Goal: Task Accomplishment & Management: Use online tool/utility

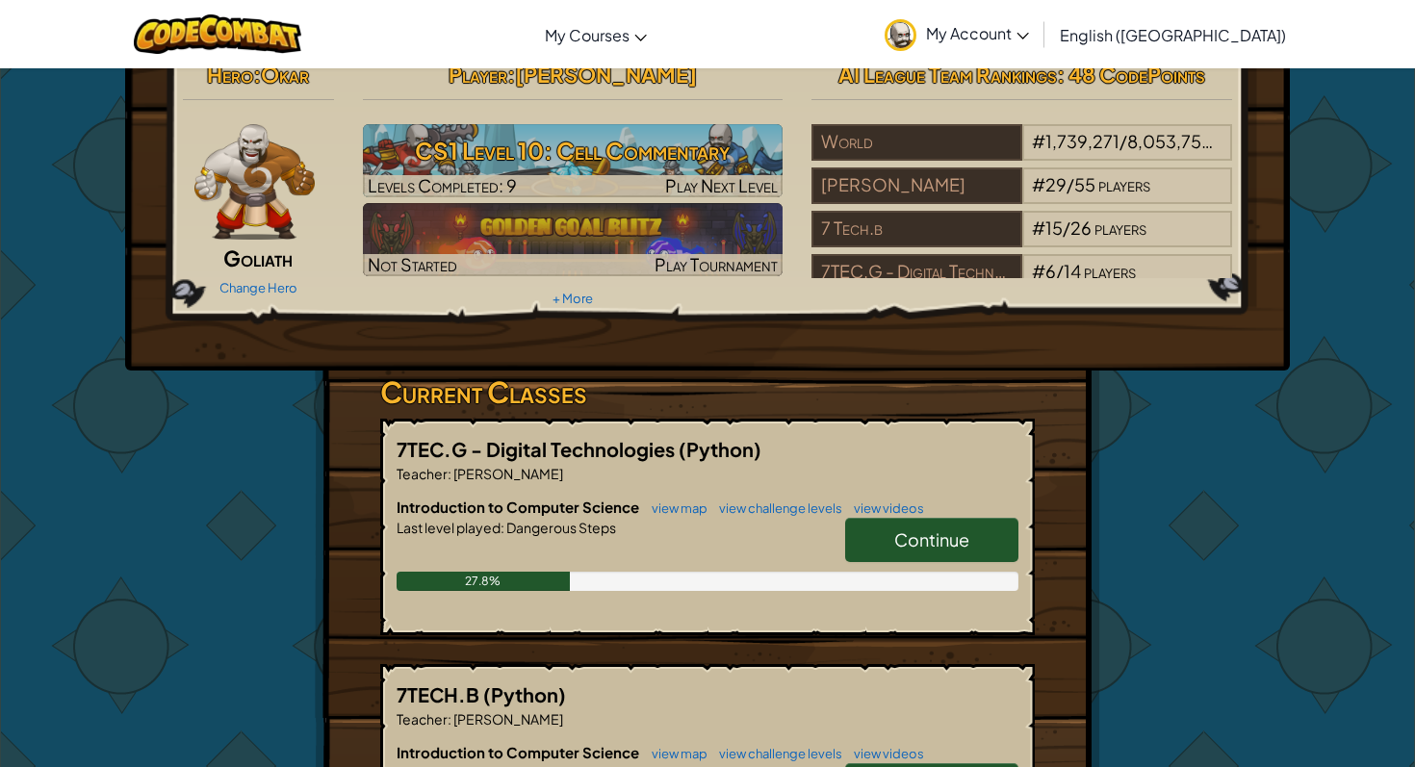
scroll to position [18, 0]
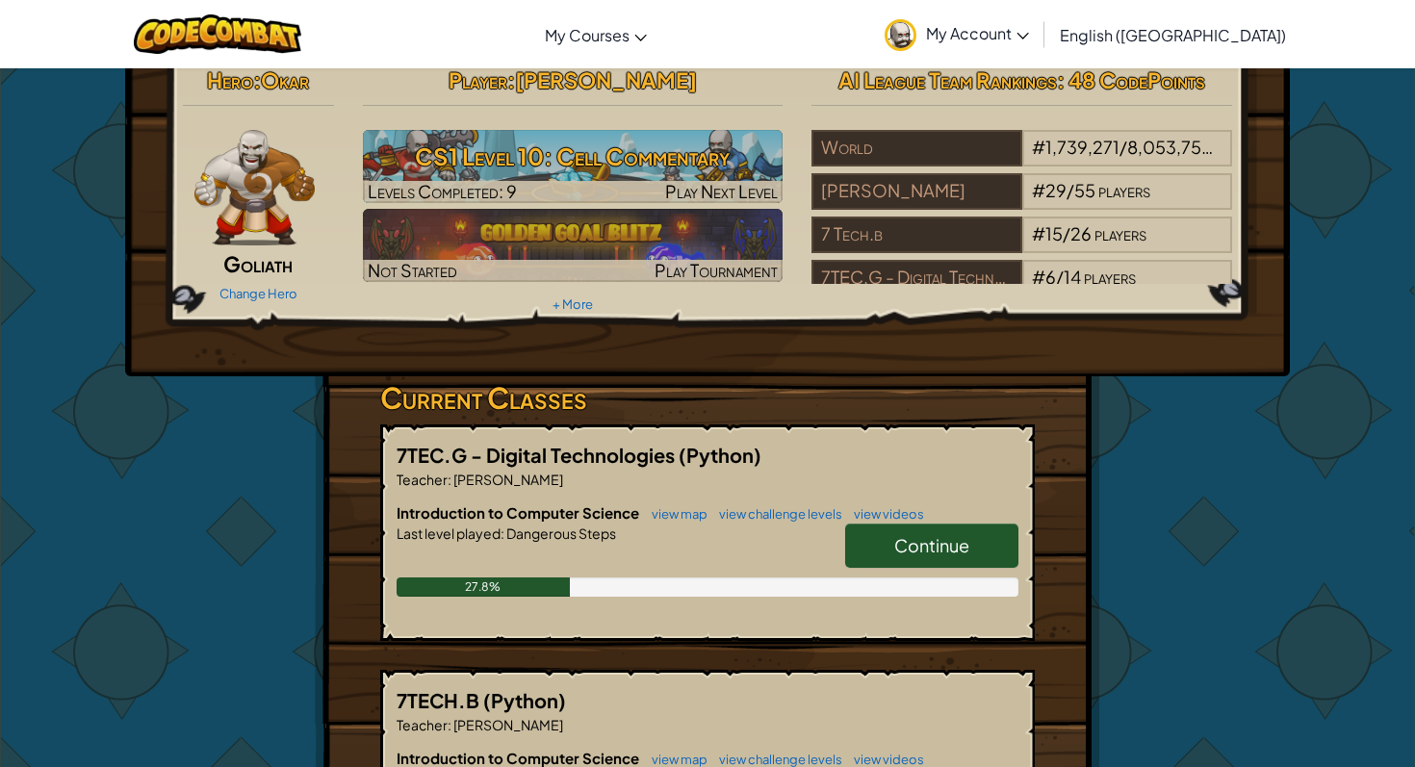
click at [887, 547] on link "Continue" at bounding box center [931, 546] width 173 height 44
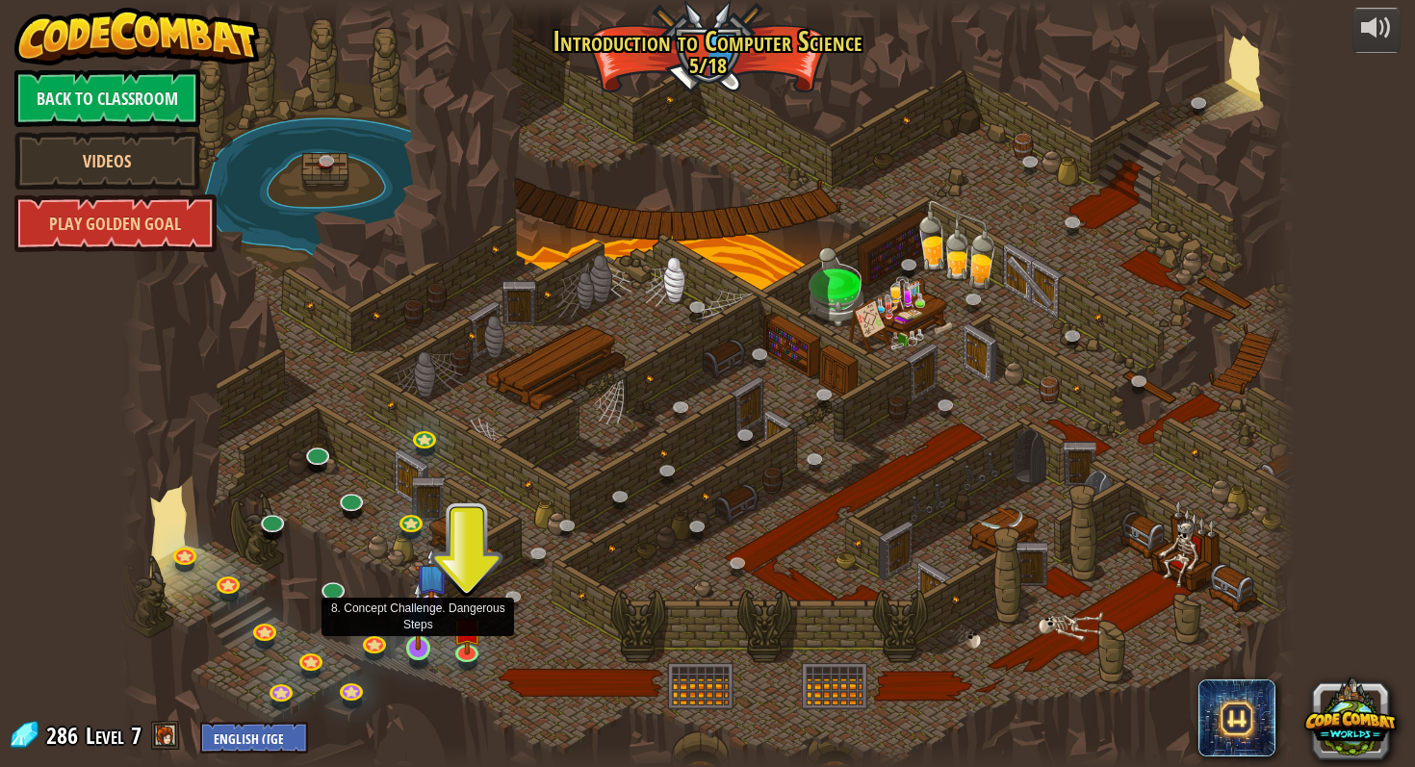
click at [419, 628] on img at bounding box center [418, 616] width 30 height 69
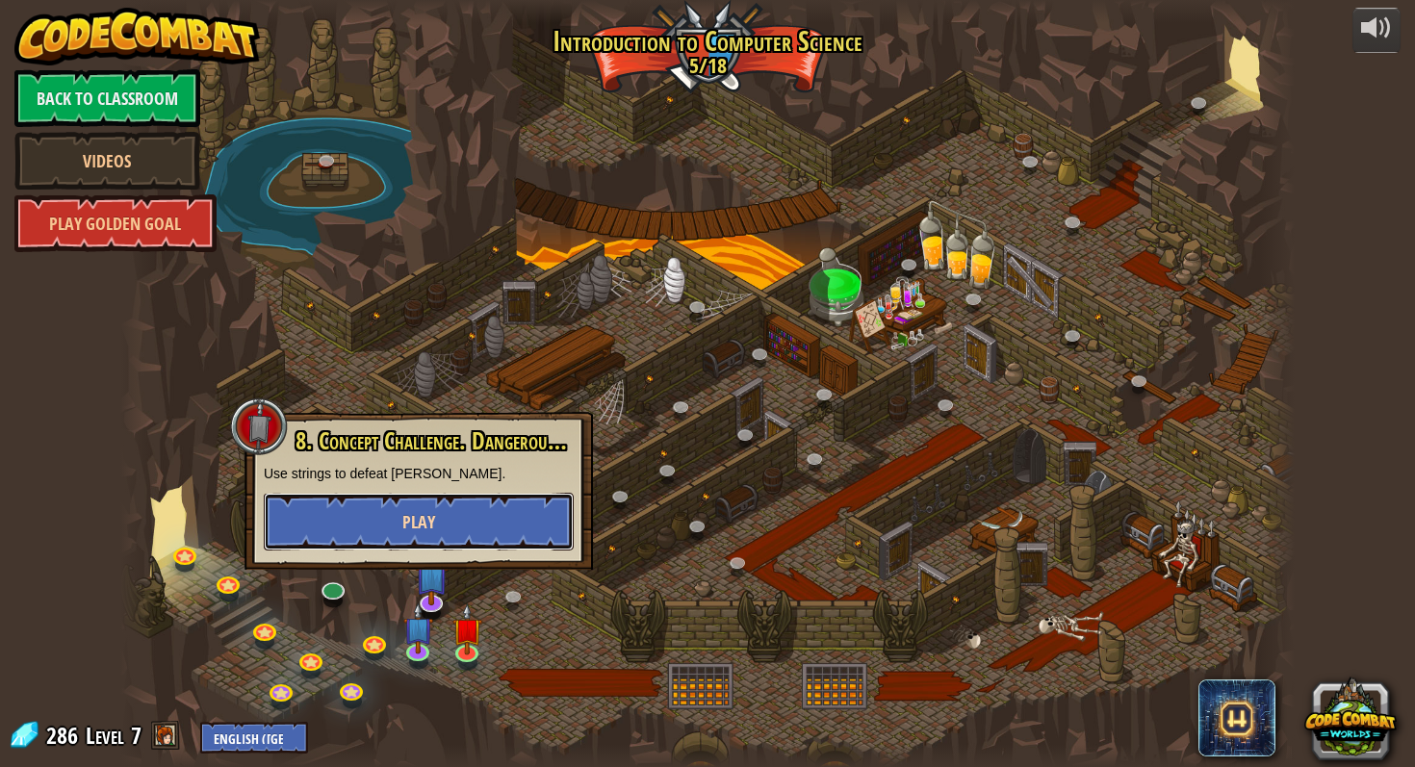
click at [420, 523] on span "Play" at bounding box center [418, 522] width 33 height 24
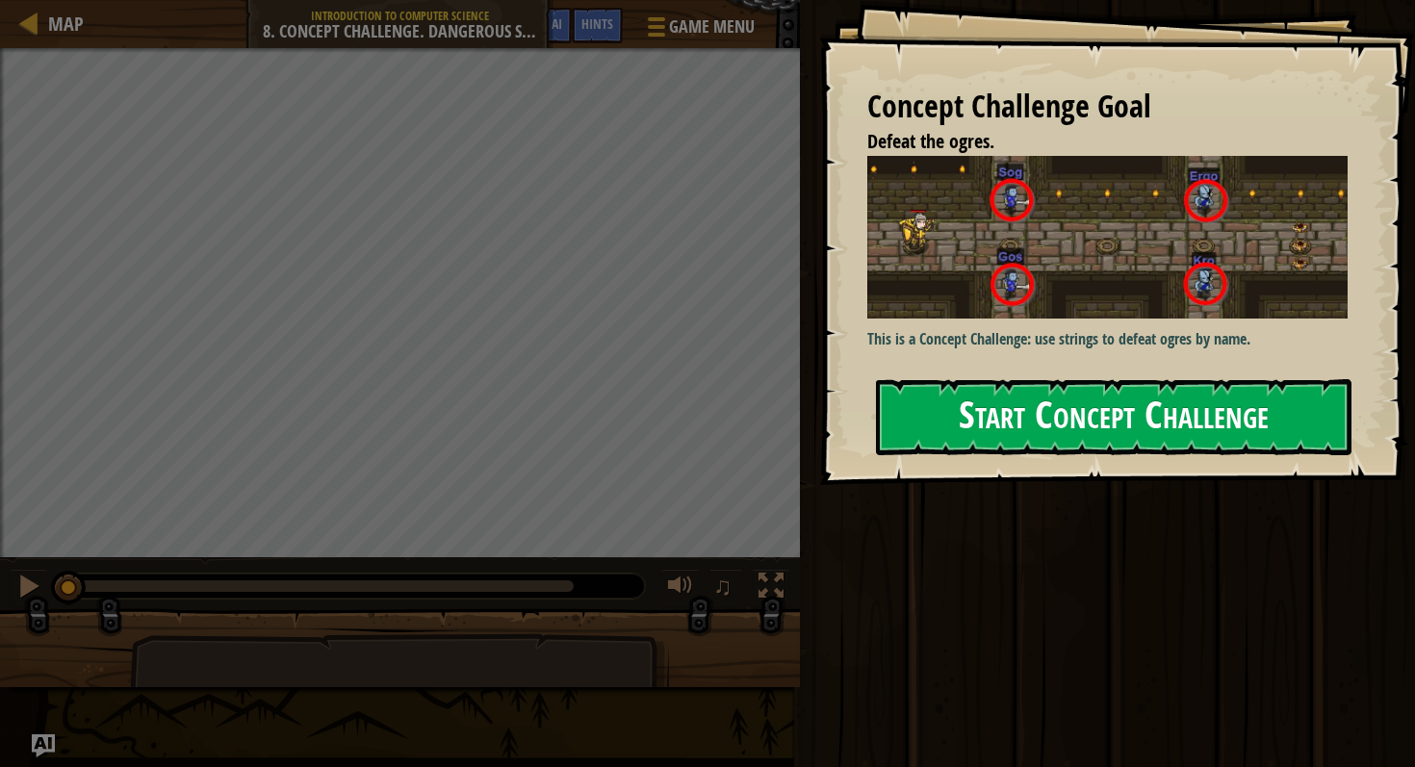
click at [1005, 406] on button "Start Concept Challenge" at bounding box center [1114, 417] width 476 height 76
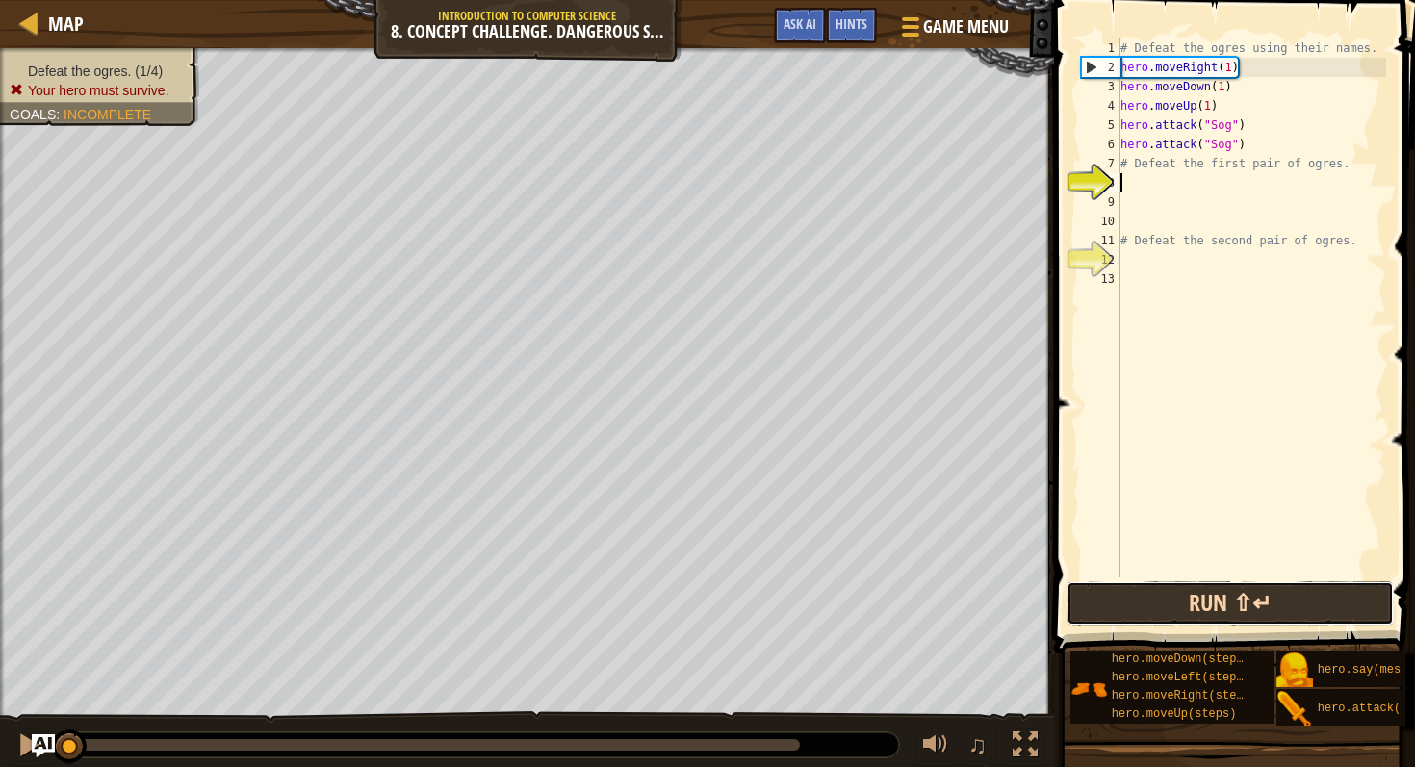
click at [1140, 592] on button "Run ⇧↵" at bounding box center [1230, 604] width 327 height 44
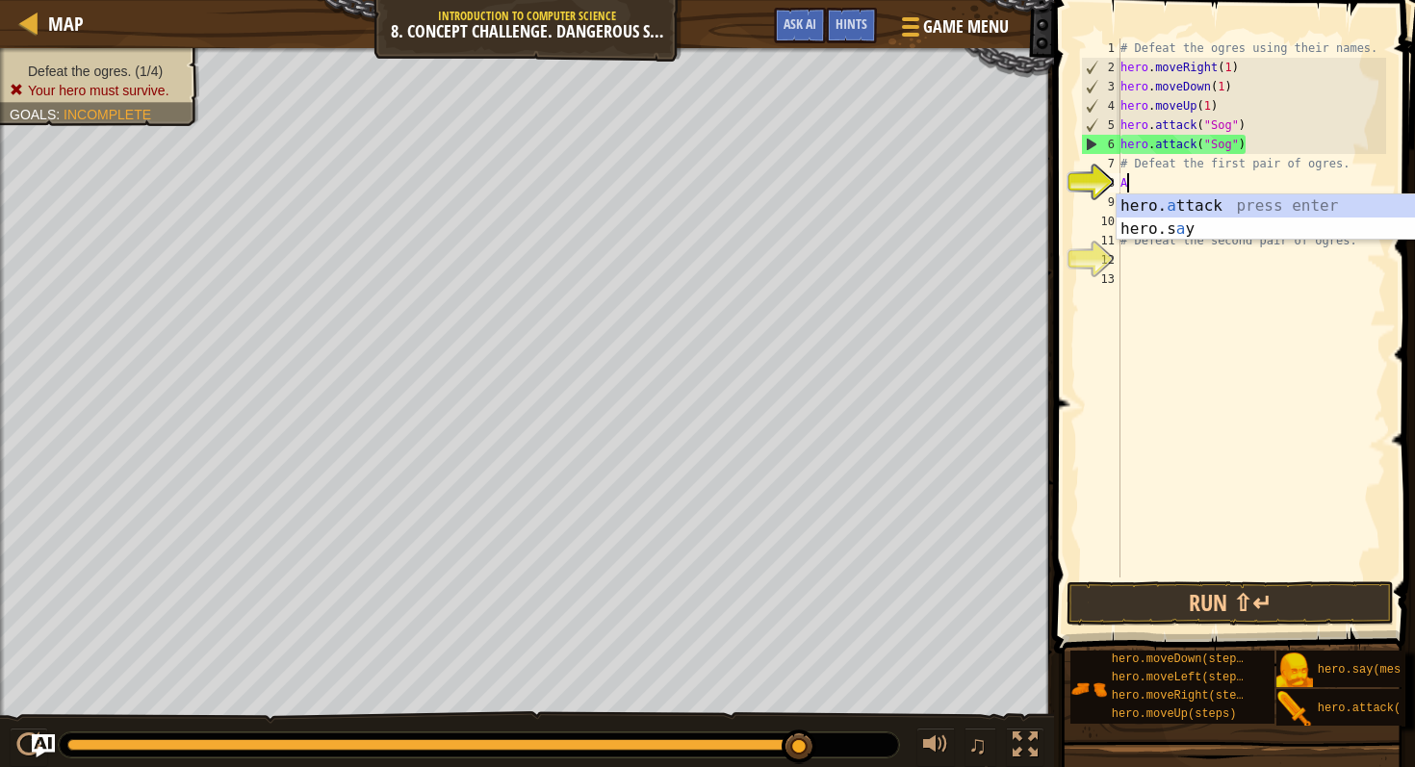
scroll to position [9, 0]
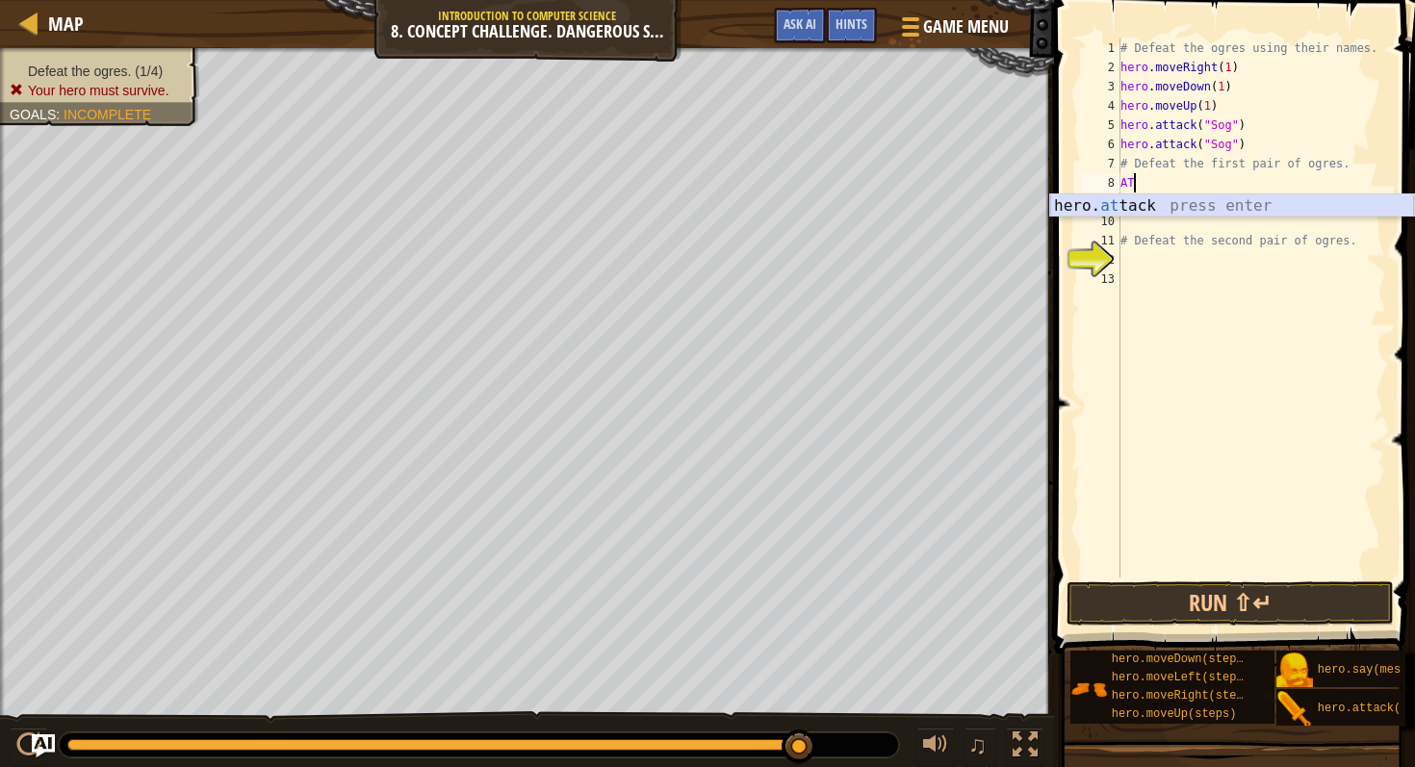
click at [1179, 203] on div "hero. at tack press enter" at bounding box center [1232, 228] width 364 height 69
type textarea "hero.attack("Enemy Name")"
click at [1143, 196] on div "# Defeat the ogres using their names. hero . moveRight ( 1 ) hero . moveDown ( …" at bounding box center [1252, 328] width 270 height 578
click at [1191, 0] on body "Map Introduction to Computer Science 8. Concept Challenge. Dangerous Steps Game…" at bounding box center [707, 0] width 1415 height 0
click at [1162, 201] on div "# Defeat the ogres using their names. hero . moveRight ( 1 ) hero . moveDown ( …" at bounding box center [1252, 328] width 270 height 578
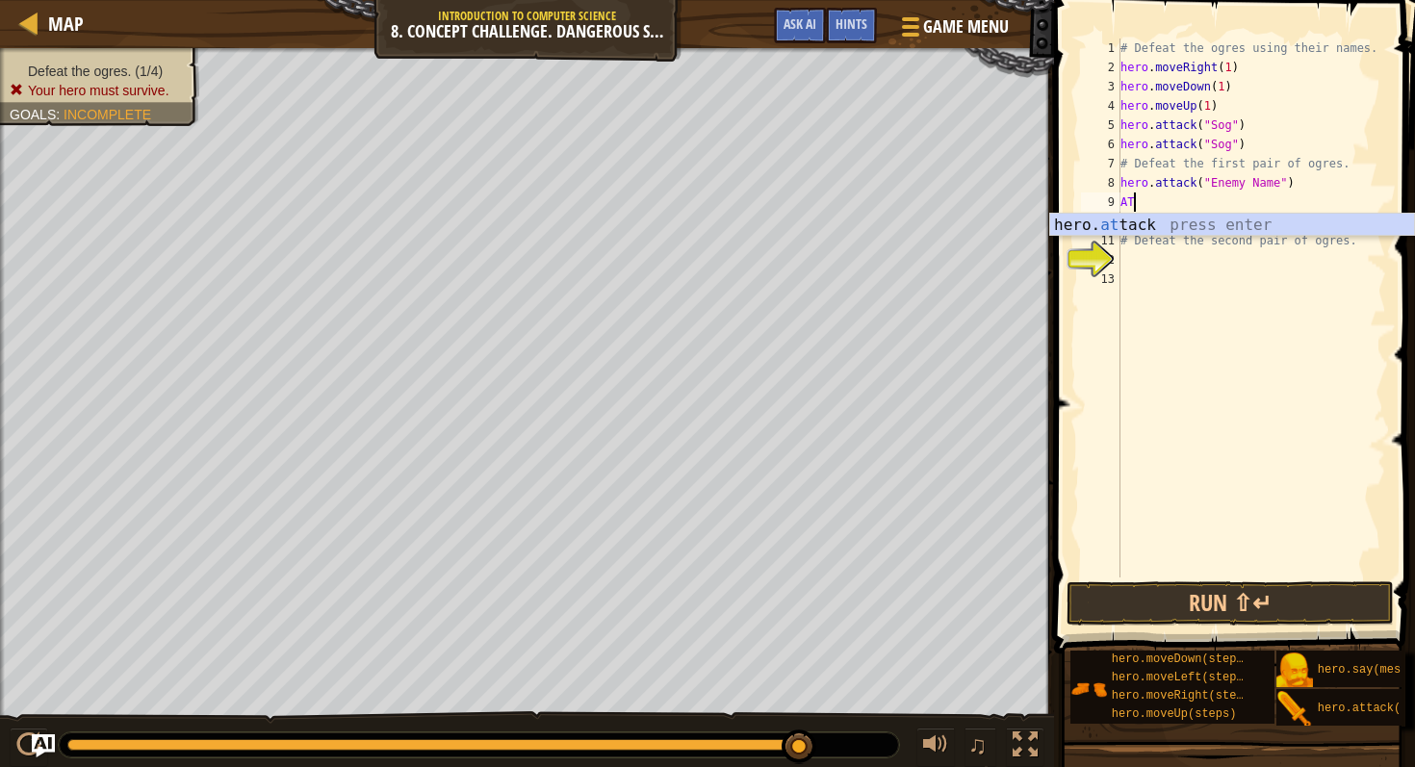
type textarea "A"
click at [1150, 0] on body "Map Introduction to Computer Science 8. Concept Challenge. Dangerous Steps Game…" at bounding box center [707, 0] width 1415 height 0
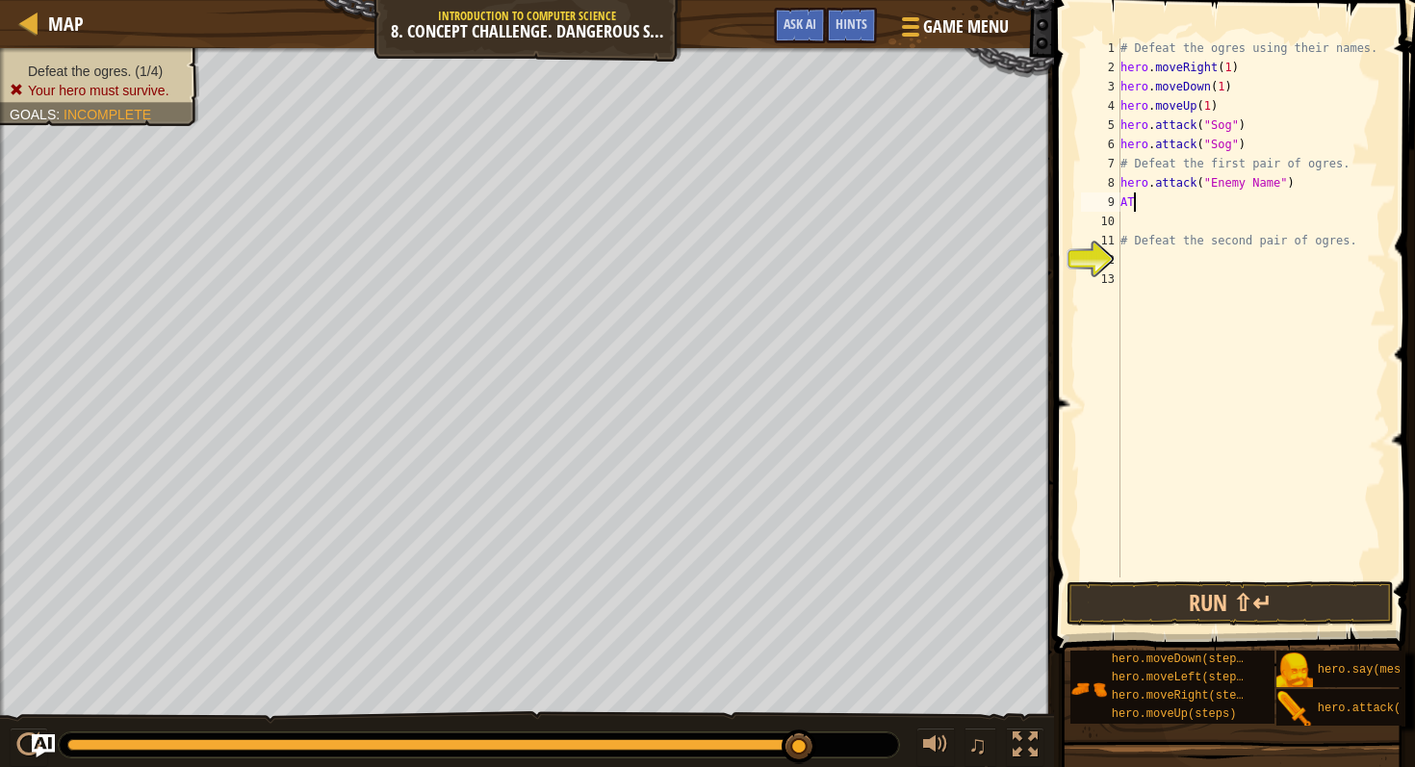
click at [1148, 203] on div "# Defeat the ogres using their names. hero . moveRight ( 1 ) hero . moveDown ( …" at bounding box center [1252, 328] width 270 height 578
type textarea "A"
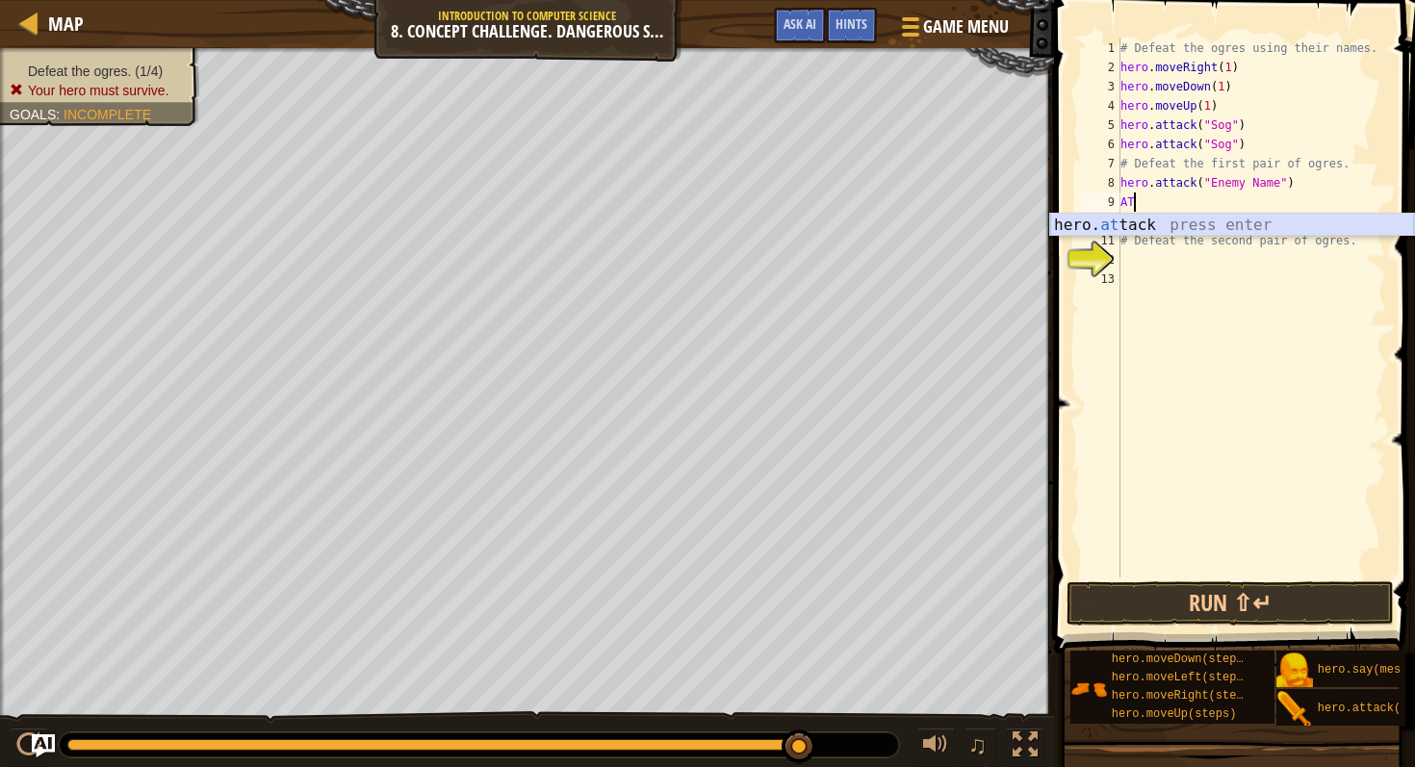
click at [1167, 222] on div "hero. at tack press enter" at bounding box center [1232, 248] width 364 height 69
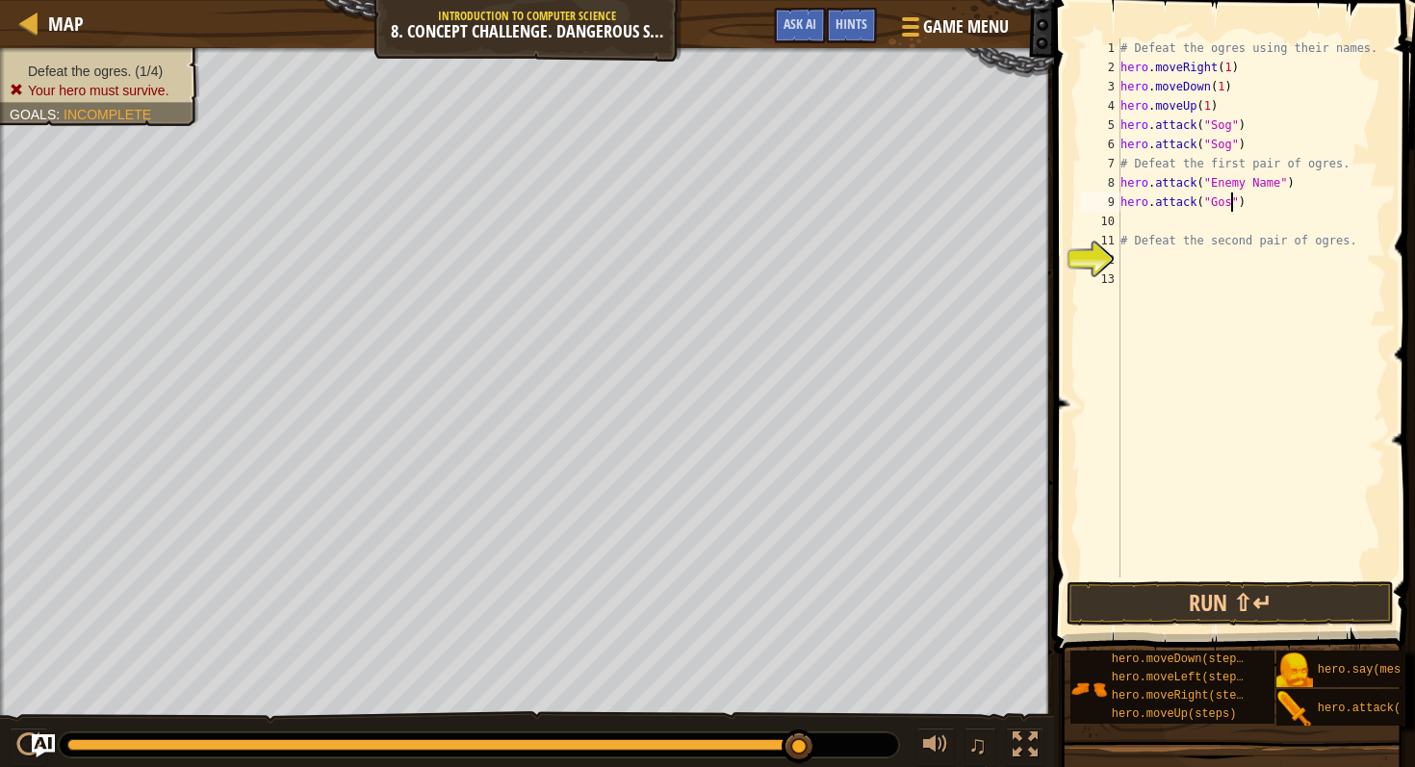
scroll to position [9, 9]
click at [1270, 176] on div "# Defeat the ogres using their names. hero . moveRight ( 1 ) hero . moveDown ( …" at bounding box center [1252, 328] width 270 height 578
type textarea "hero.attack("Gos")"
click at [1205, 610] on button "Run ⇧↵" at bounding box center [1230, 604] width 327 height 44
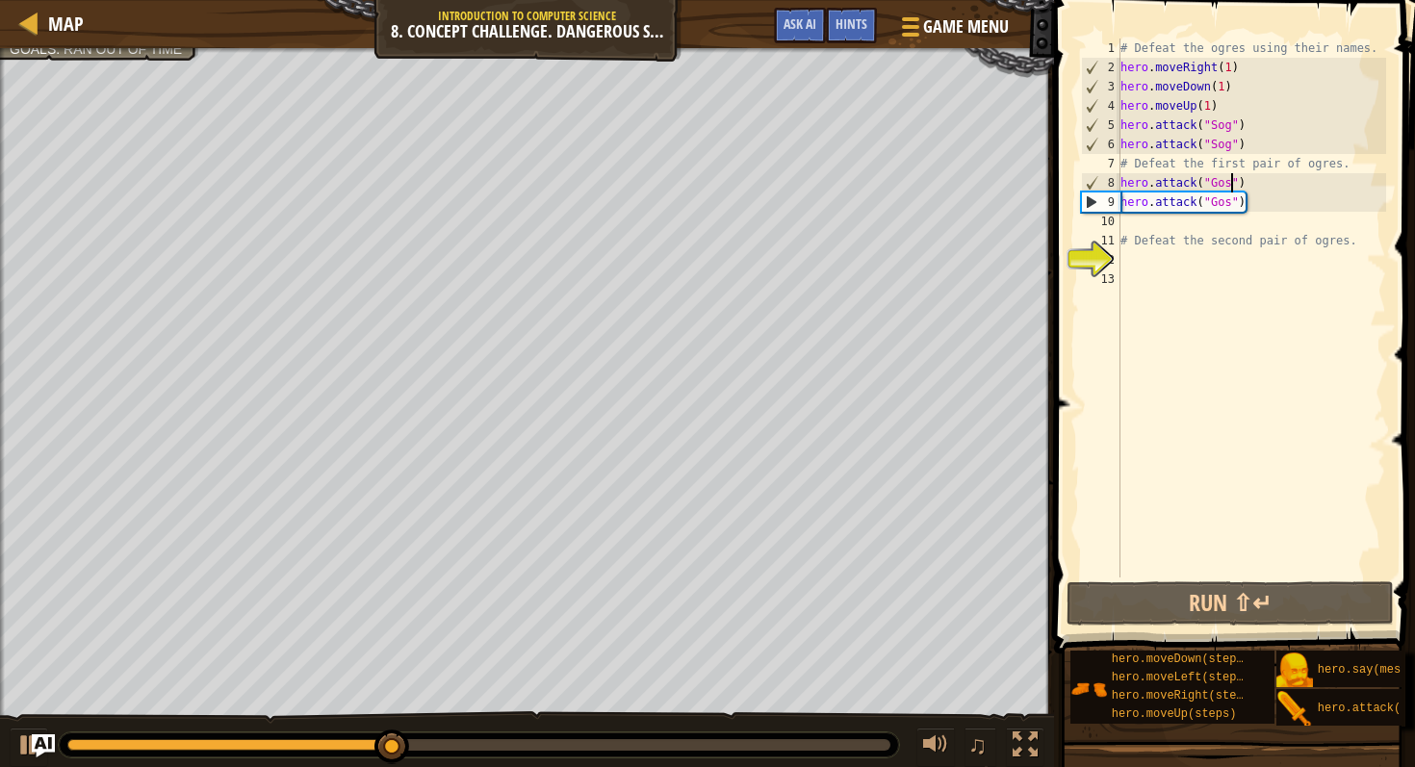
click at [1130, 217] on div "# Defeat the ogres using their names. hero . moveRight ( 1 ) hero . moveDown ( …" at bounding box center [1252, 328] width 270 height 578
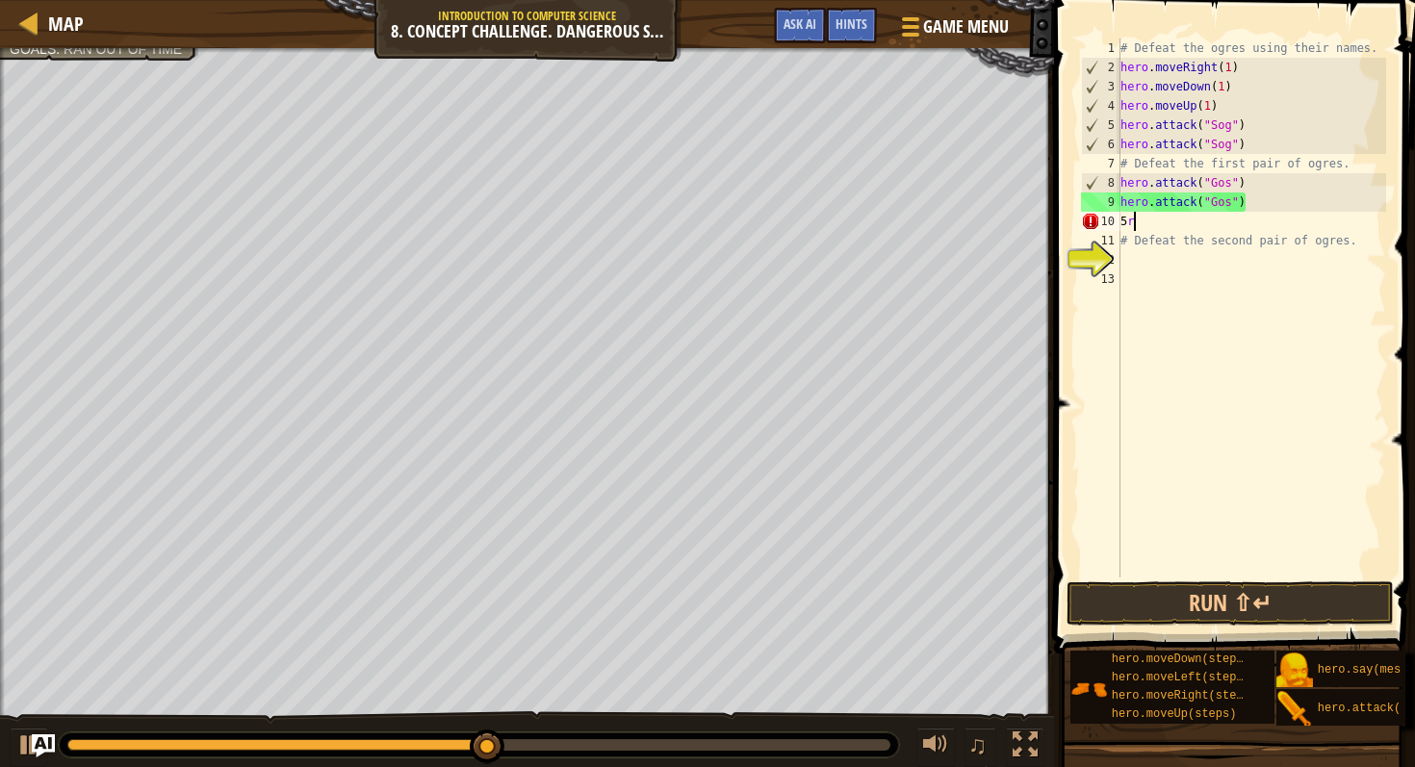
type textarea "5"
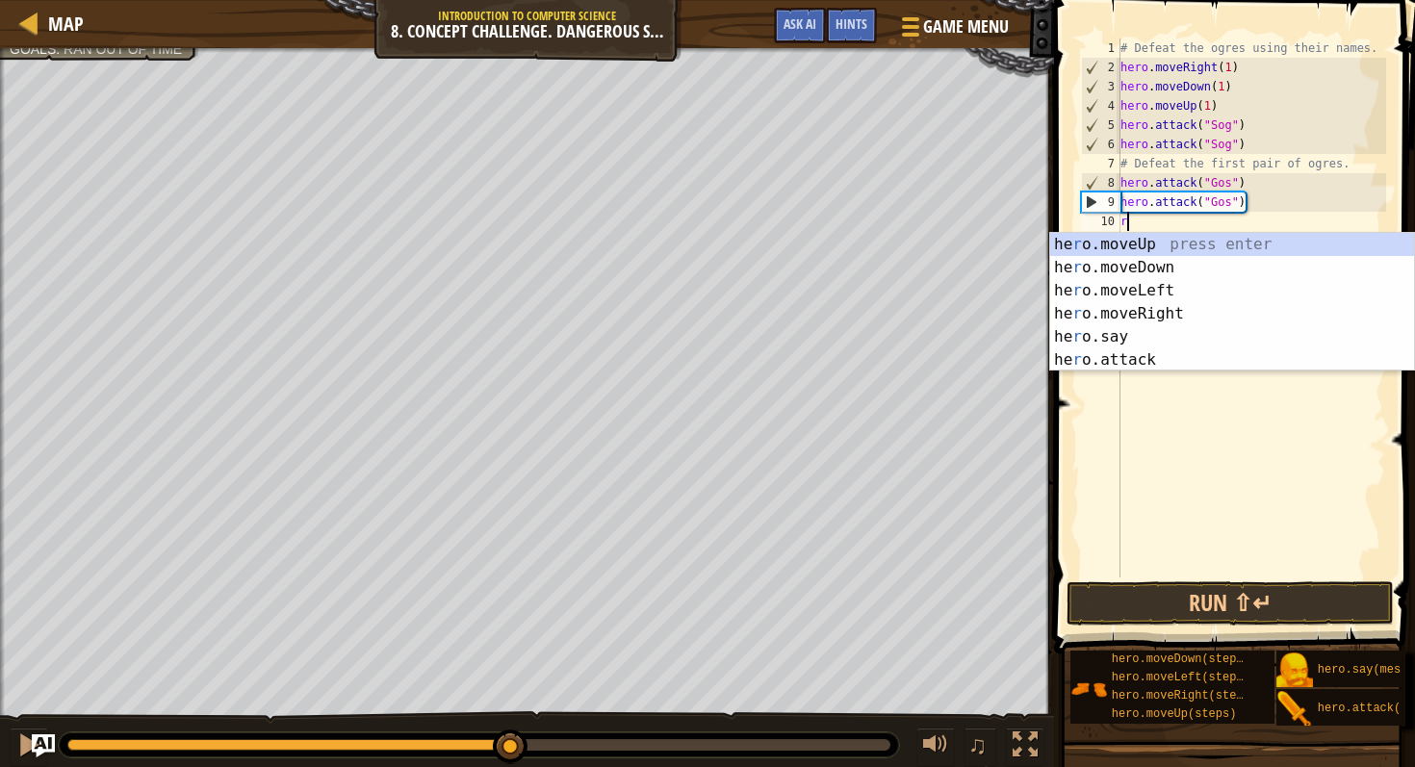
type textarea "ri"
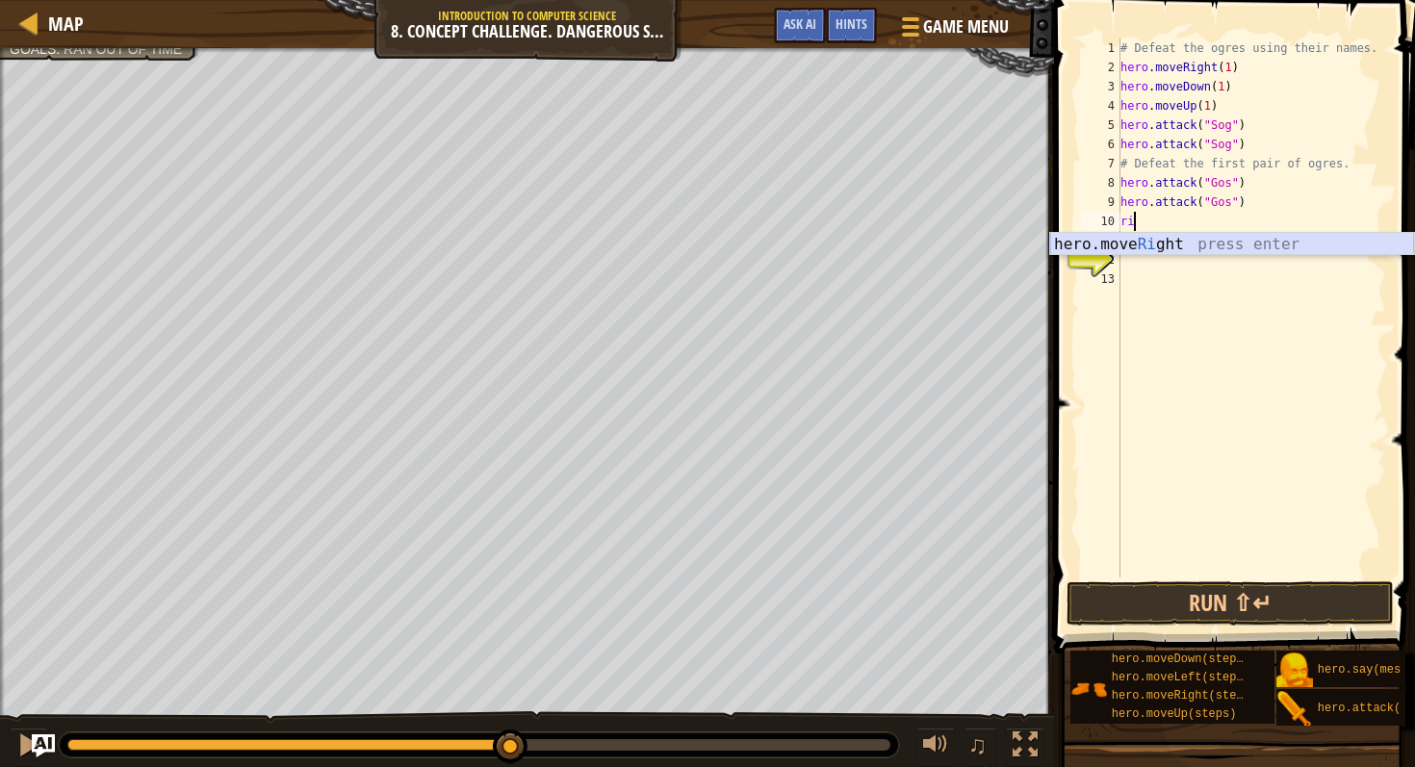
click at [1149, 240] on div "hero.move Ri ght press enter" at bounding box center [1232, 267] width 364 height 69
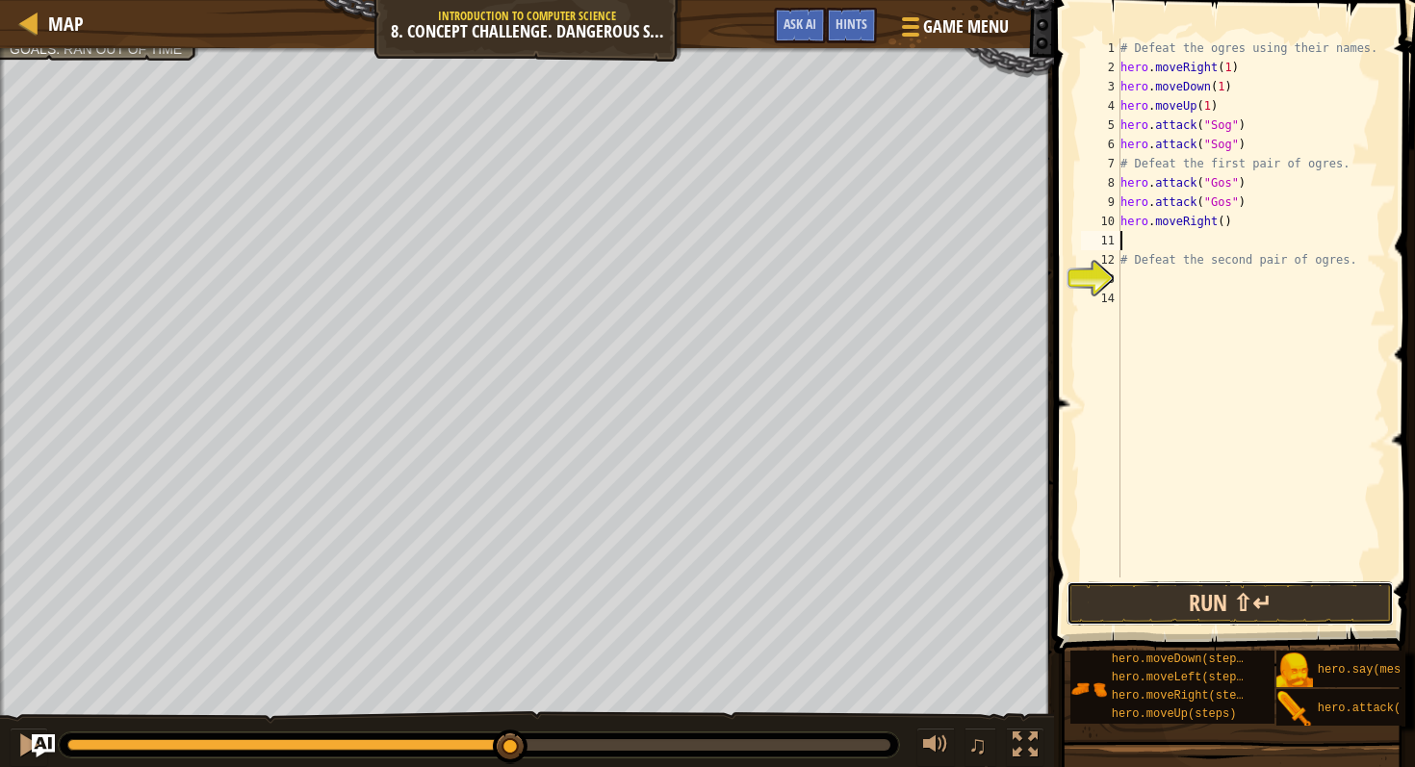
click at [1172, 604] on button "Run ⇧↵" at bounding box center [1230, 604] width 327 height 44
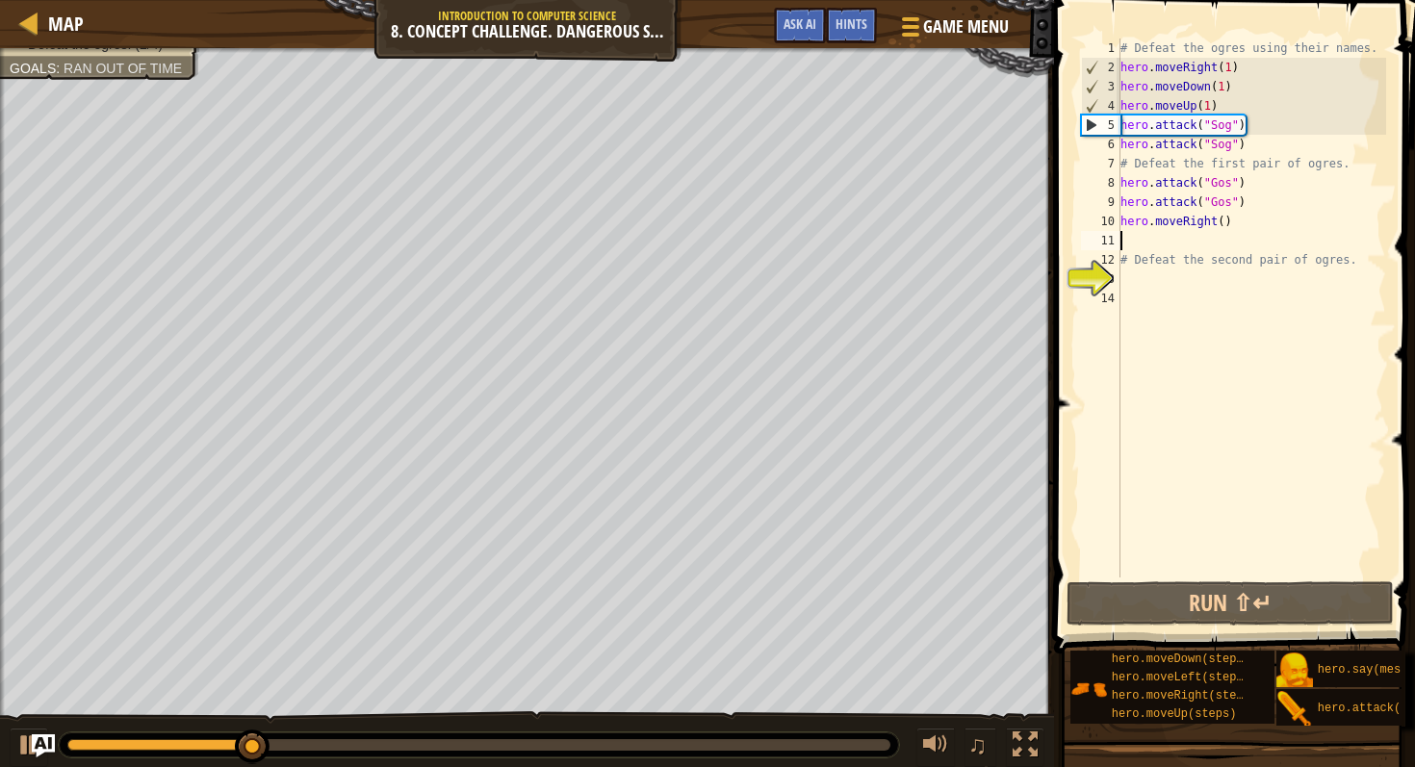
click at [1228, 226] on div "# Defeat the ogres using their names. hero . moveRight ( 1 ) hero . moveDown ( …" at bounding box center [1252, 328] width 270 height 578
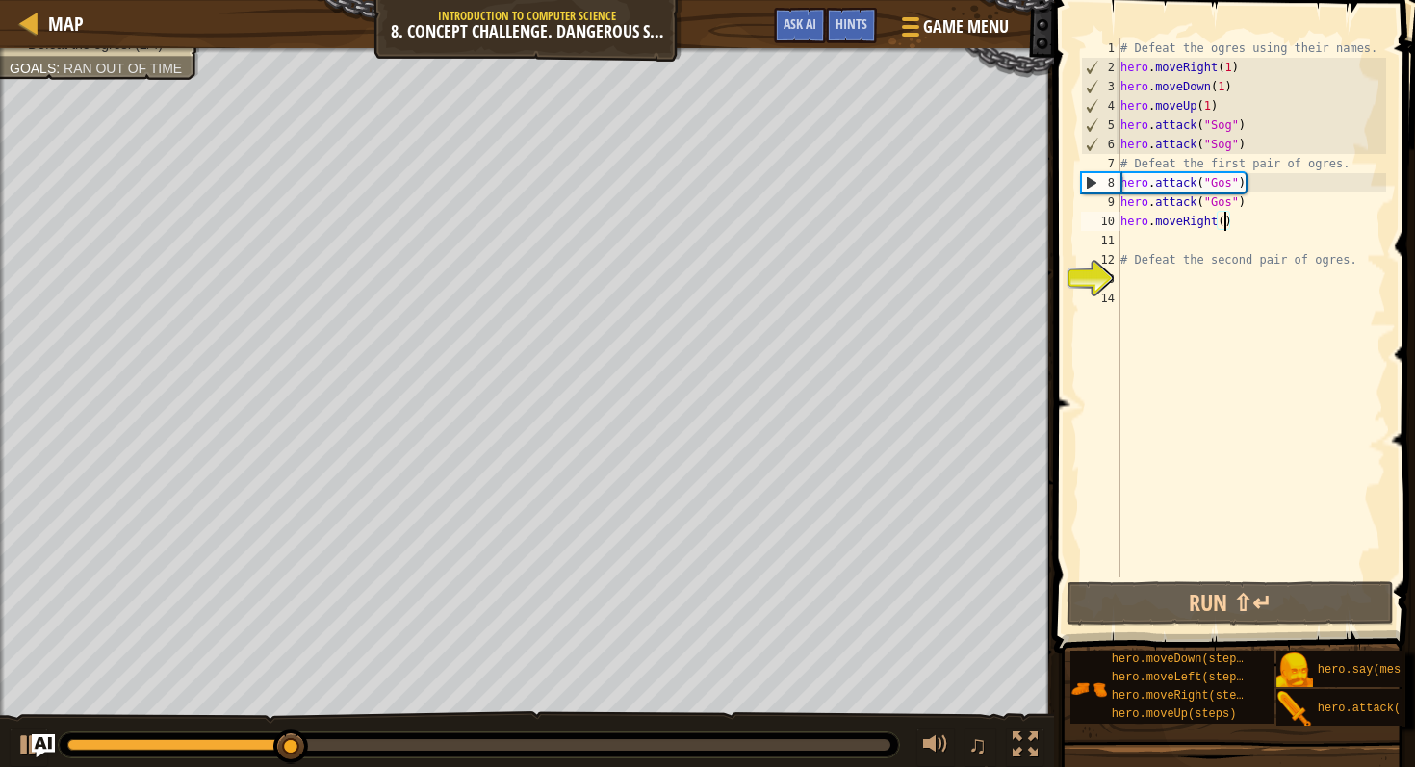
type textarea "hero.moveRight(2)"
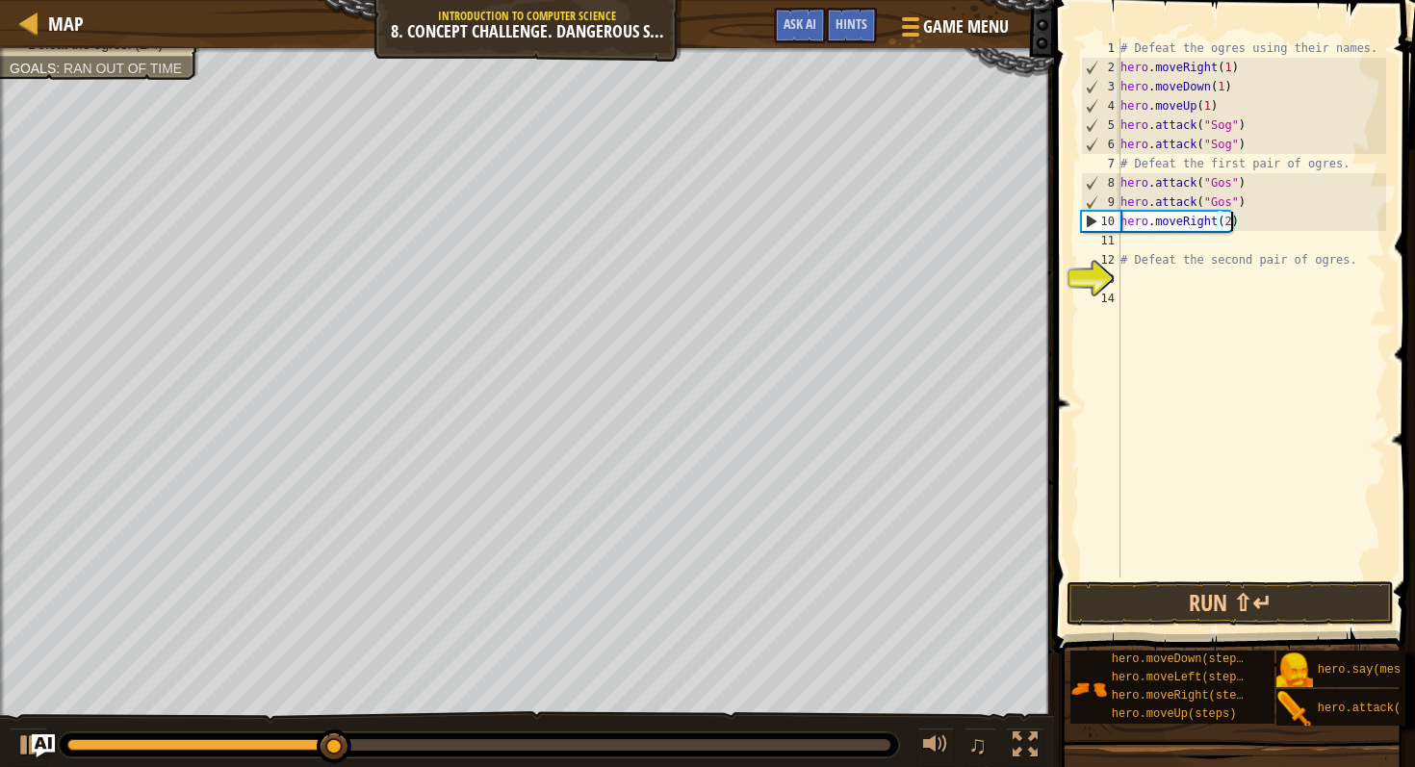
click at [1139, 247] on div "# Defeat the ogres using their names. hero . moveRight ( 1 ) hero . moveDown ( …" at bounding box center [1252, 328] width 270 height 578
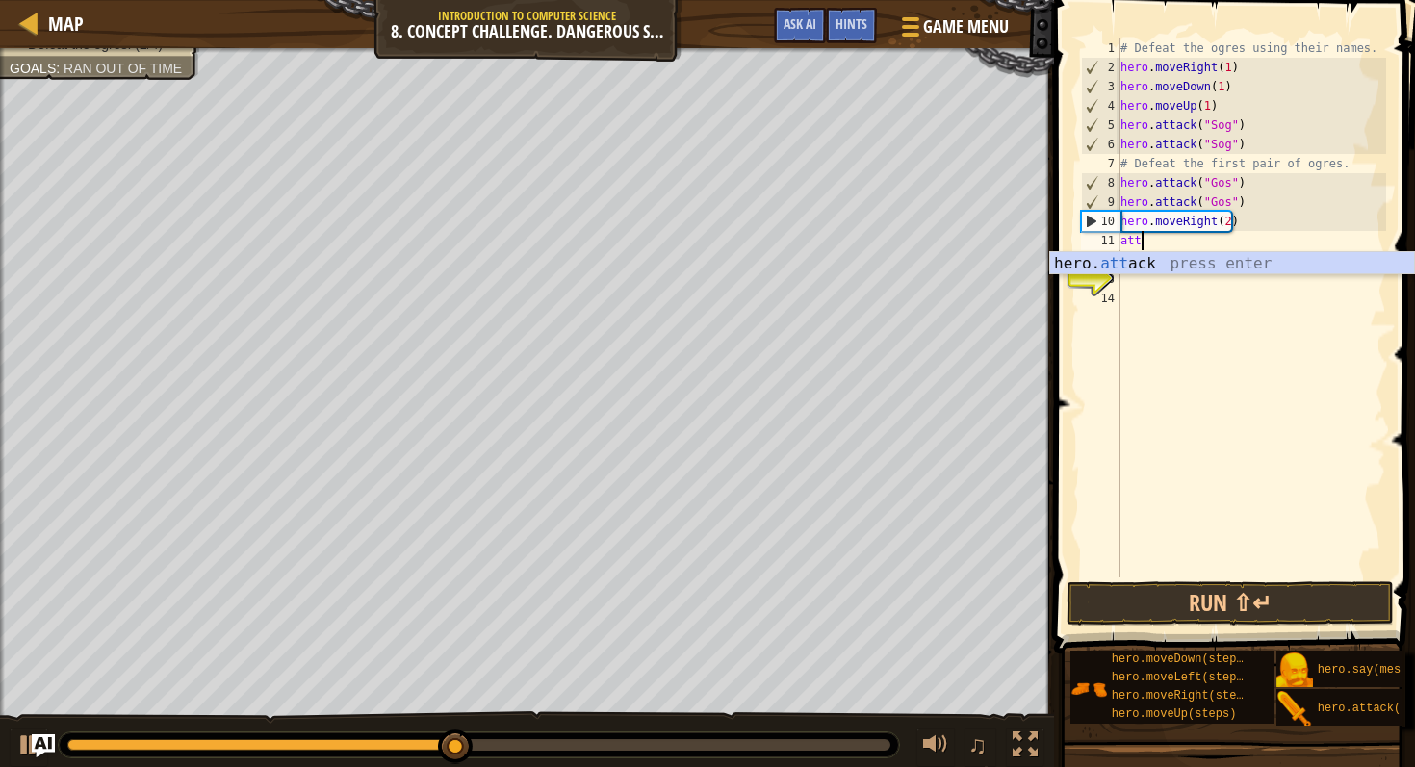
scroll to position [9, 0]
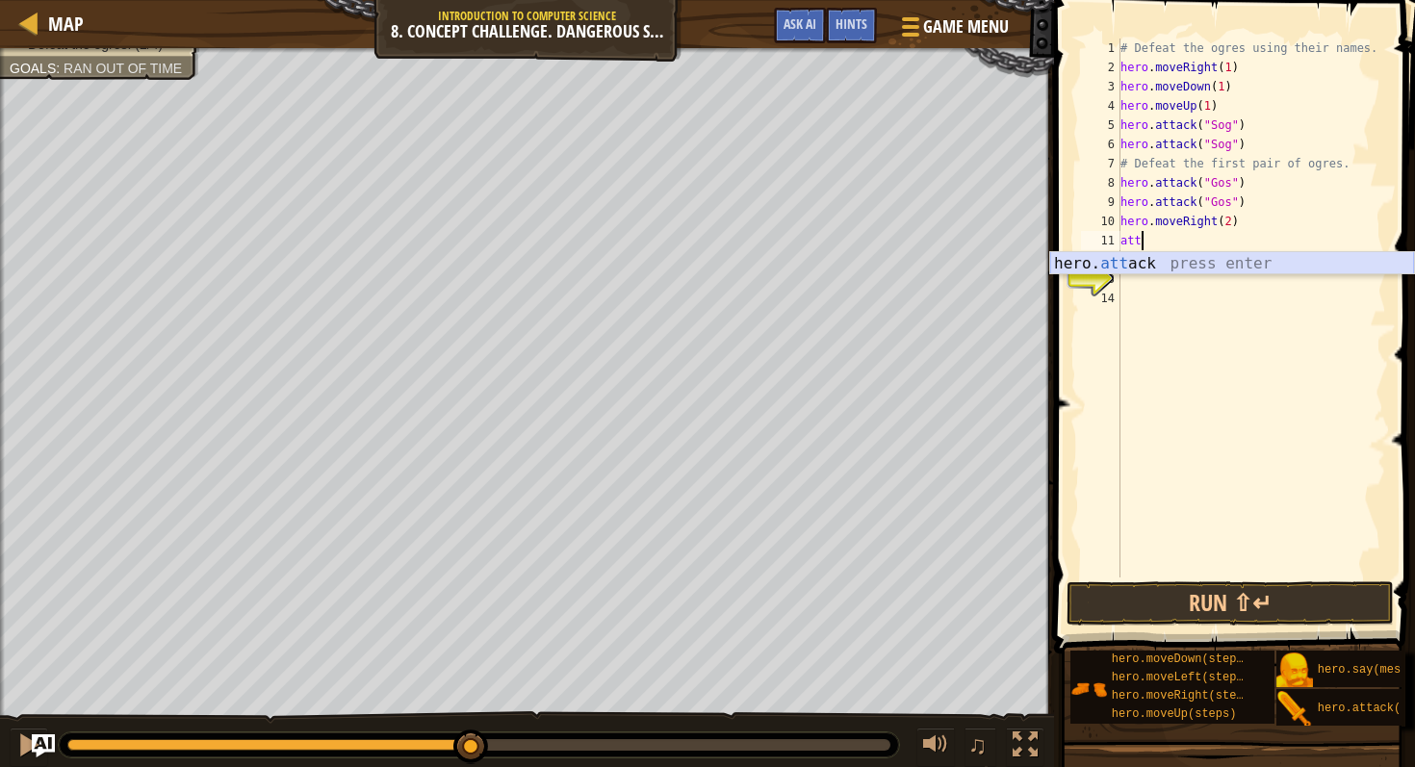
click at [1142, 258] on div "hero. att ack press enter" at bounding box center [1232, 286] width 364 height 69
type textarea "hero.attack("Ergo")"
click at [1260, 236] on div "# Defeat the ogres using their names. hero . moveRight ( 1 ) hero . moveDown ( …" at bounding box center [1252, 328] width 270 height 578
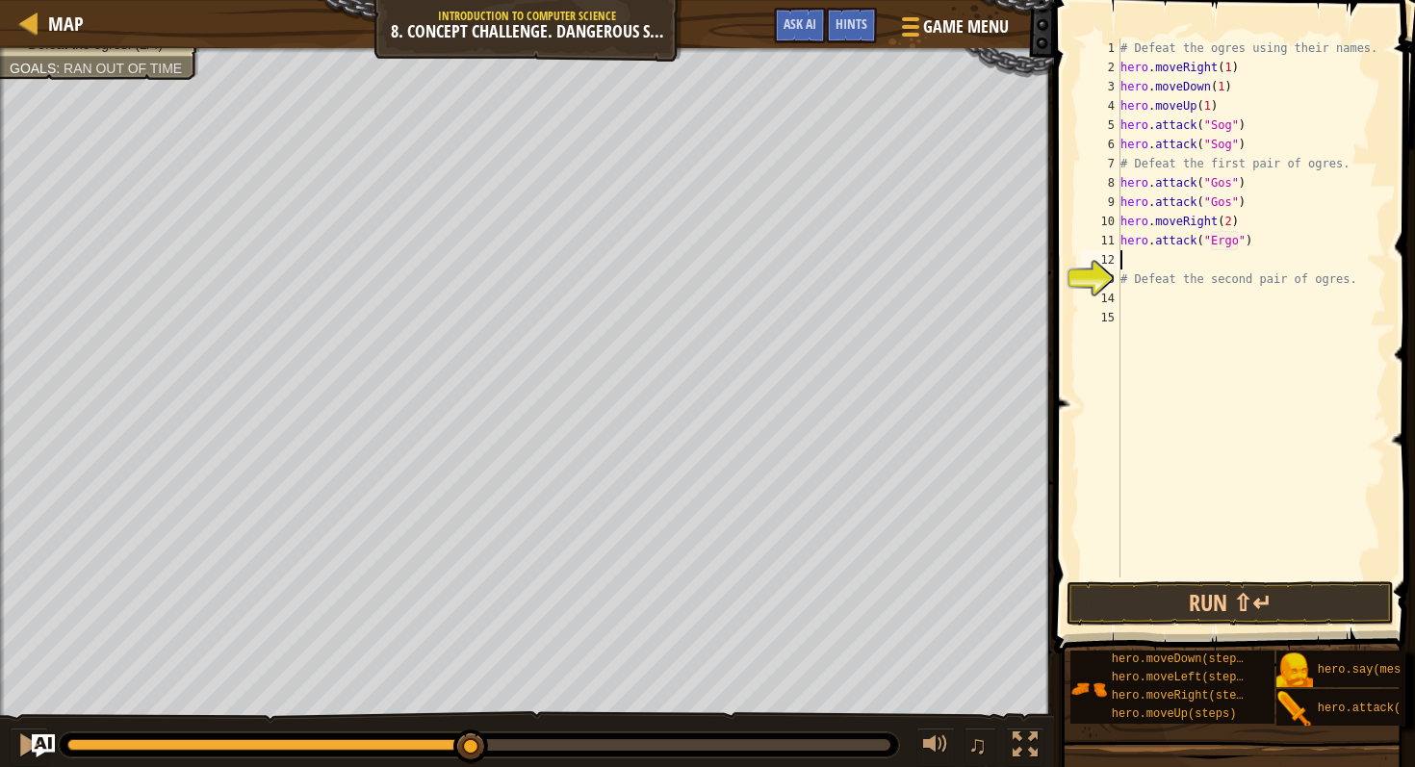
scroll to position [9, 0]
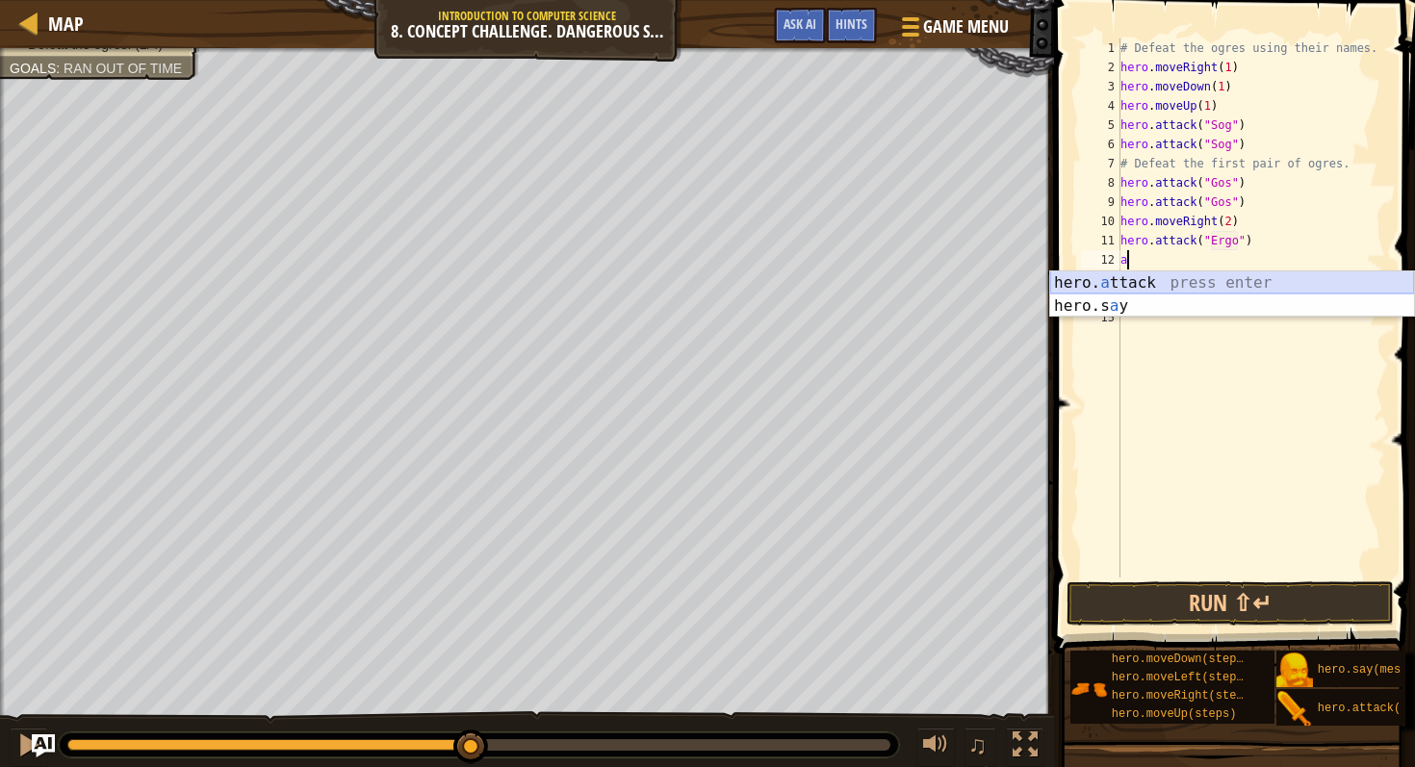
click at [1126, 279] on div "hero. a ttack press enter hero.s a y press enter" at bounding box center [1232, 318] width 364 height 92
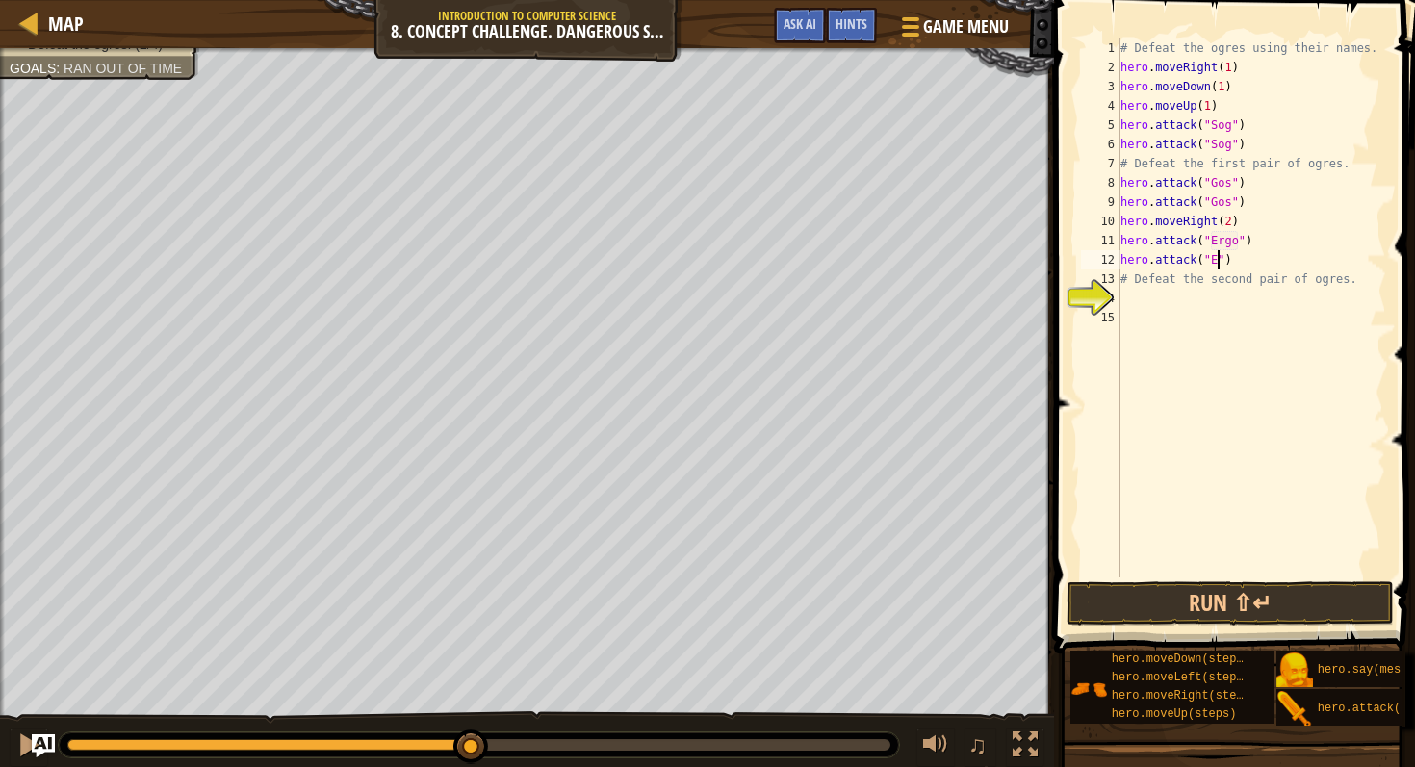
scroll to position [9, 8]
type textarea "hero.attack("Ergo")"
click at [1260, 263] on div "# Defeat the ogres using their names. hero . moveRight ( 1 ) hero . moveDown ( …" at bounding box center [1252, 328] width 270 height 578
click at [1260, 257] on div "# Defeat the ogres using their names. hero . moveRight ( 1 ) hero . moveDown ( …" at bounding box center [1252, 328] width 270 height 578
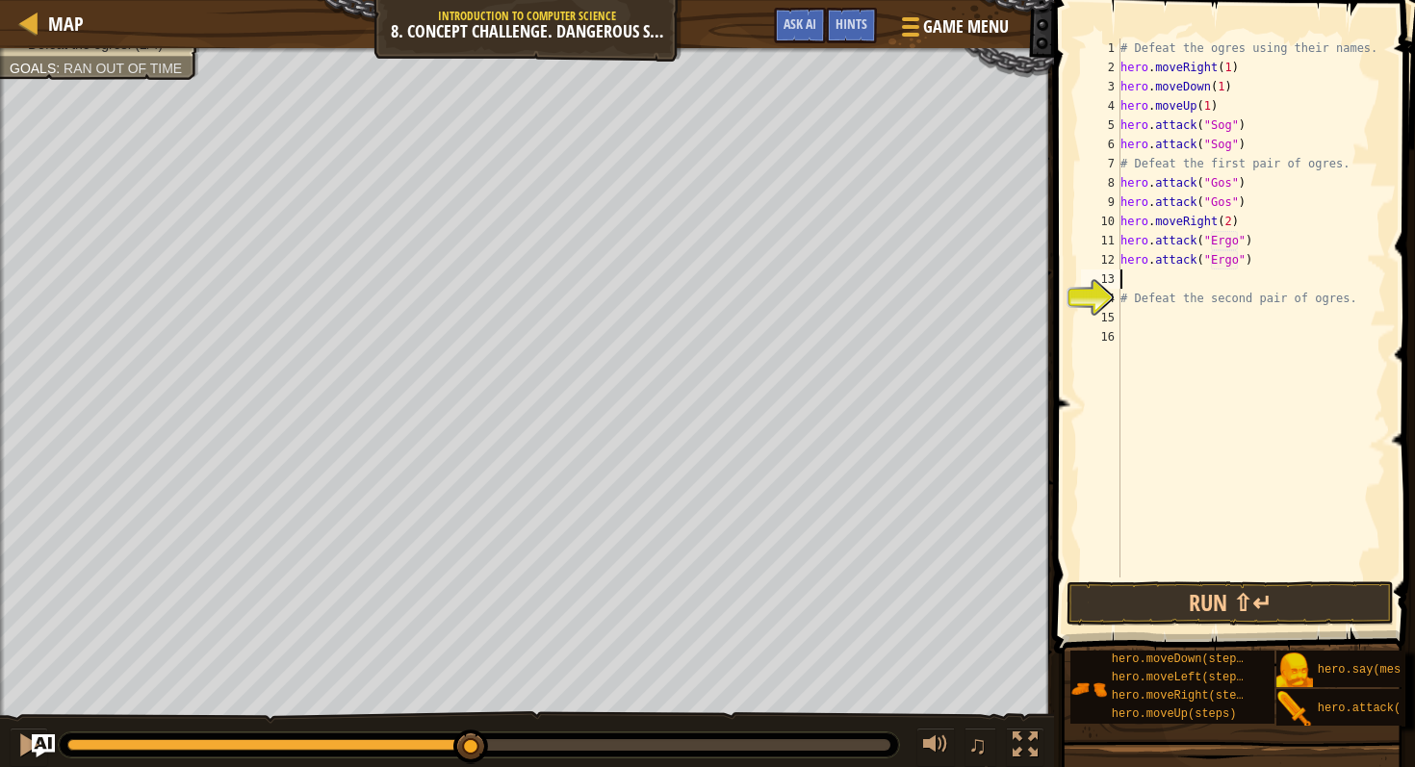
scroll to position [9, 0]
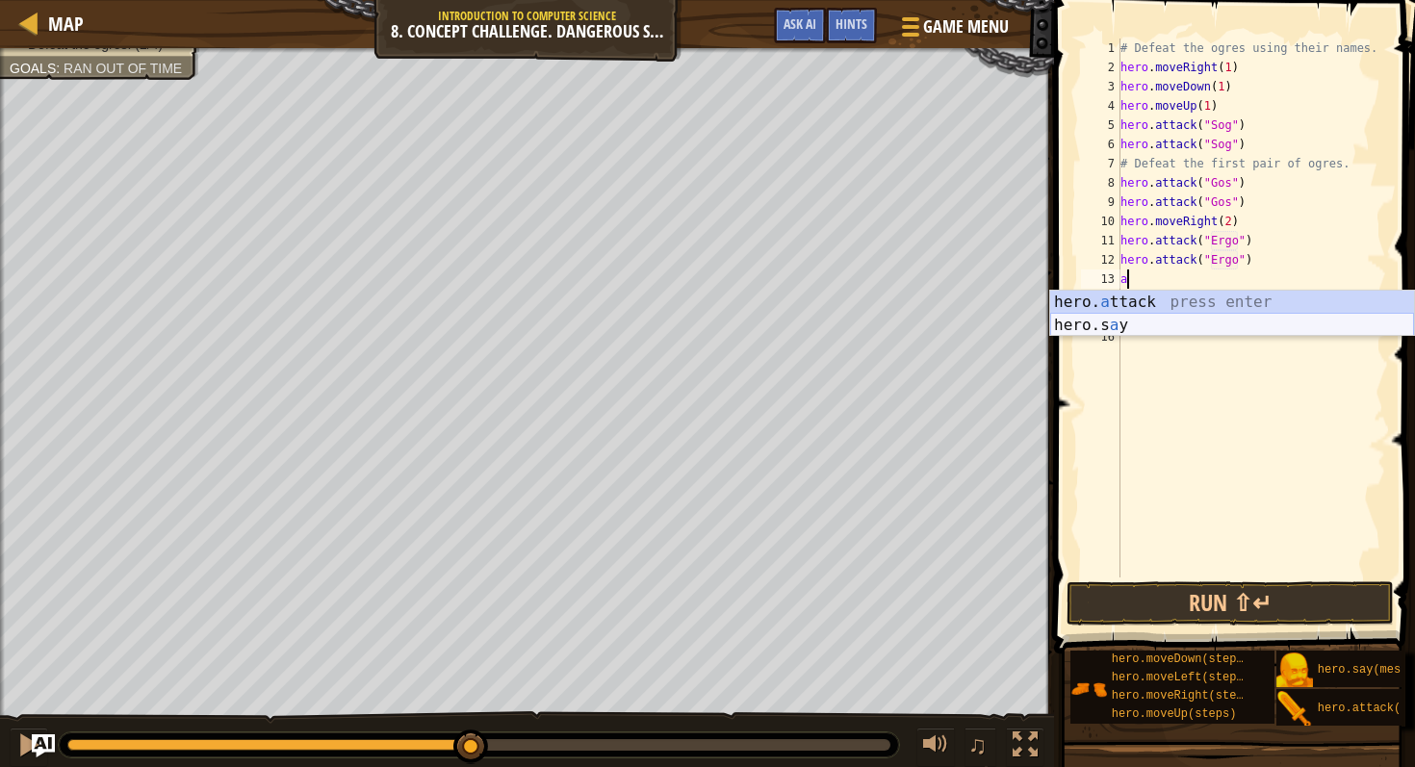
click at [1206, 313] on div "hero. a ttack press enter hero.s a y press enter" at bounding box center [1232, 337] width 364 height 92
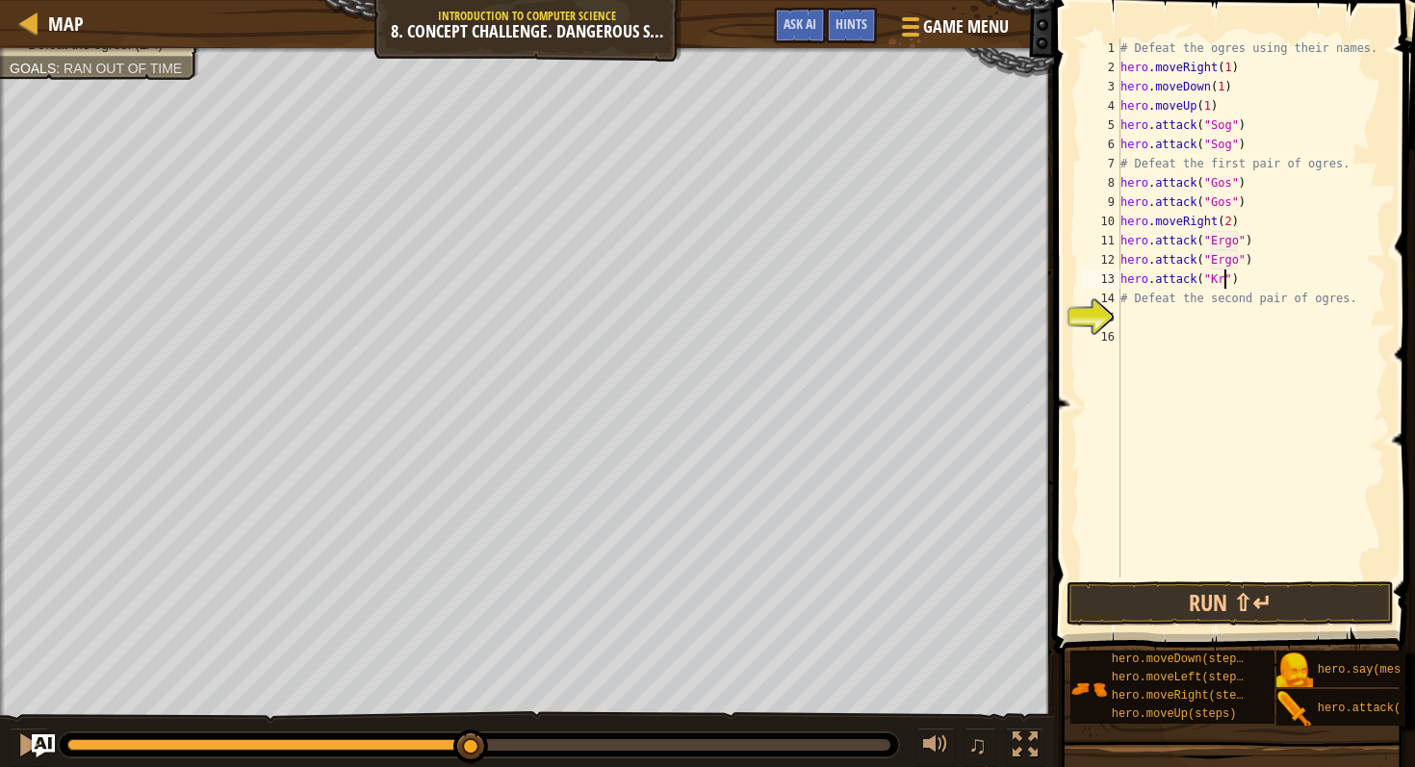
type textarea "hero.attack("Kro")"
click at [1257, 274] on div "# Defeat the ogres using their names. hero . moveRight ( 1 ) hero . moveDown ( …" at bounding box center [1252, 328] width 270 height 578
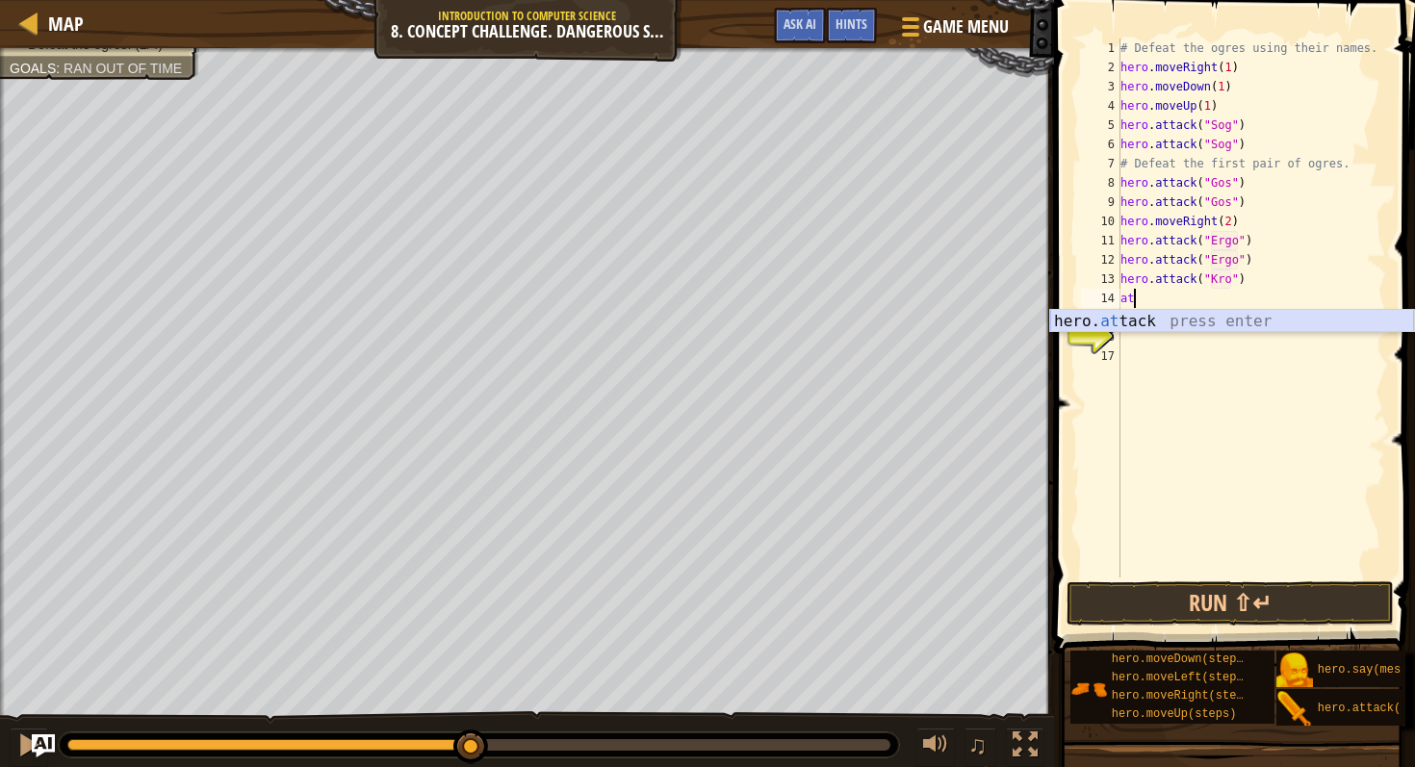
click at [1257, 315] on div "hero. at tack press enter" at bounding box center [1232, 344] width 364 height 69
type textarea "hero.attack("Kro")"
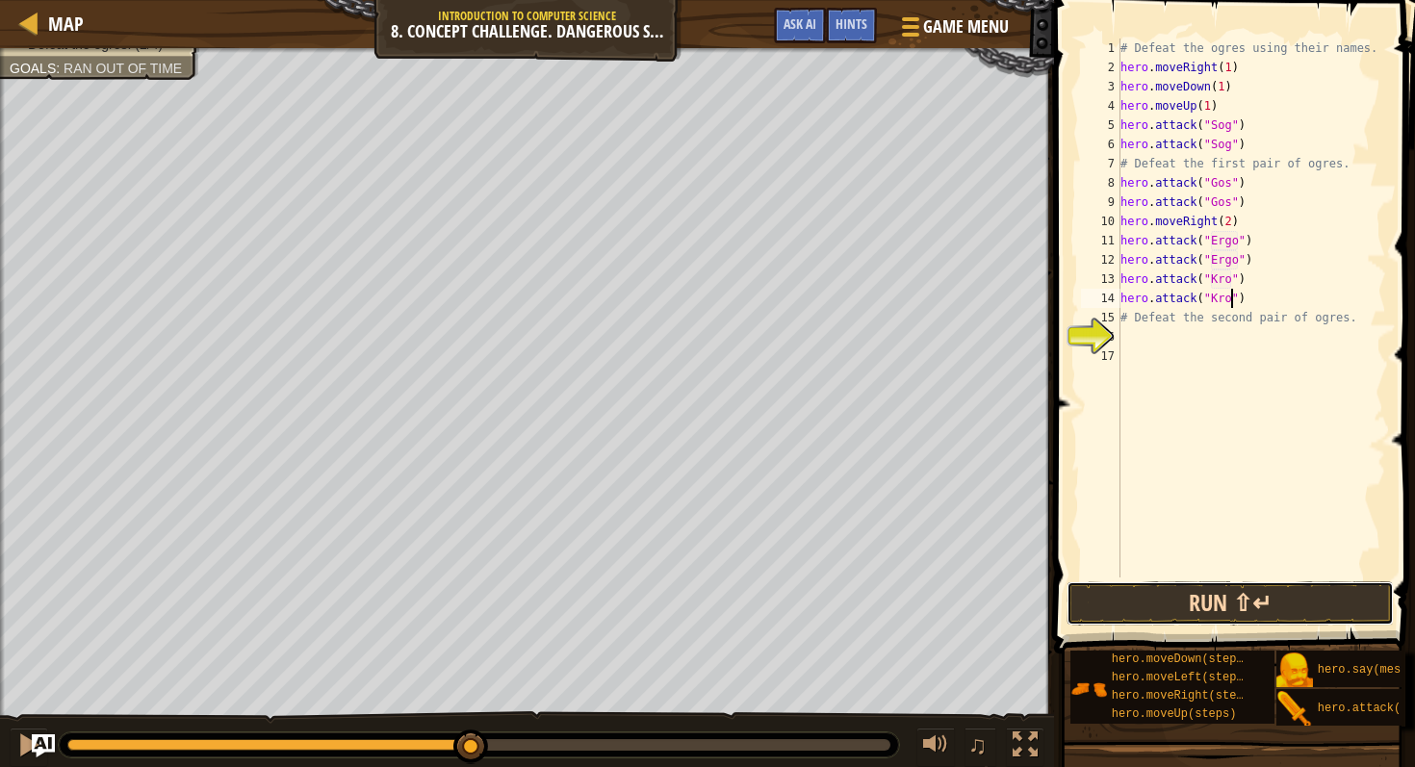
click at [1180, 596] on button "Run ⇧↵" at bounding box center [1230, 604] width 327 height 44
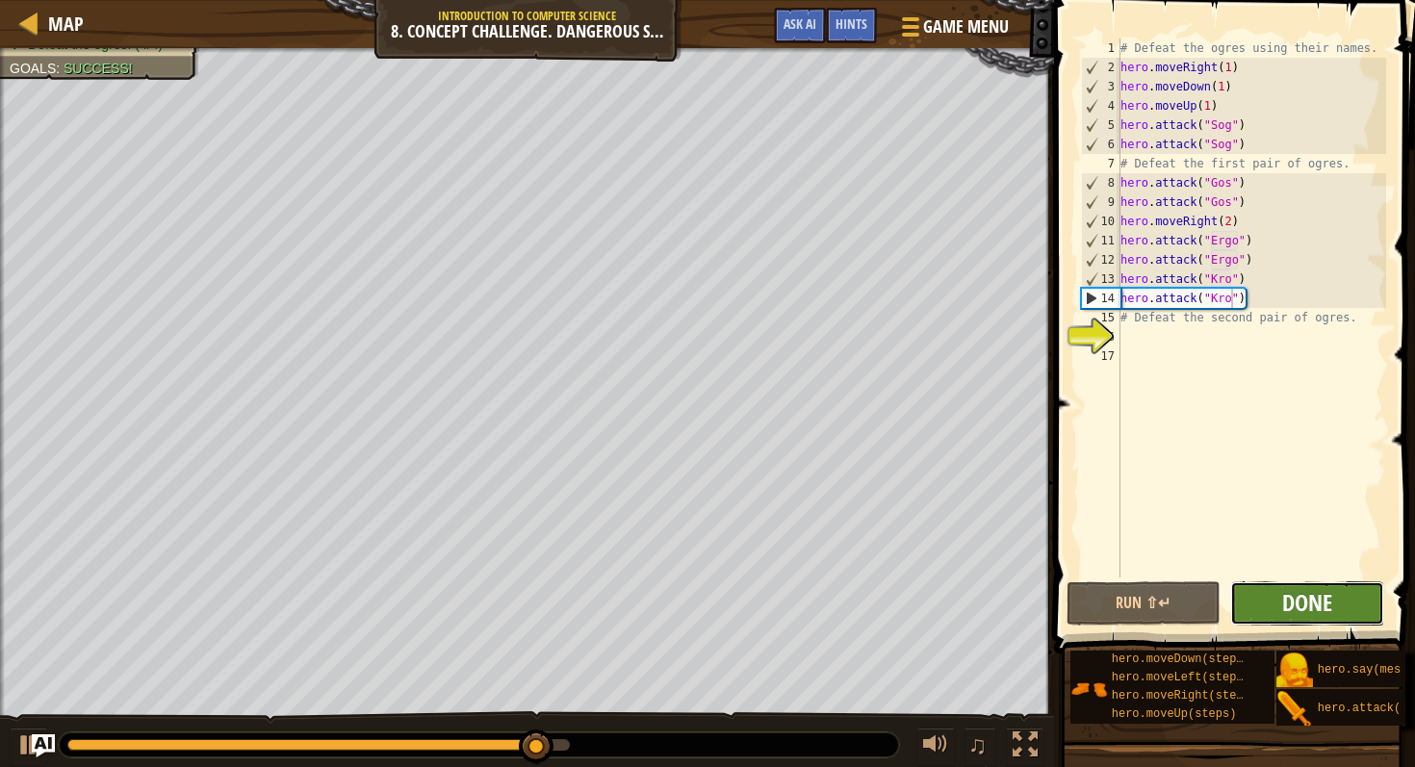
click at [1306, 609] on span "Done" at bounding box center [1308, 602] width 50 height 31
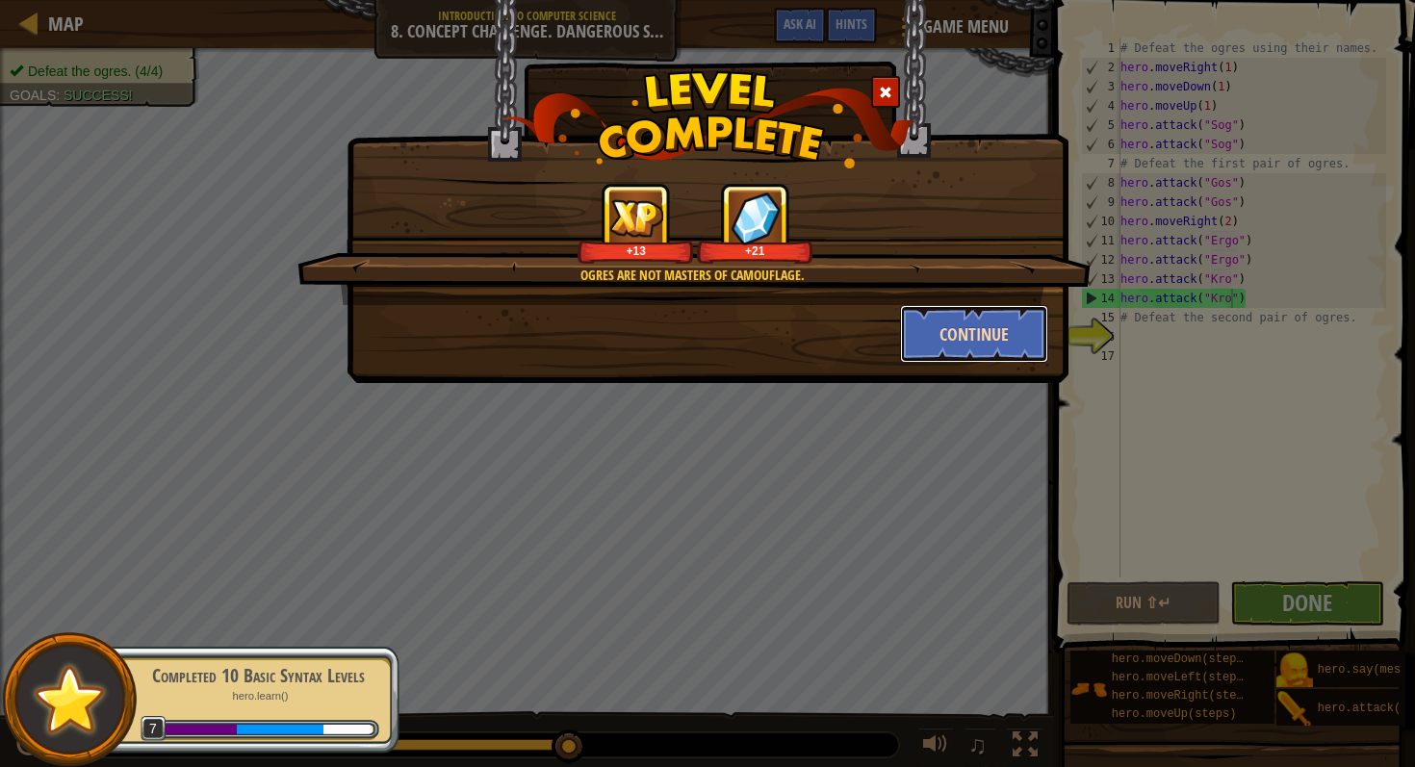
click at [975, 324] on button "Continue" at bounding box center [974, 334] width 149 height 58
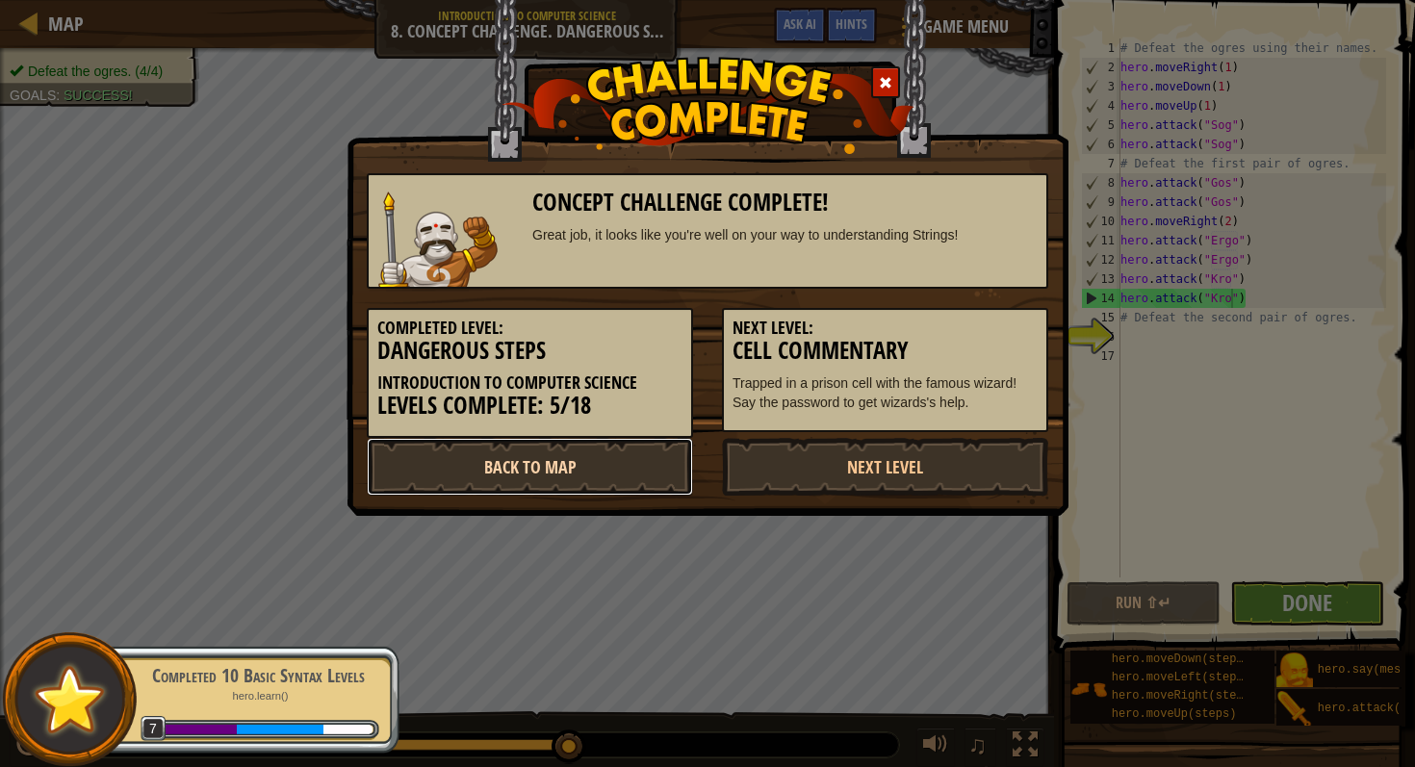
click at [588, 472] on link "Back to Map" at bounding box center [530, 467] width 326 height 58
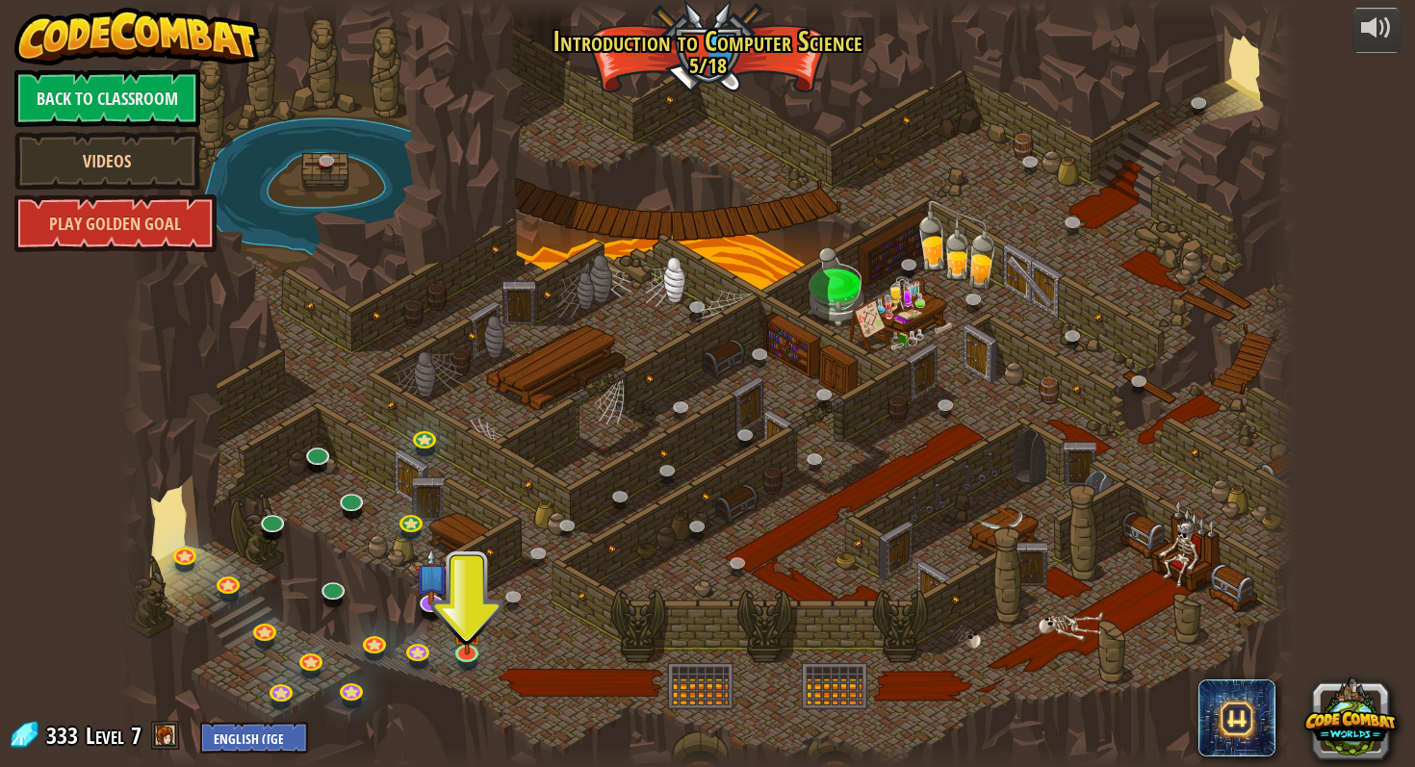
click at [466, 683] on div at bounding box center [707, 383] width 1174 height 767
click at [466, 659] on link at bounding box center [468, 650] width 39 height 39
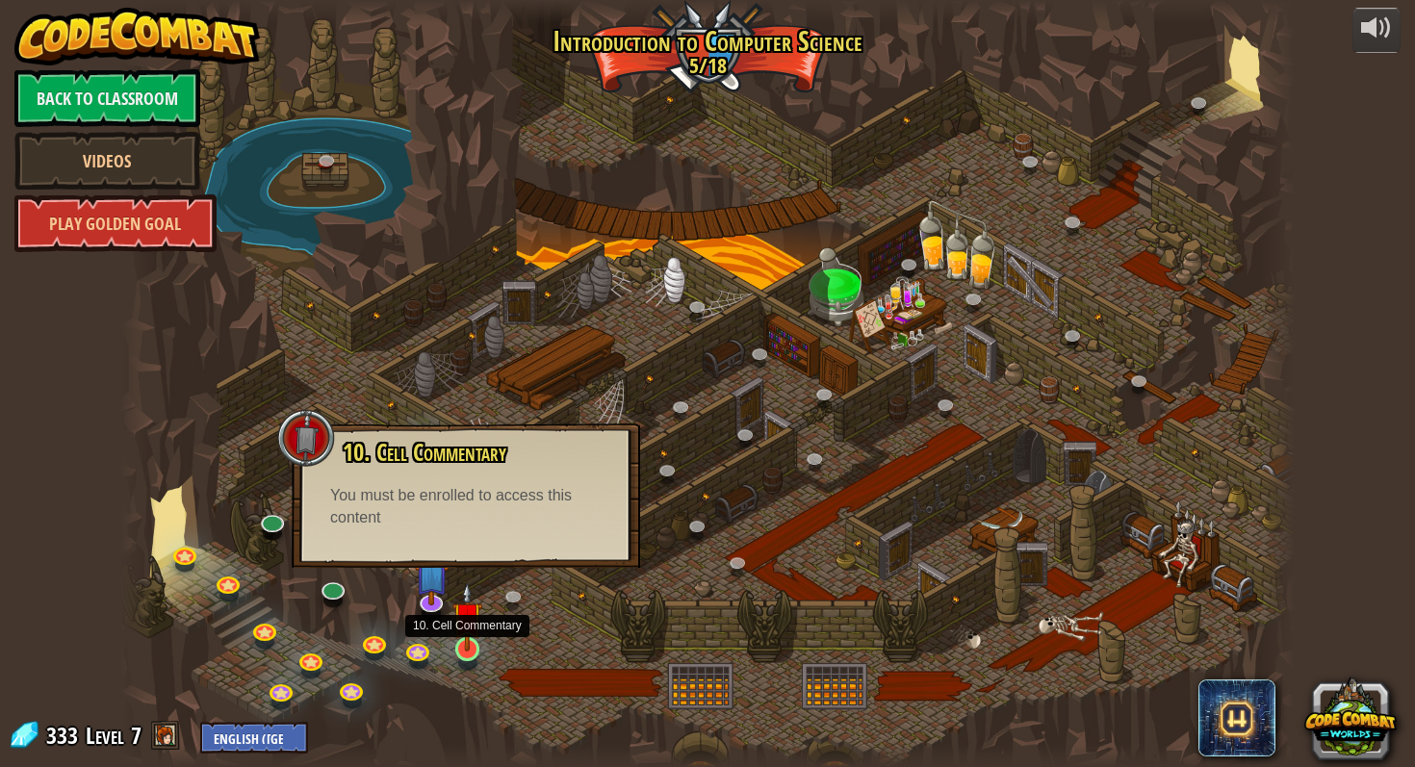
click at [476, 645] on img at bounding box center [468, 617] width 30 height 69
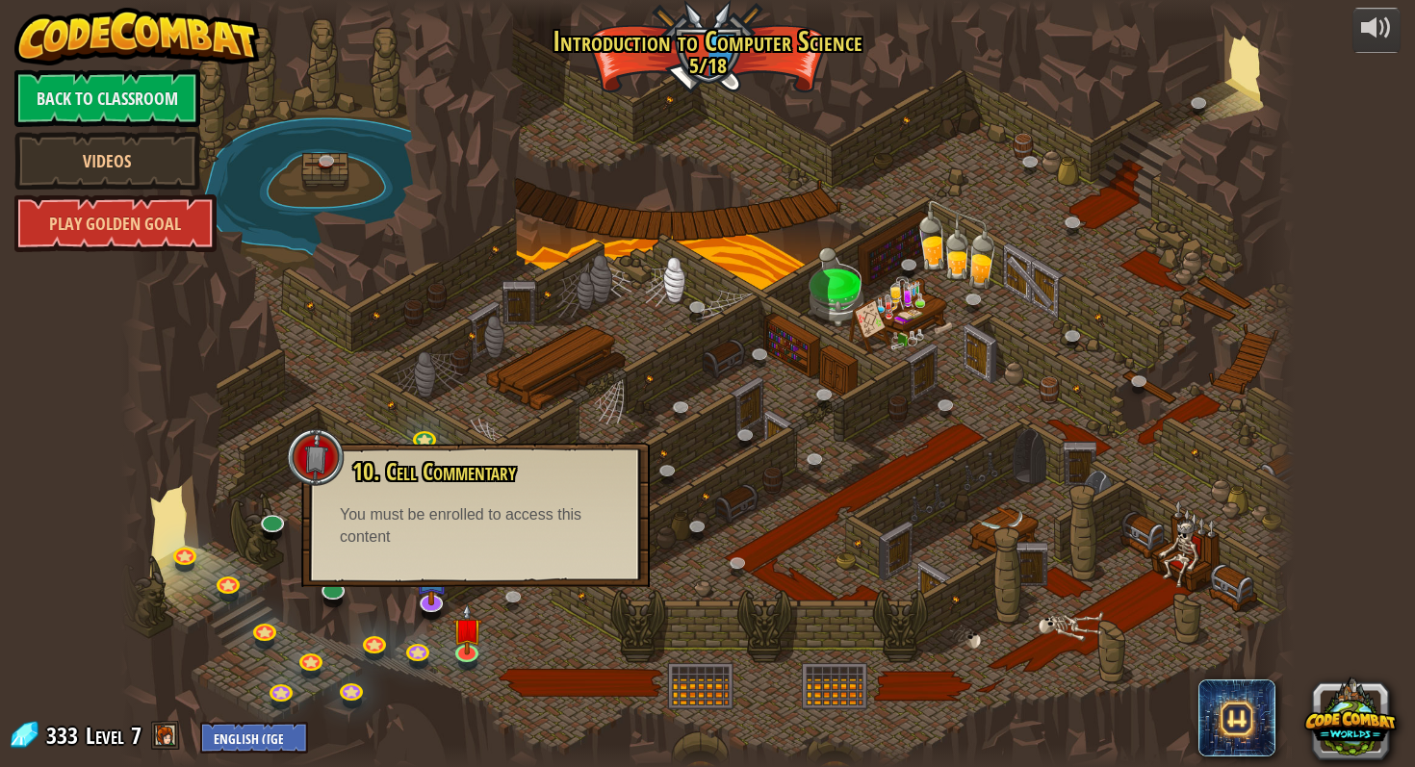
click at [391, 486] on div "10. Cell Commentary Trapped in a prison cell with the famous wizard! Say the pa…" at bounding box center [476, 504] width 310 height 90
click at [476, 635] on img at bounding box center [468, 617] width 30 height 69
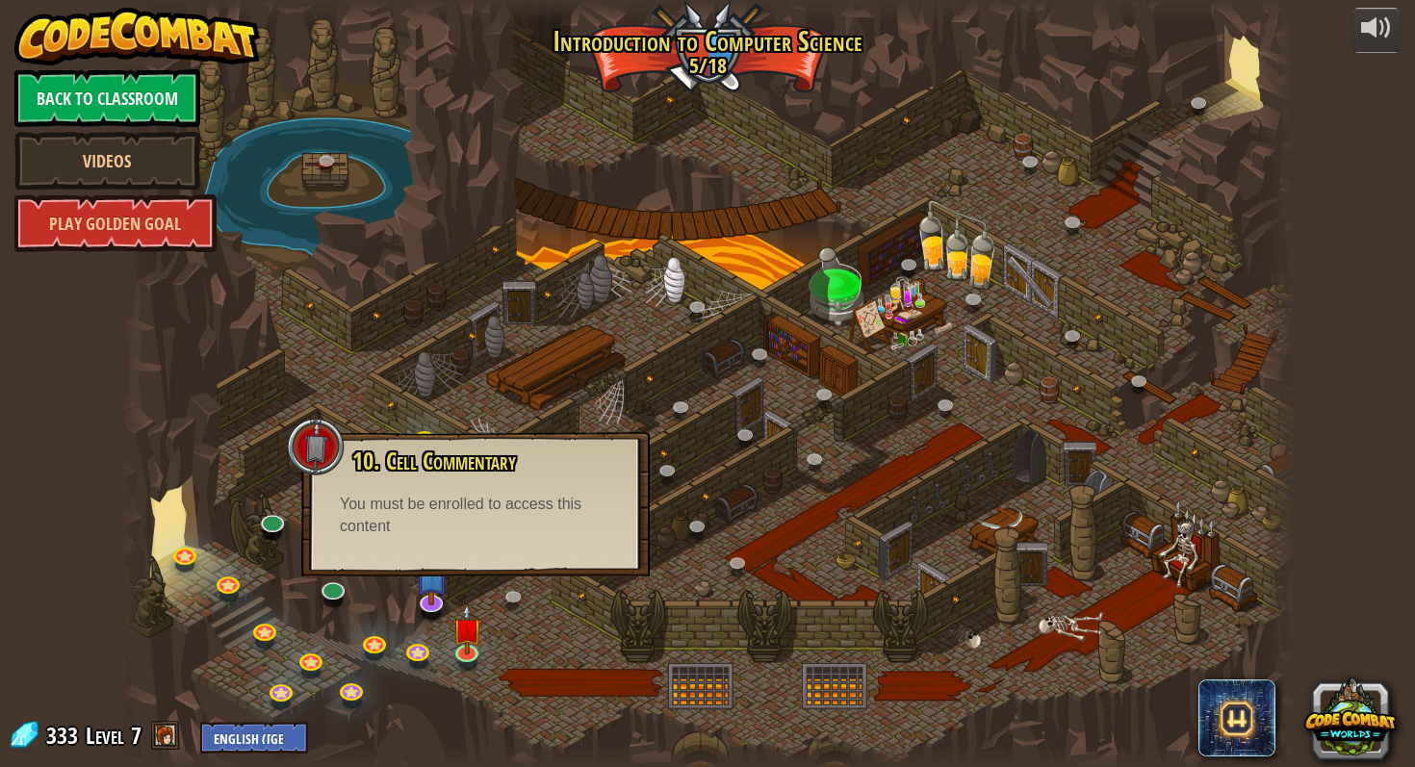
click at [480, 486] on div "10. Cell Commentary Trapped in a prison cell with the famous wizard! Say the pa…" at bounding box center [476, 494] width 310 height 90
click at [461, 651] on div at bounding box center [466, 648] width 23 height 23
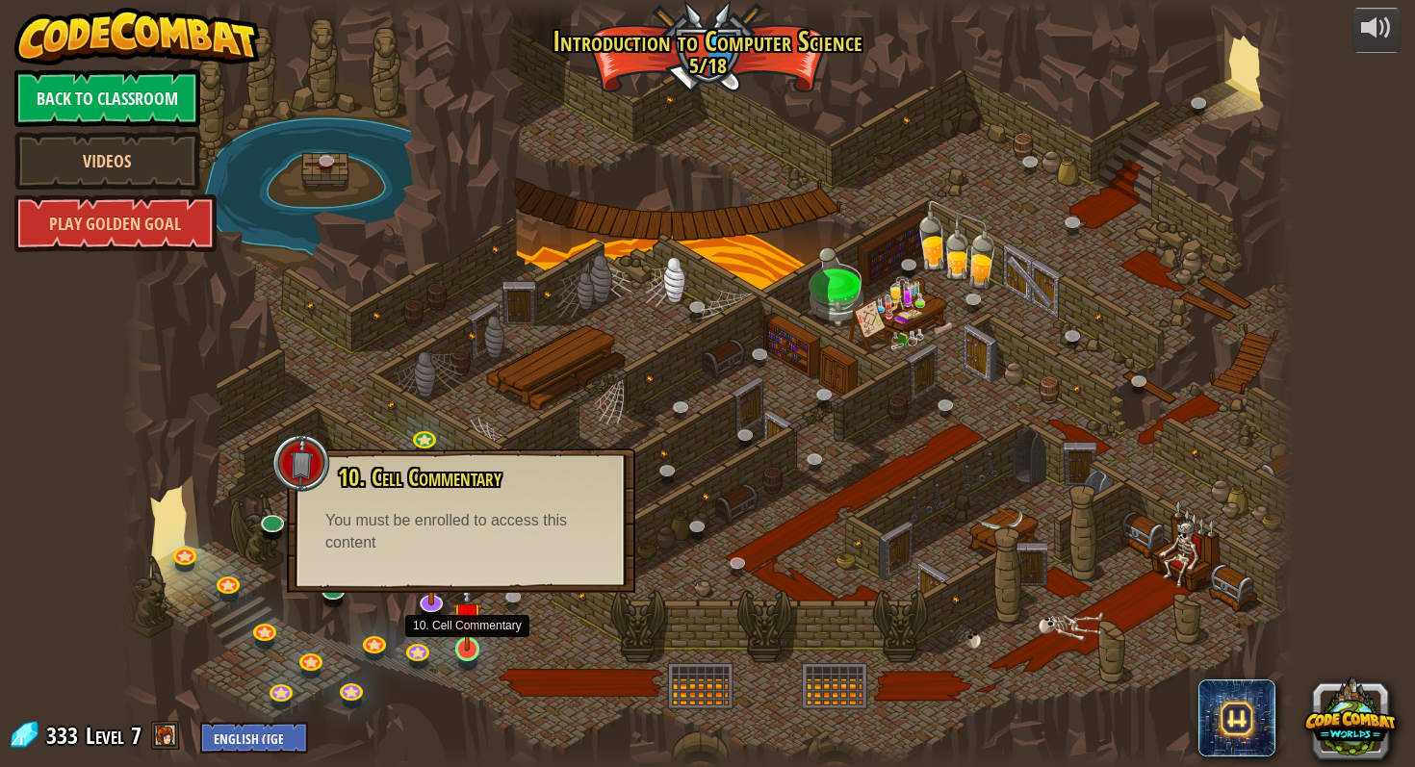
click at [467, 646] on img at bounding box center [468, 617] width 30 height 69
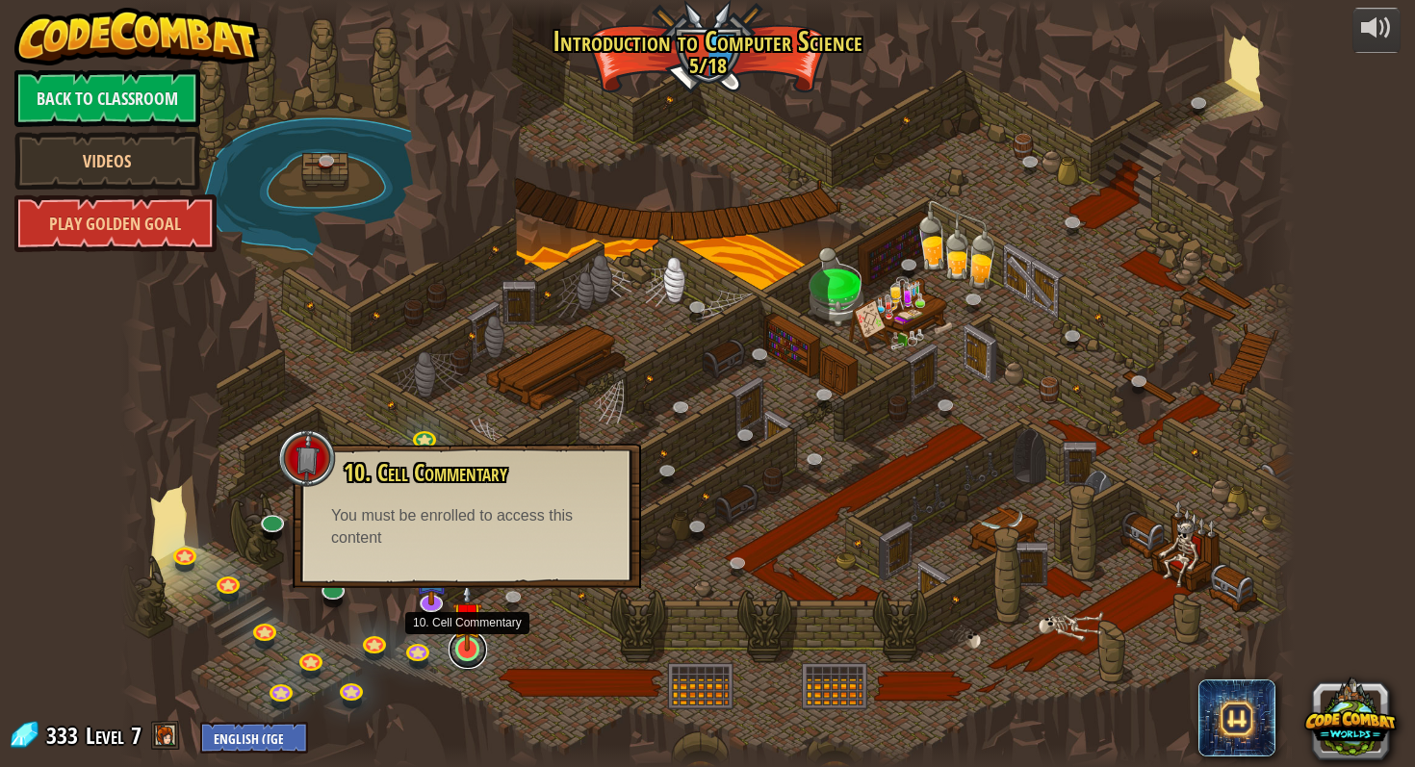
click at [472, 657] on link at bounding box center [468, 650] width 39 height 39
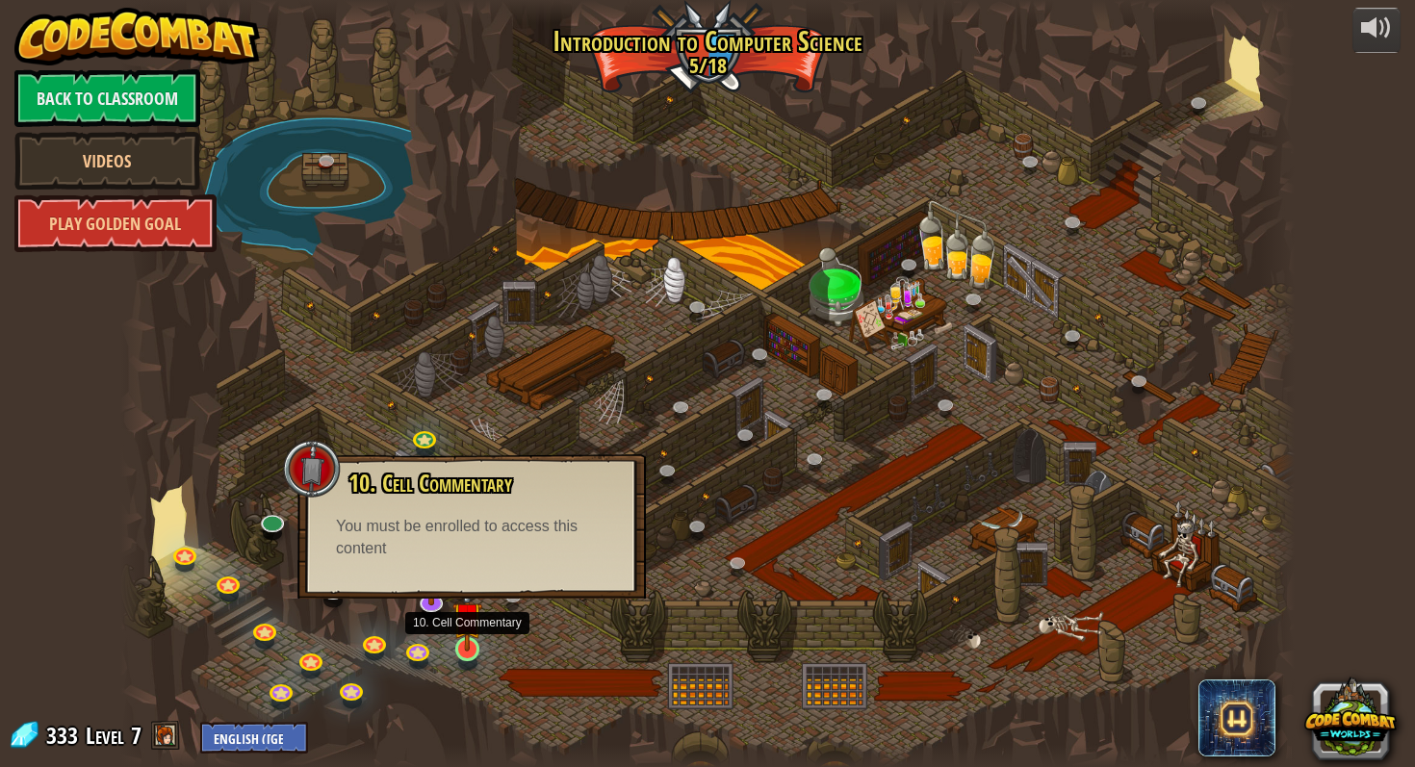
click at [466, 643] on img at bounding box center [468, 617] width 30 height 69
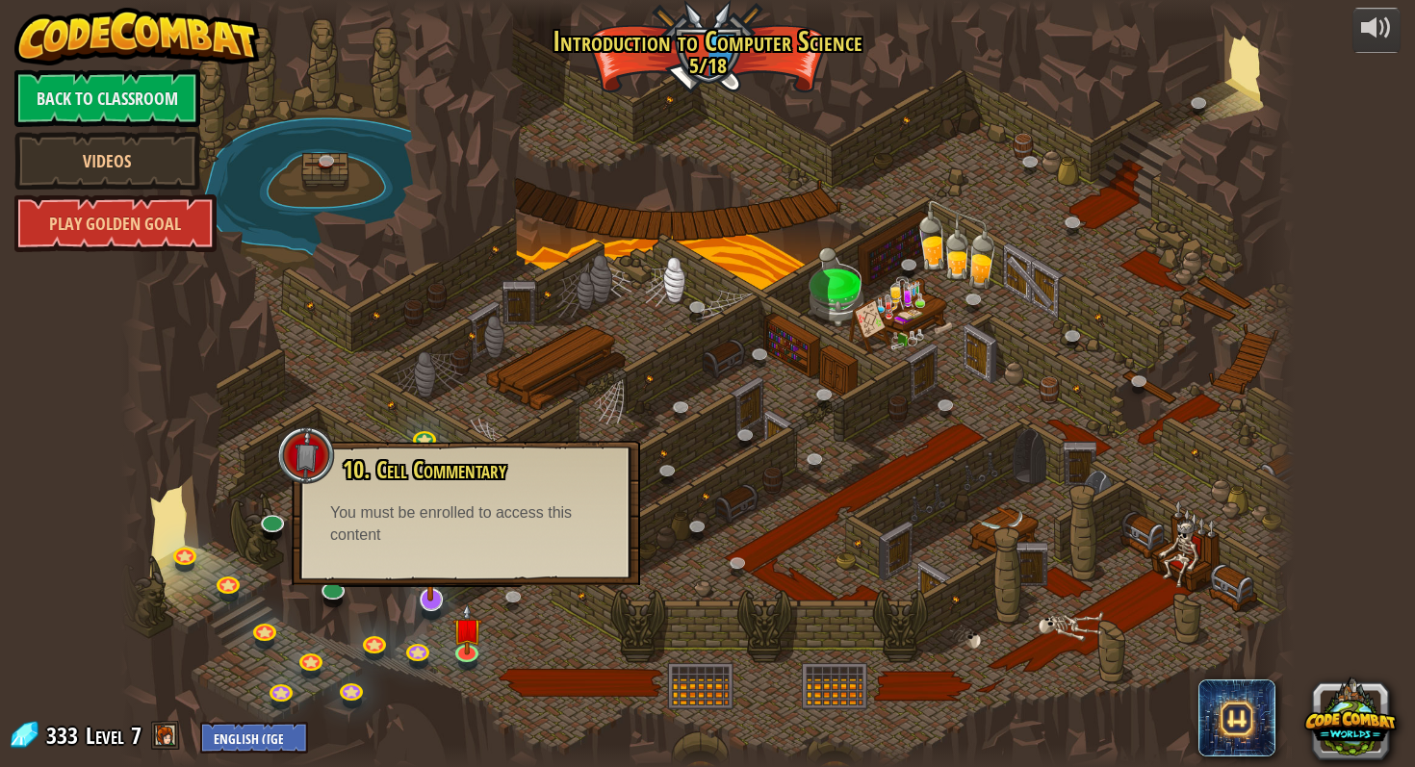
click at [439, 590] on img at bounding box center [431, 564] width 34 height 76
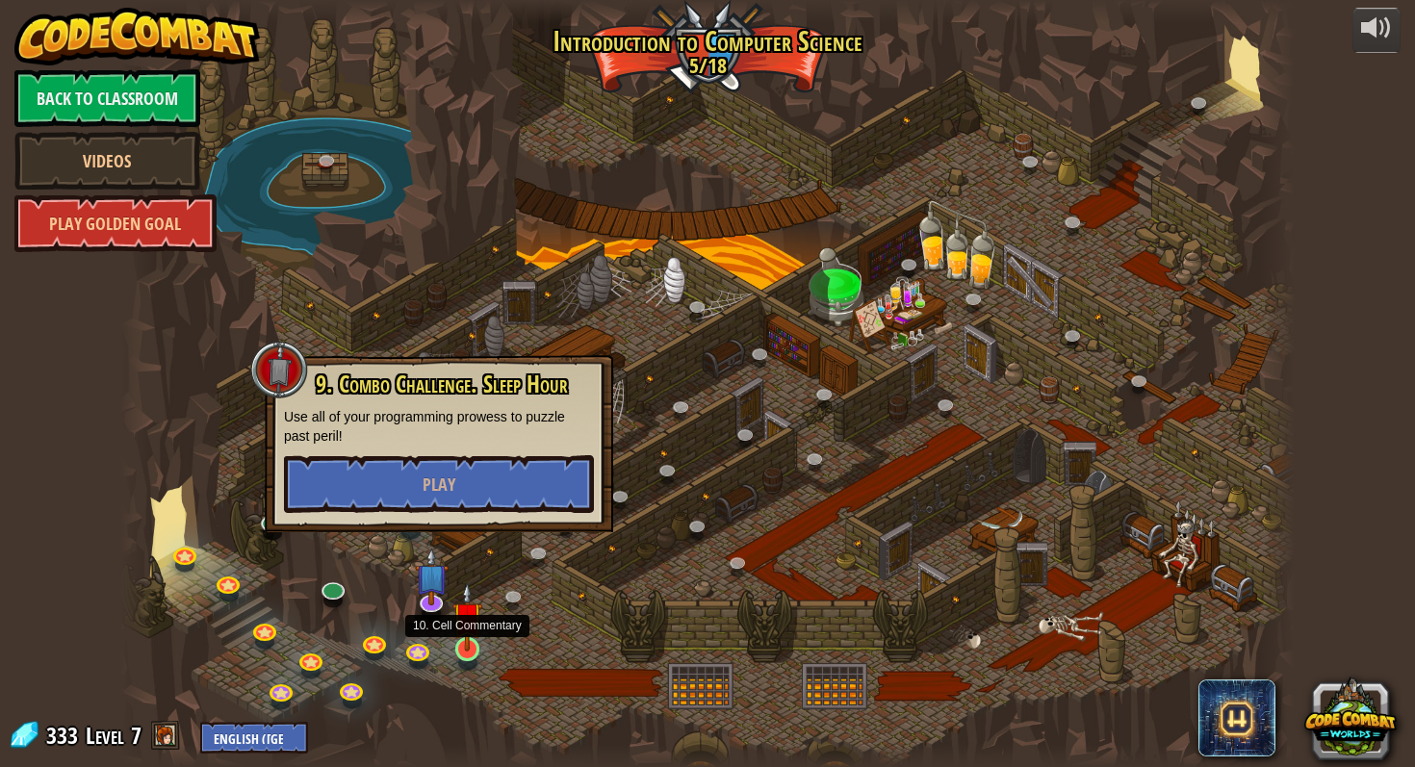
click at [462, 643] on img at bounding box center [468, 617] width 30 height 69
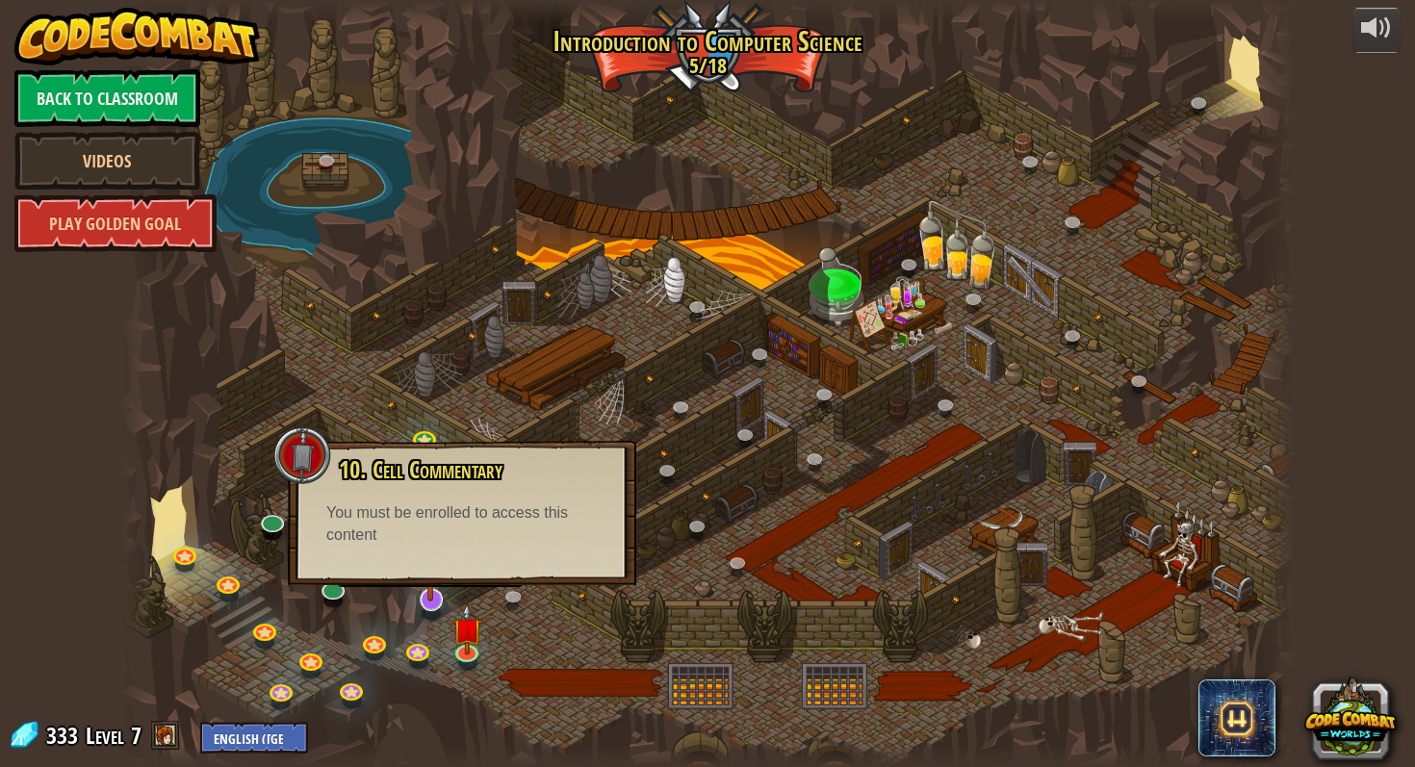
click at [416, 593] on img at bounding box center [431, 564] width 34 height 76
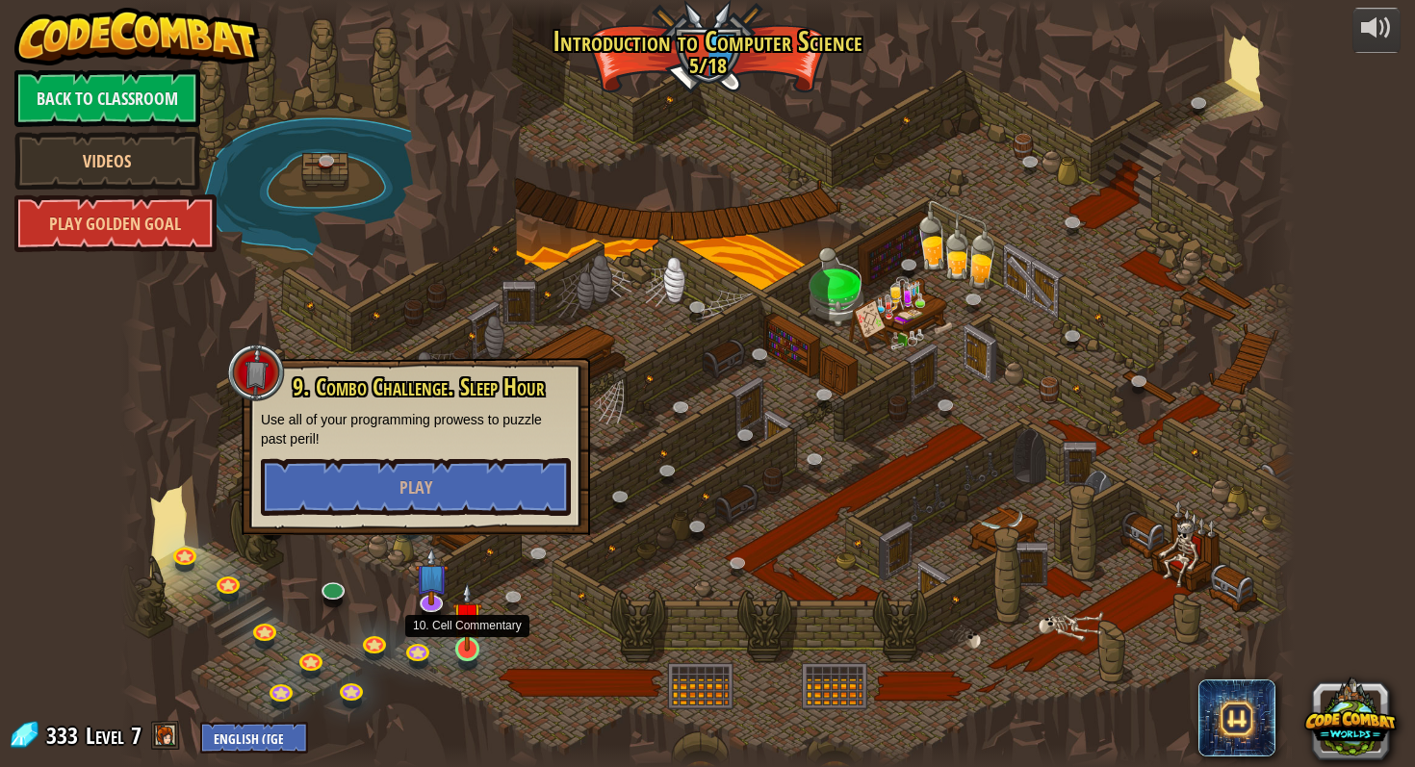
click at [467, 649] on img at bounding box center [468, 617] width 30 height 69
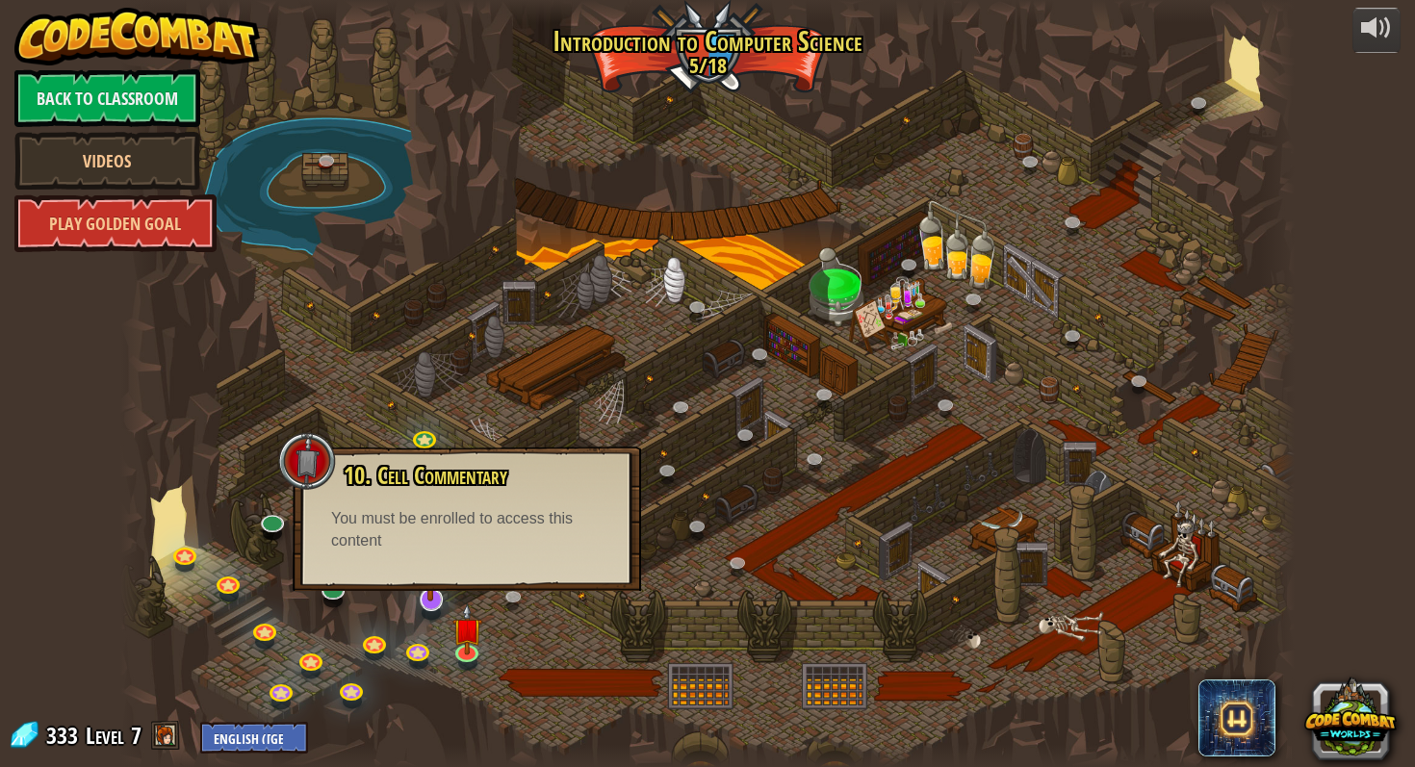
click at [429, 597] on img at bounding box center [431, 564] width 34 height 76
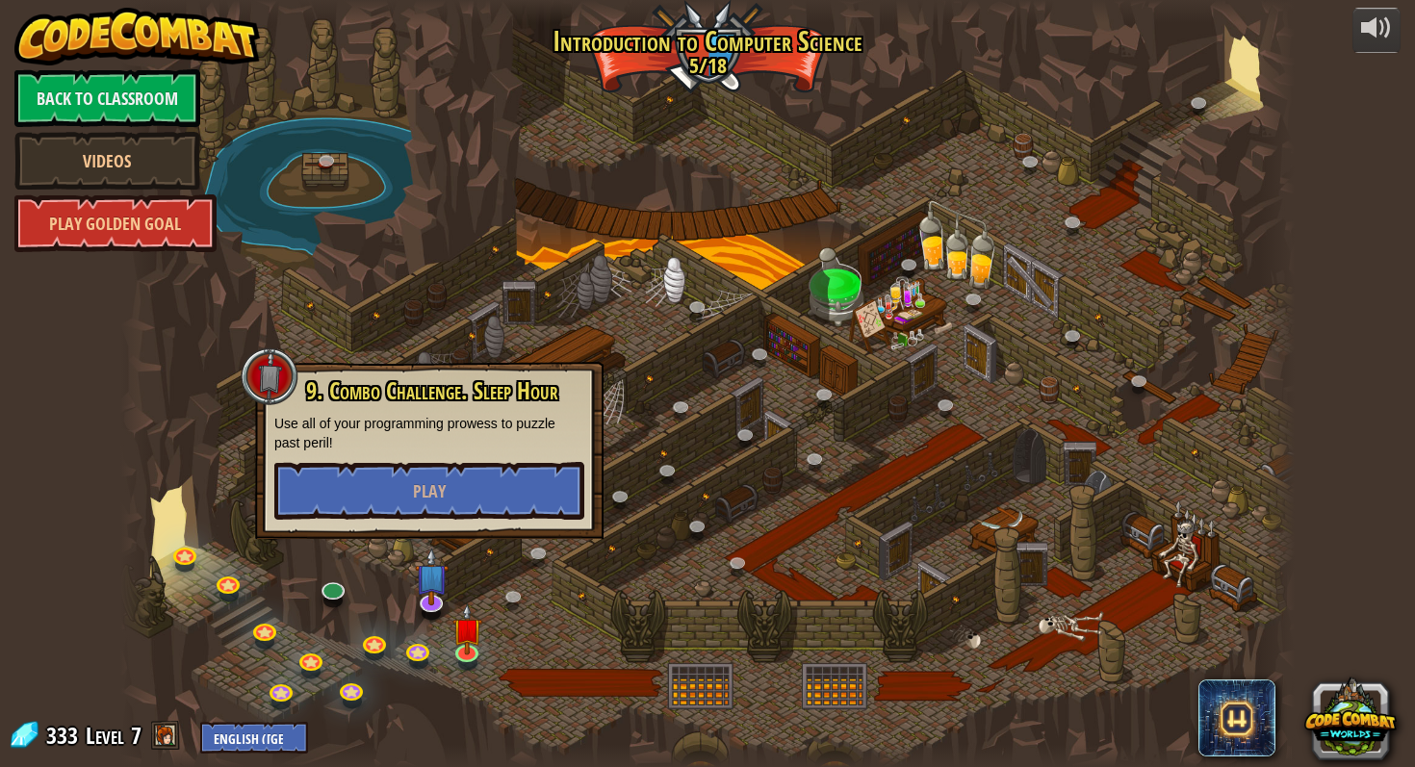
click at [611, 642] on div at bounding box center [707, 383] width 1174 height 767
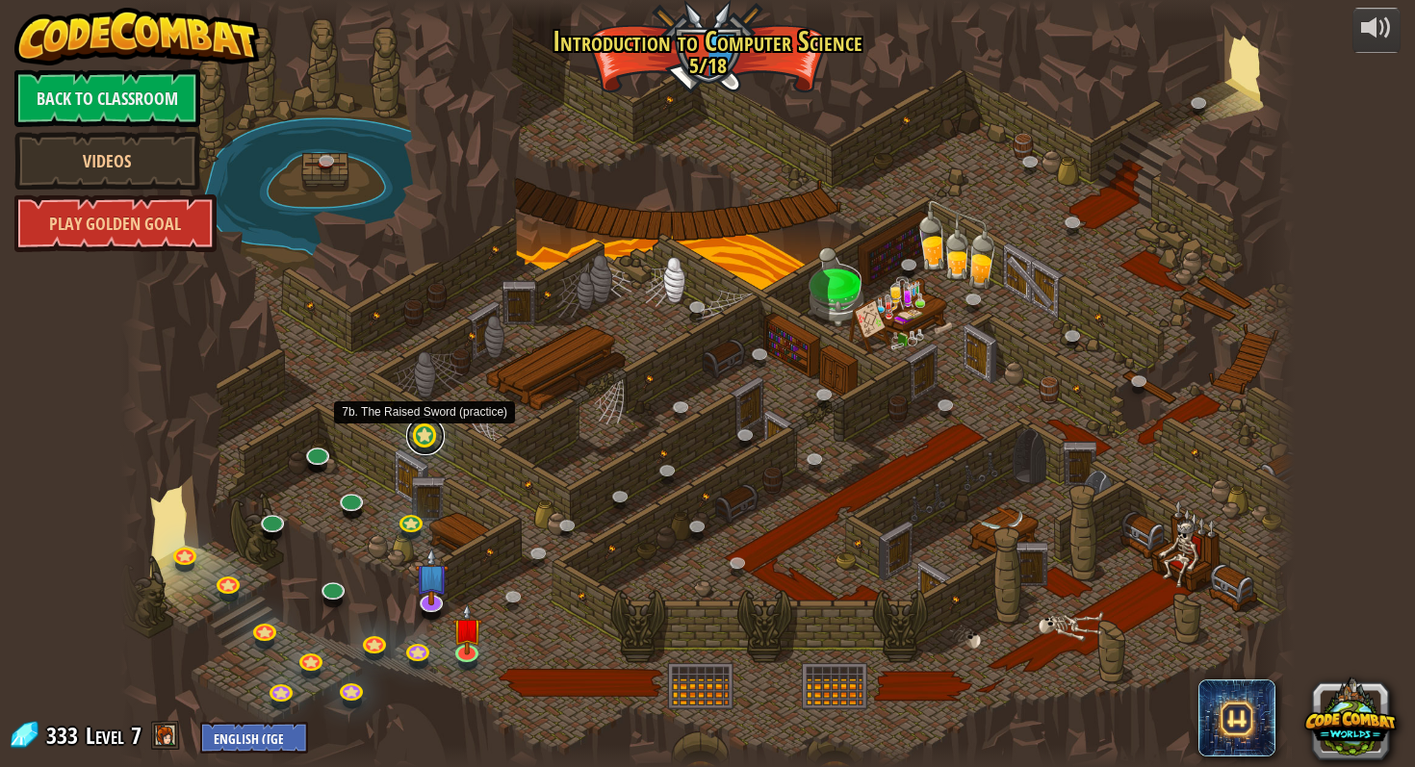
click at [429, 438] on link at bounding box center [425, 436] width 39 height 39
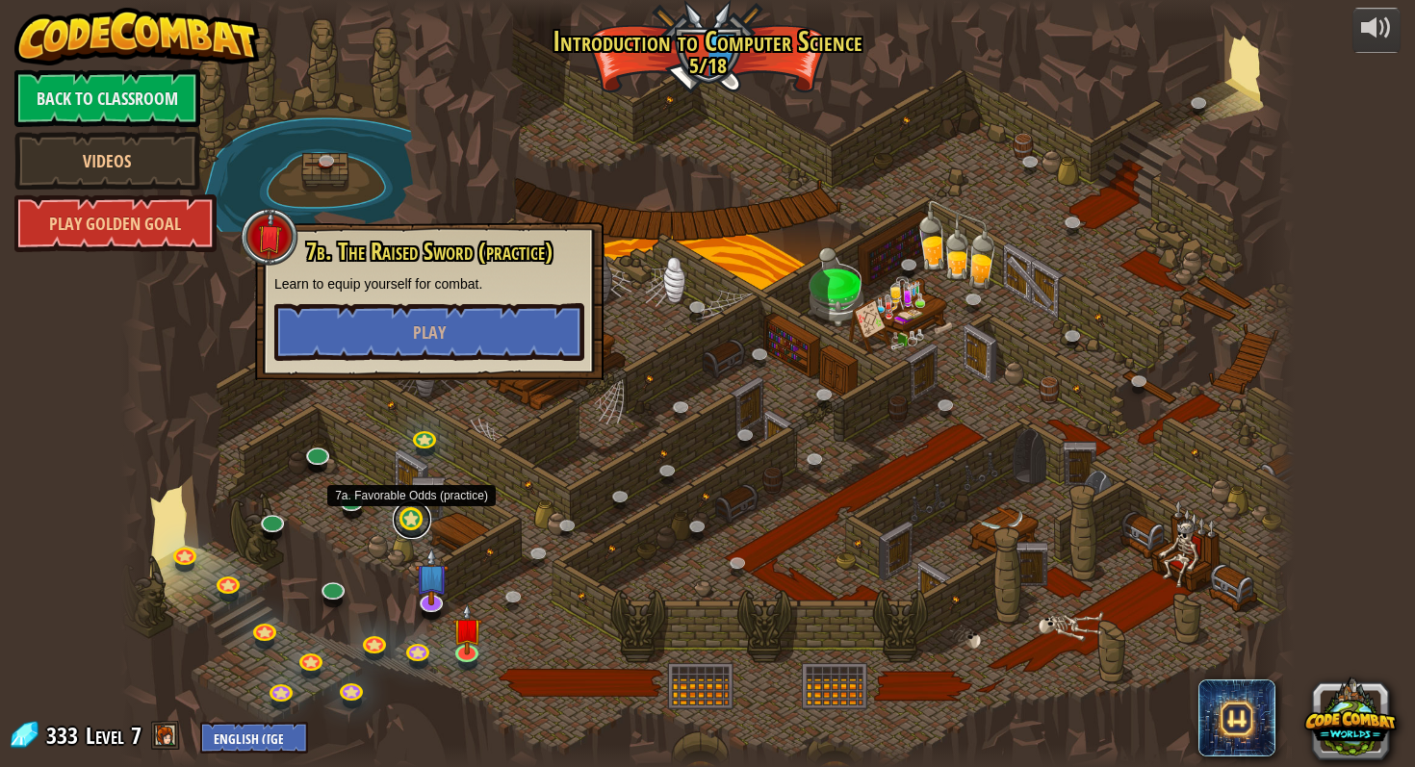
click at [403, 525] on link at bounding box center [412, 520] width 39 height 39
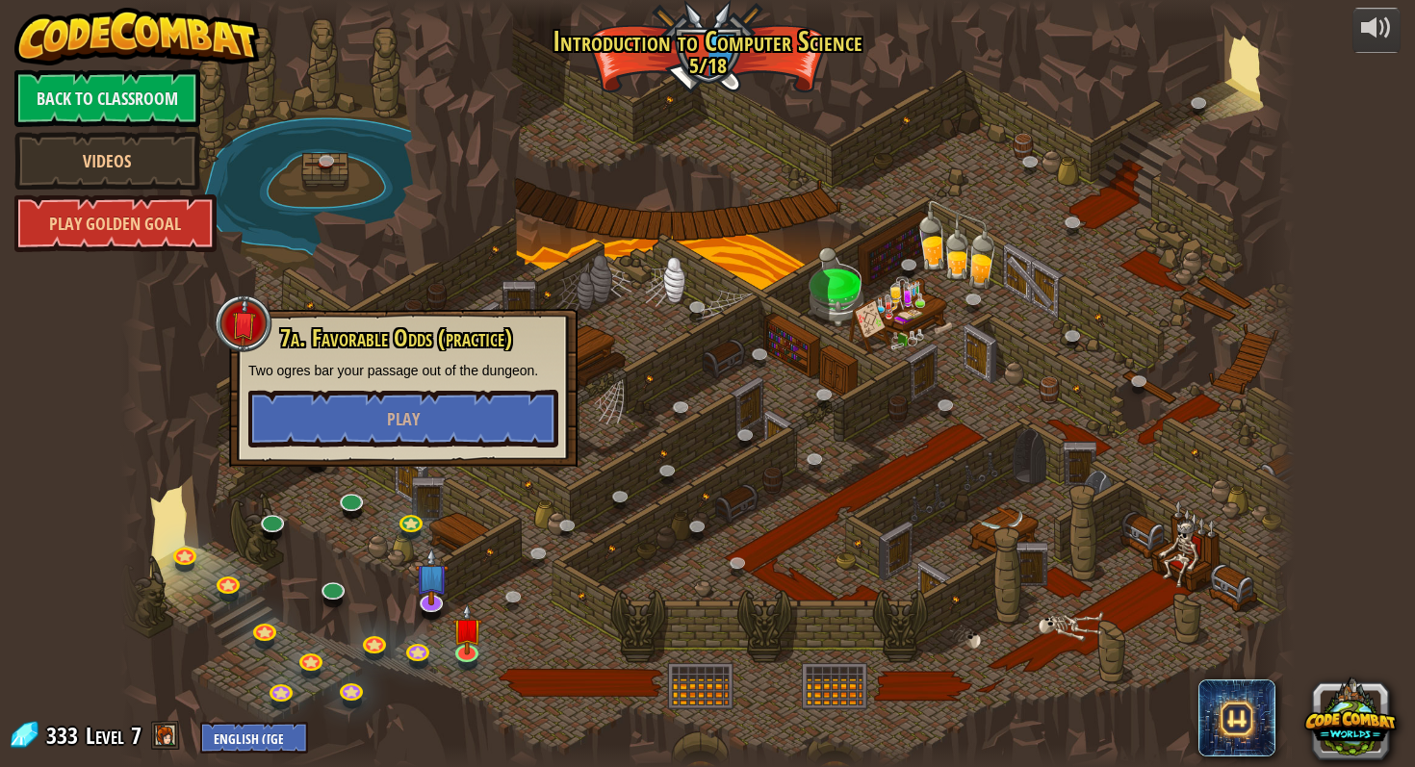
click at [436, 476] on div at bounding box center [707, 383] width 1174 height 767
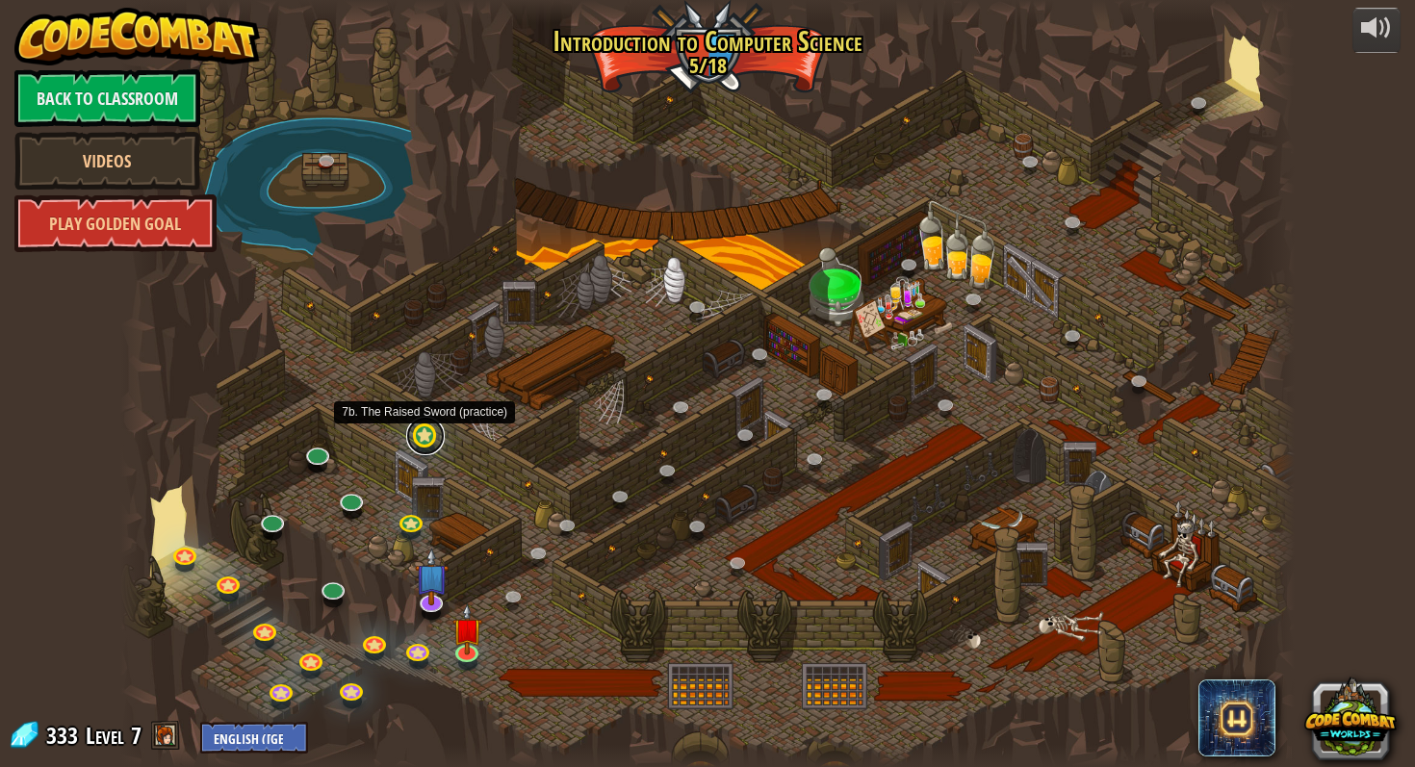
click at [430, 434] on link at bounding box center [425, 436] width 39 height 39
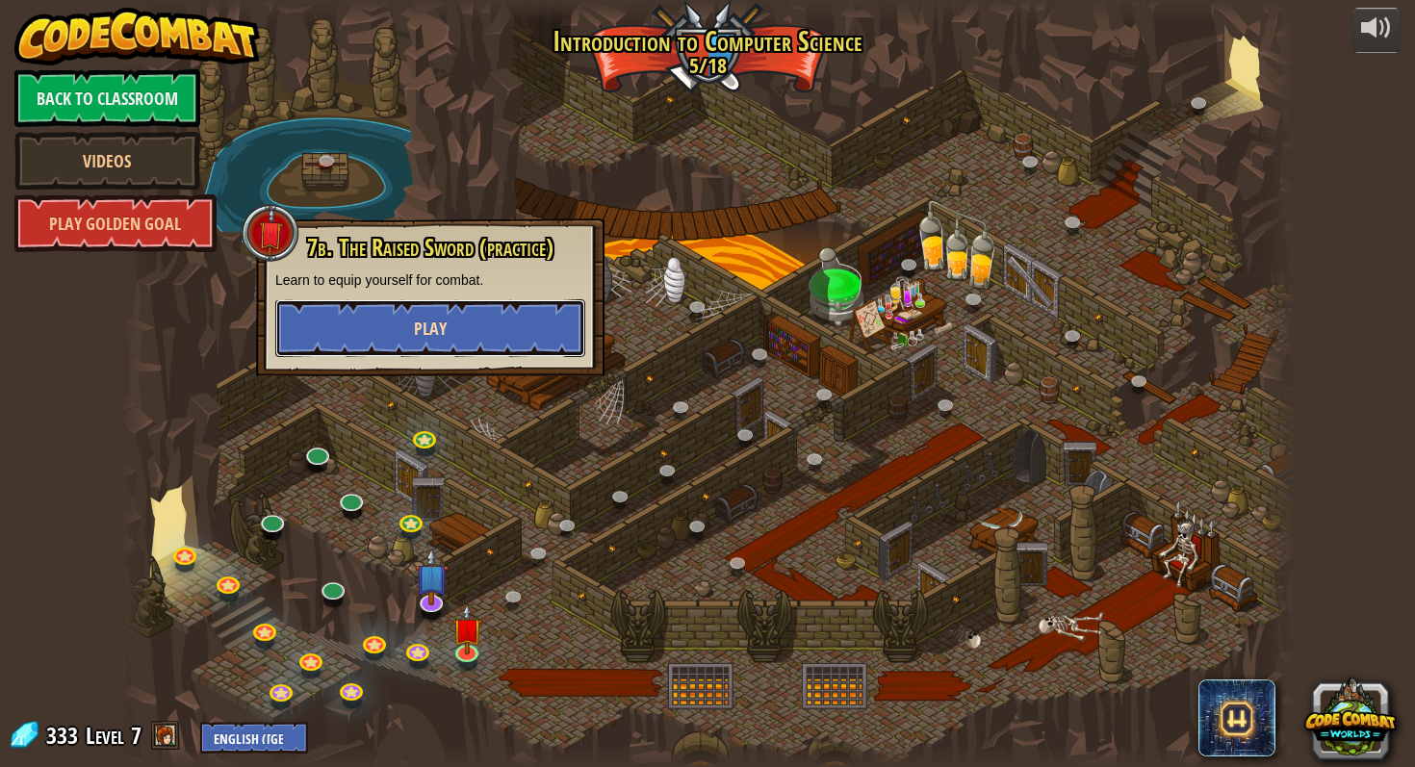
click at [428, 323] on span "Play" at bounding box center [430, 329] width 33 height 24
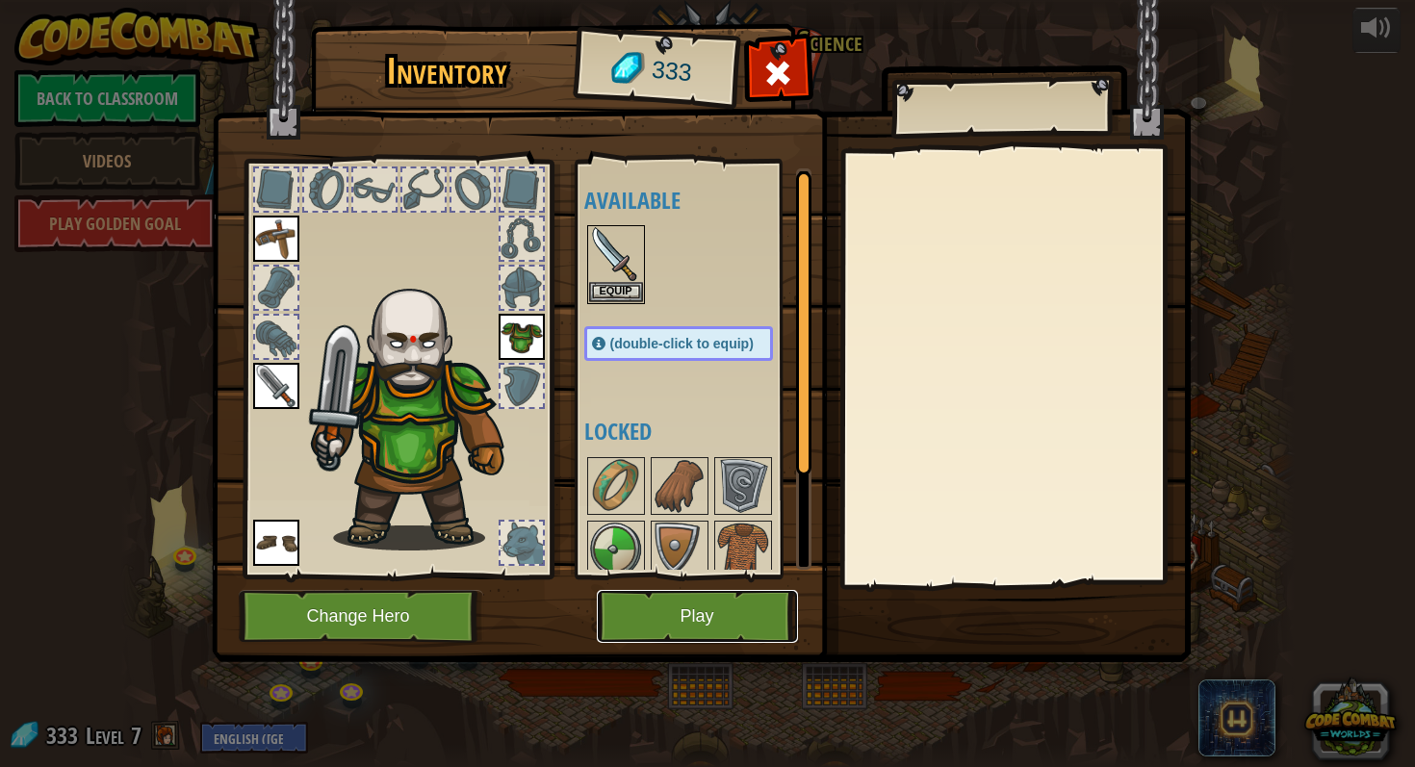
click at [721, 623] on button "Play" at bounding box center [697, 616] width 201 height 53
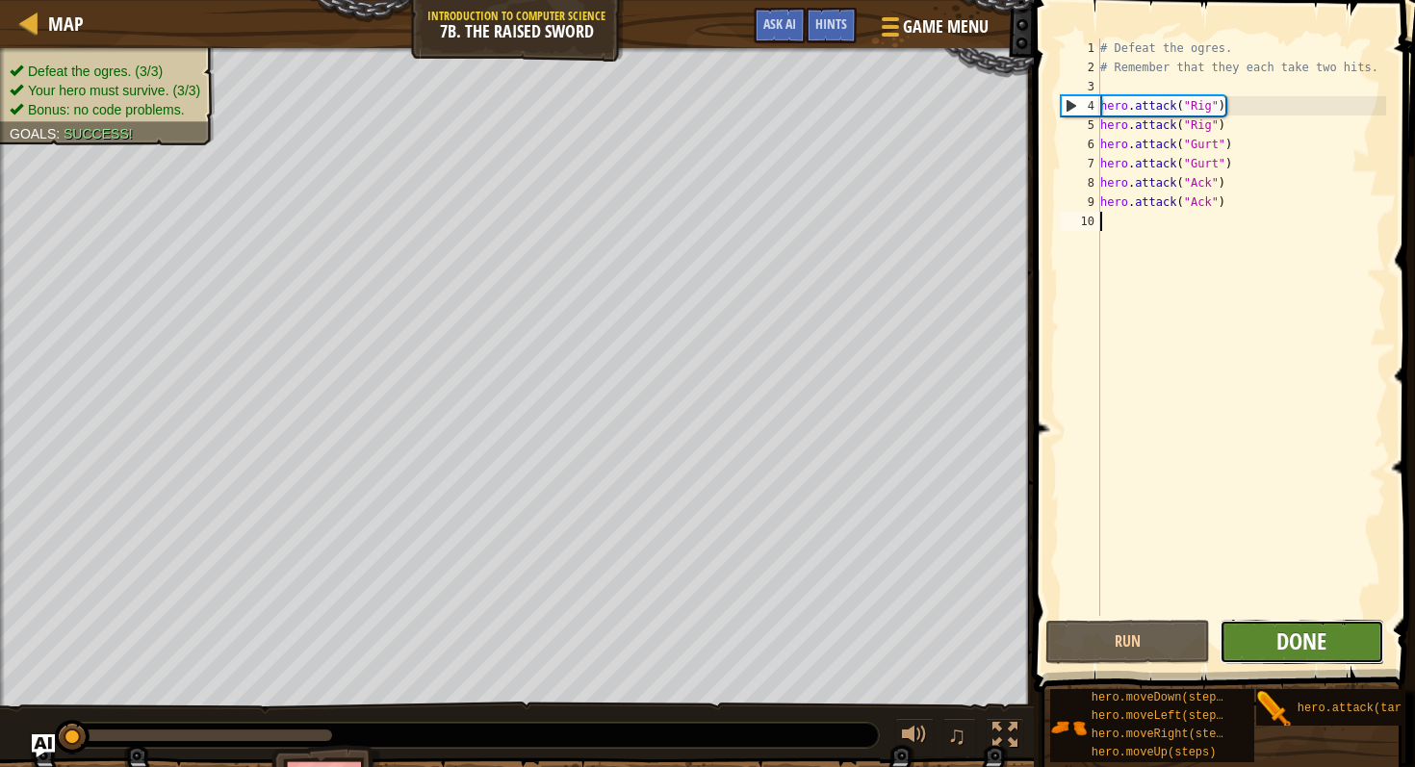
click at [1307, 640] on span "Done" at bounding box center [1302, 641] width 50 height 31
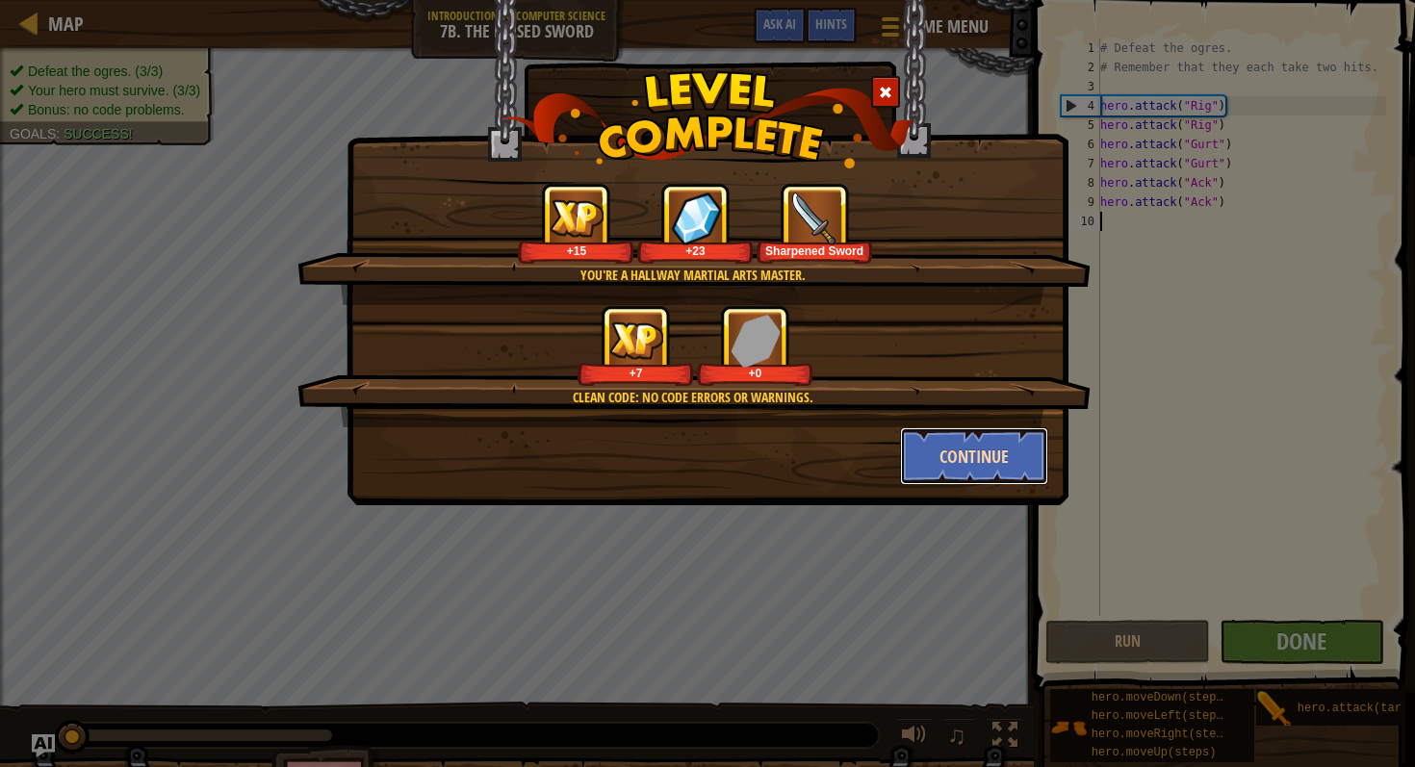
click at [1005, 458] on button "Continue" at bounding box center [974, 457] width 149 height 58
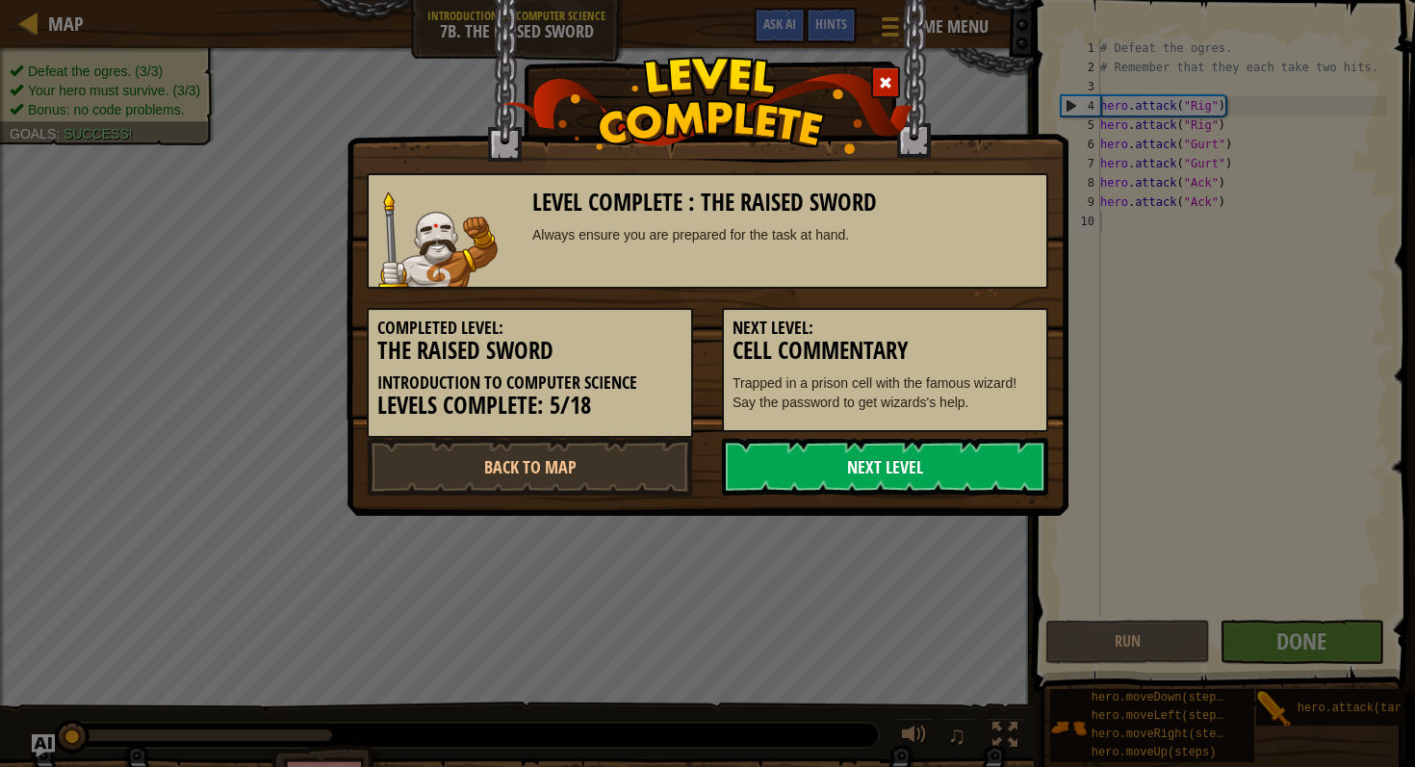
click at [1007, 459] on link "Next Level" at bounding box center [885, 467] width 326 height 58
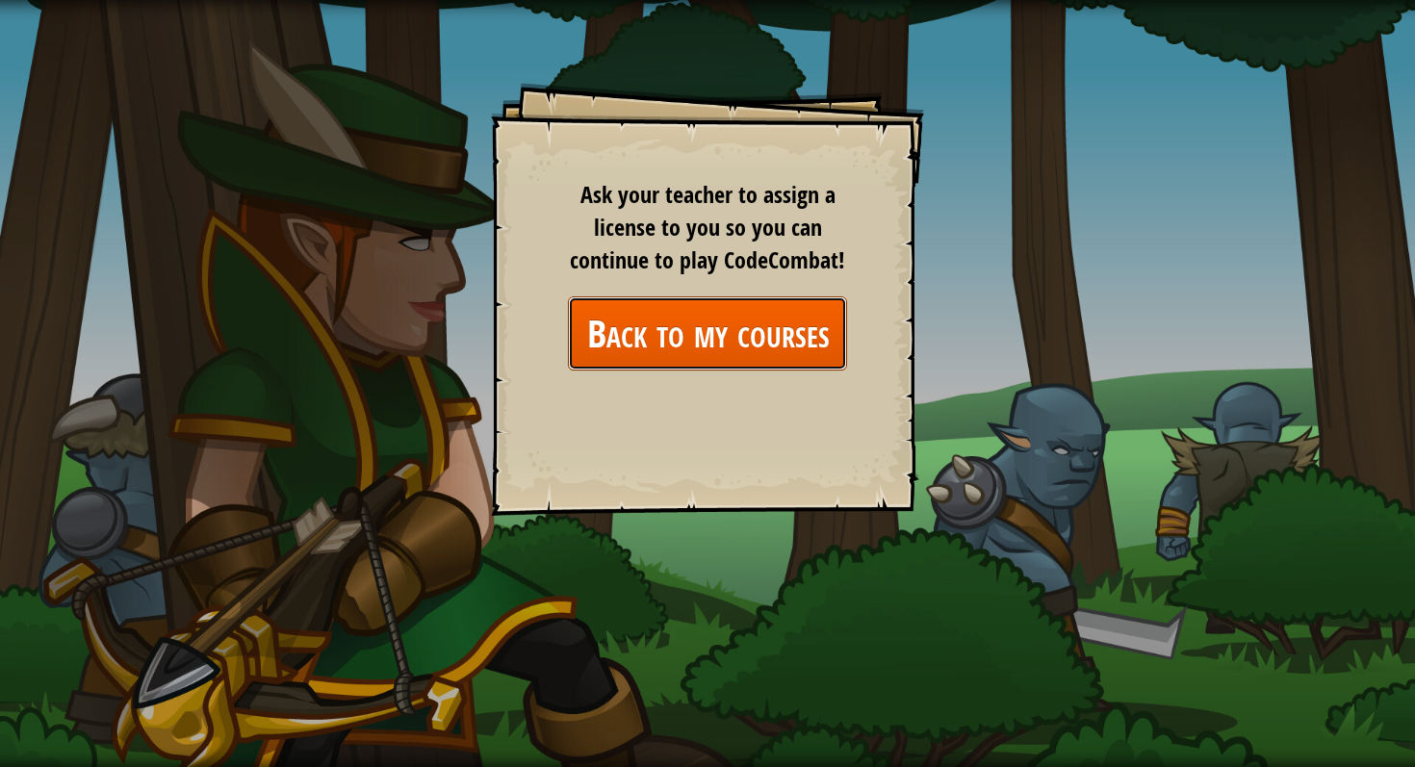
click at [656, 338] on link "Back to my courses" at bounding box center [707, 334] width 279 height 74
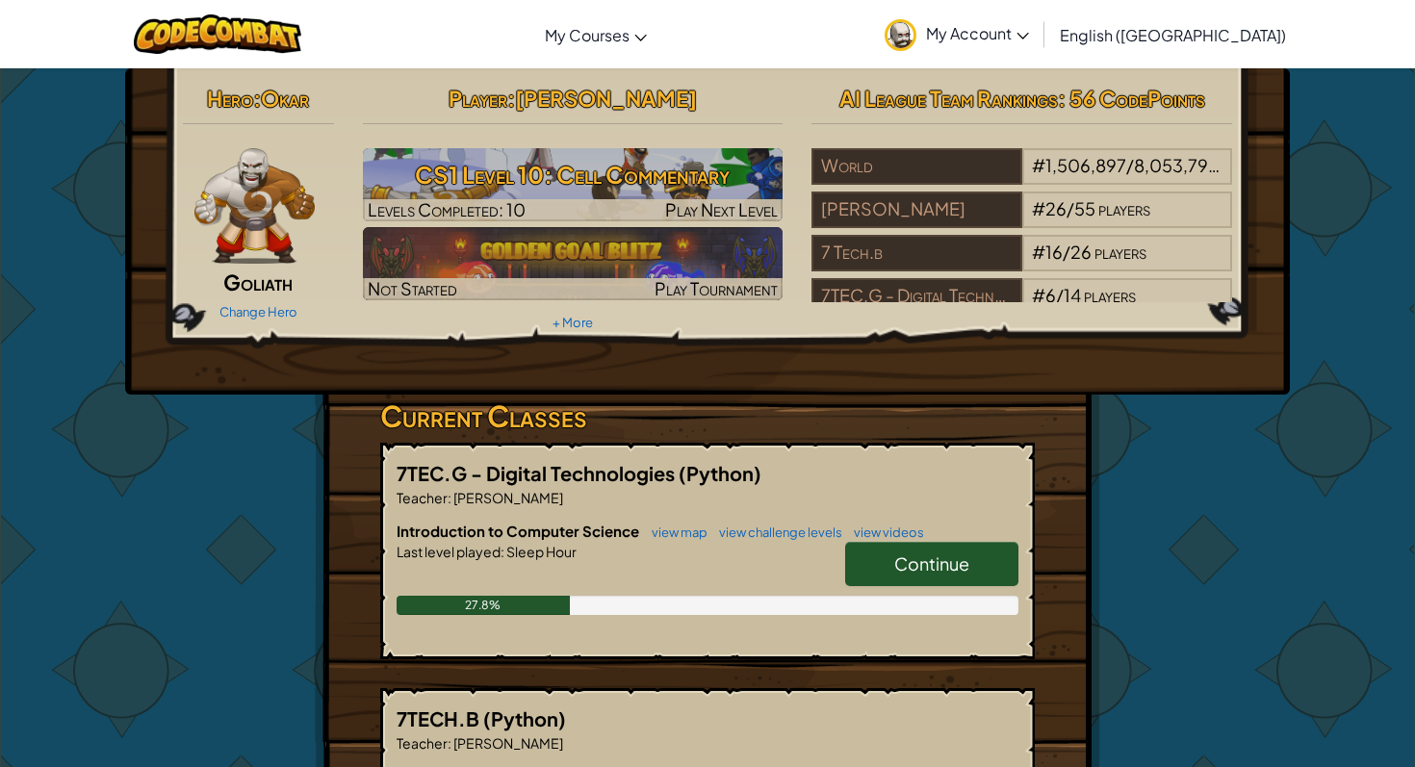
click at [885, 557] on link "Continue" at bounding box center [931, 564] width 173 height 44
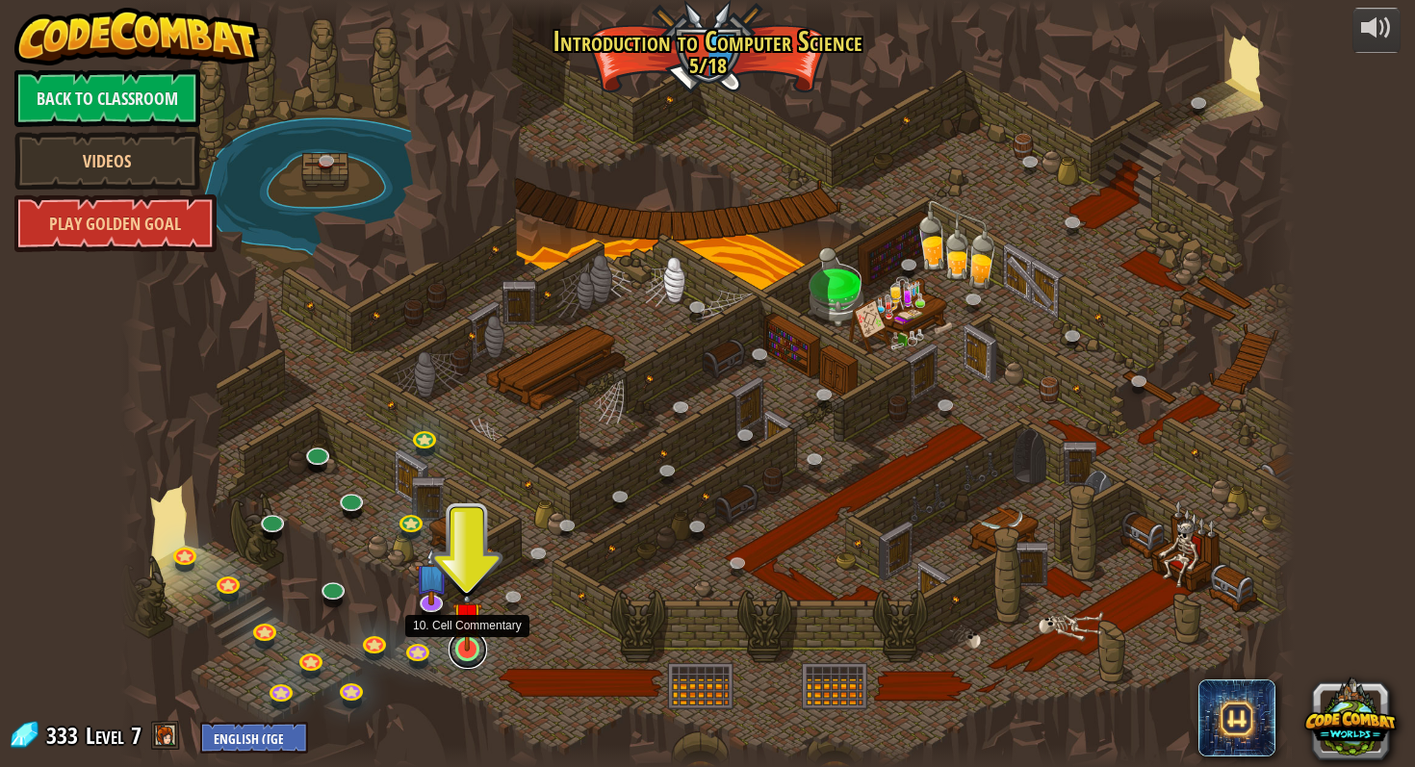
click at [471, 653] on link at bounding box center [468, 650] width 39 height 39
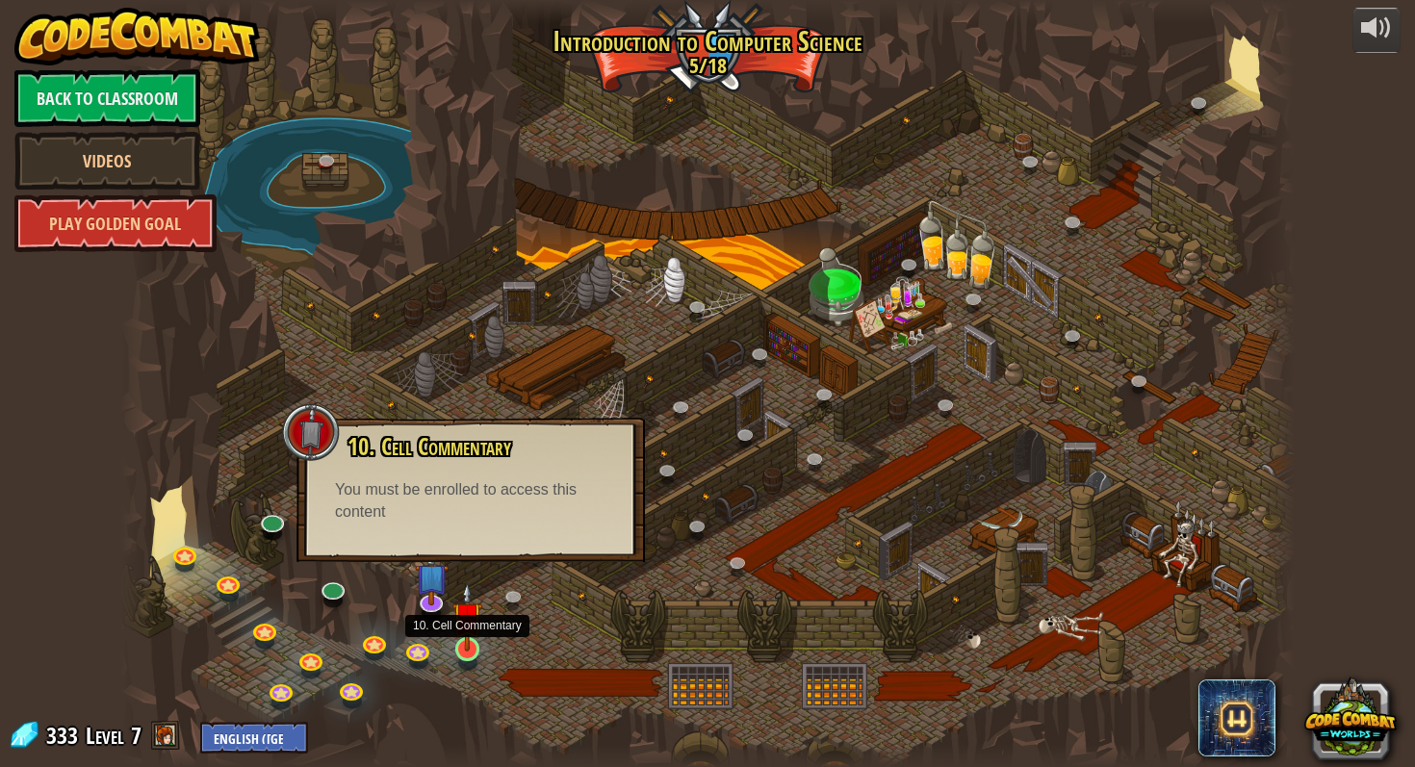
click at [476, 619] on img at bounding box center [468, 617] width 30 height 69
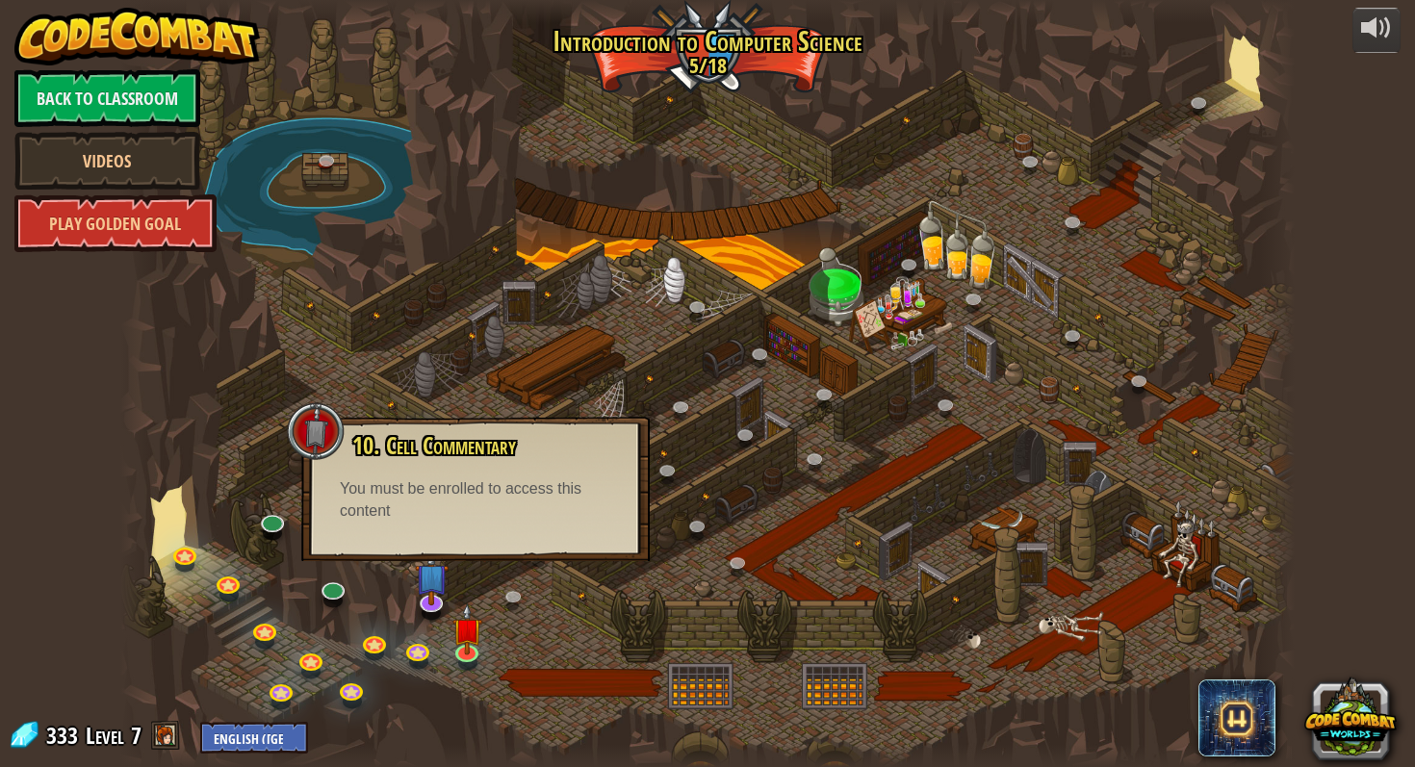
click at [476, 567] on div at bounding box center [707, 383] width 1174 height 767
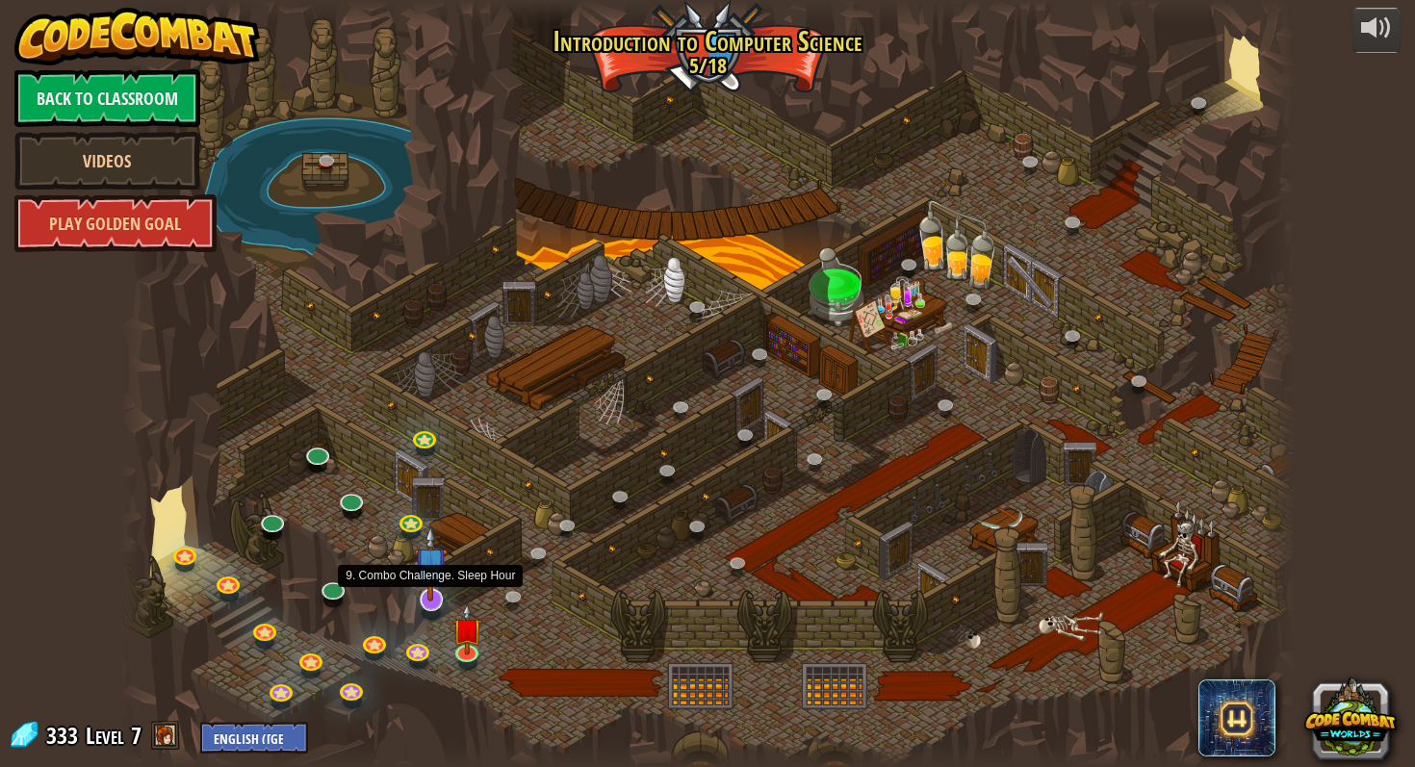
click at [430, 577] on img at bounding box center [431, 564] width 34 height 76
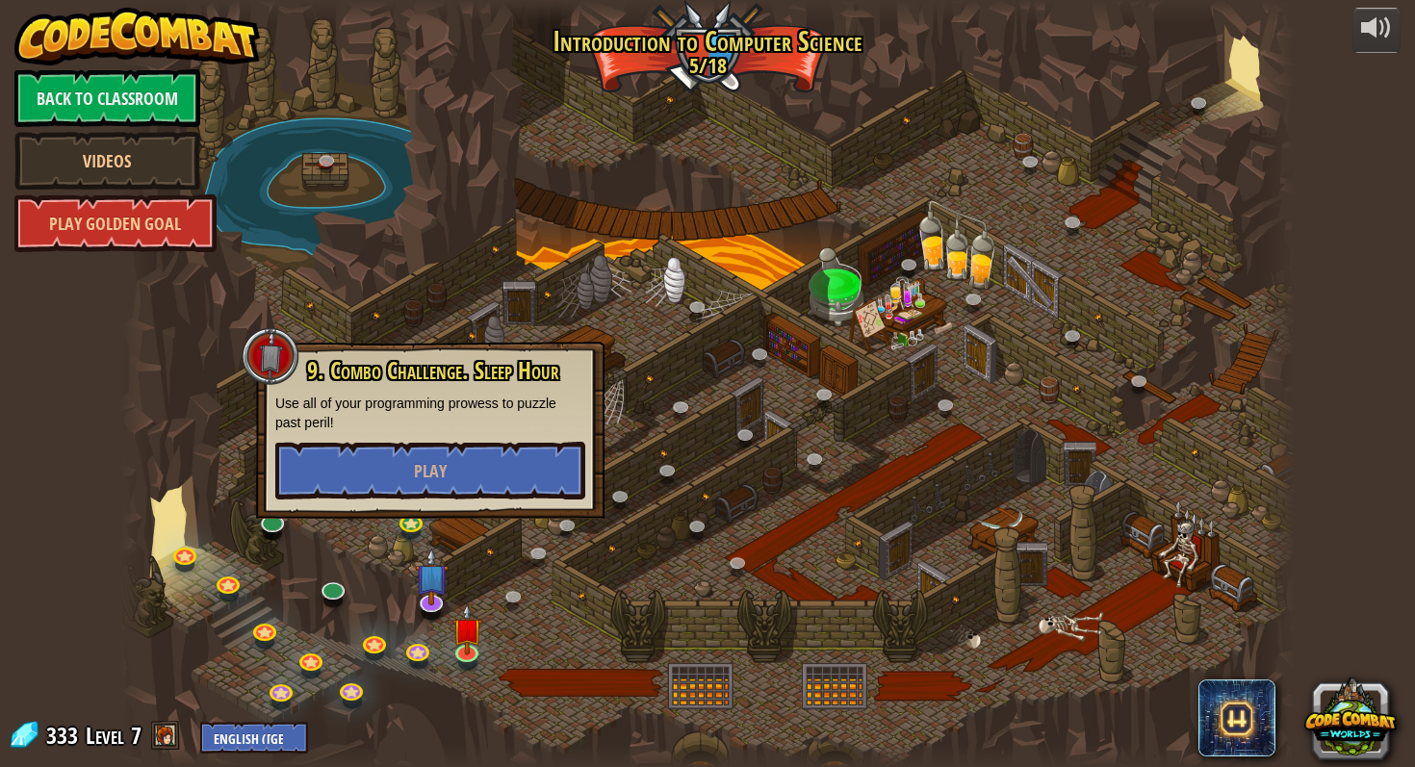
drag, startPoint x: 515, startPoint y: 573, endPoint x: 410, endPoint y: 573, distance: 105.0
click at [410, 573] on div at bounding box center [707, 383] width 1174 height 767
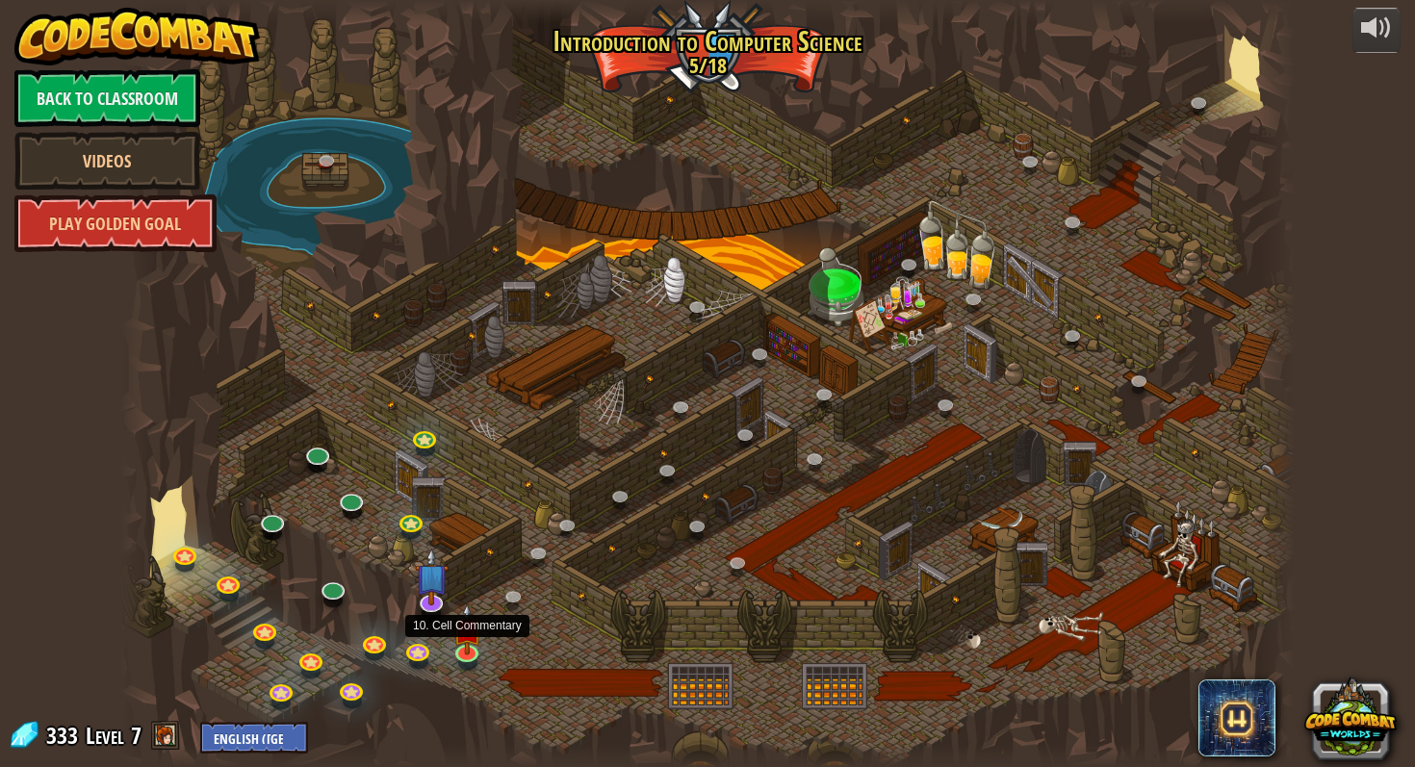
click at [444, 650] on div at bounding box center [707, 383] width 1174 height 767
click at [458, 650] on img at bounding box center [468, 617] width 30 height 69
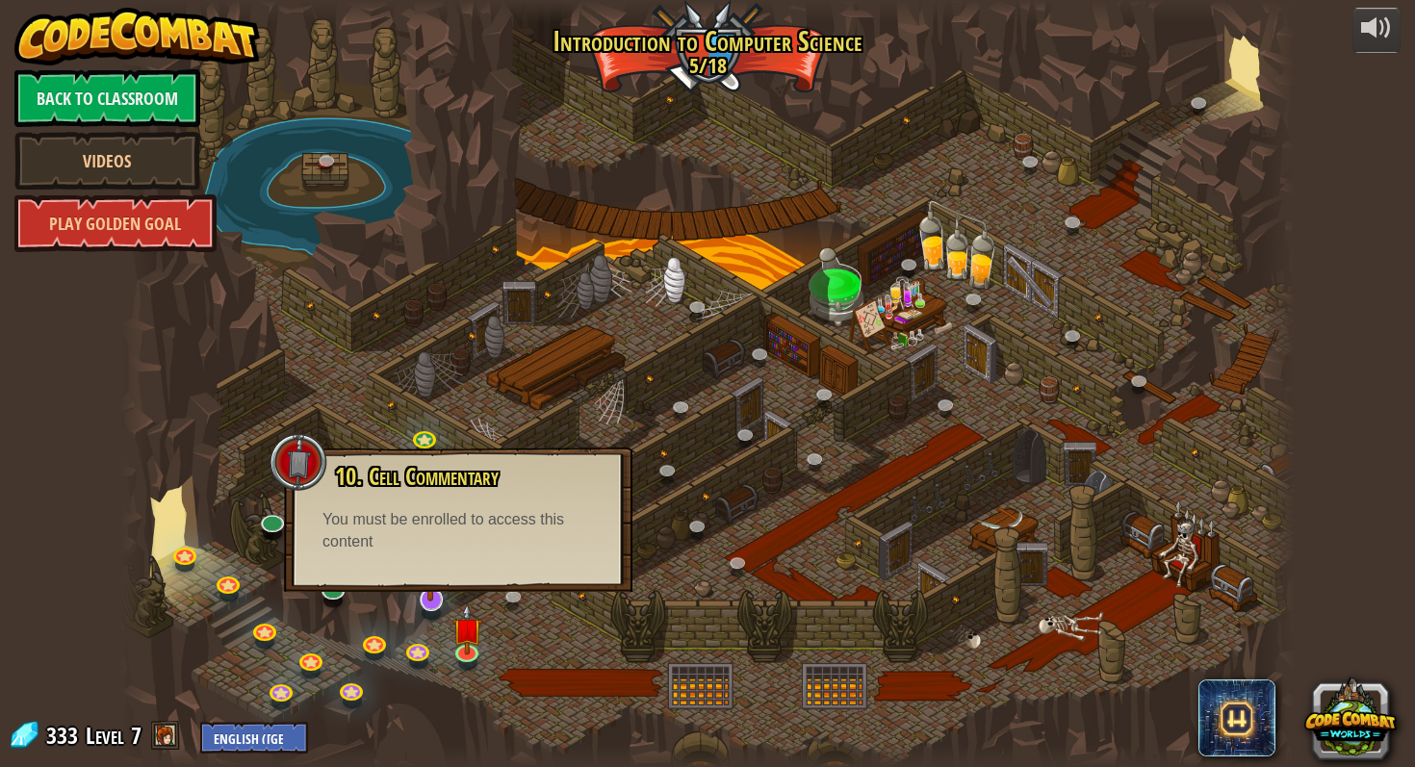
click at [425, 601] on img at bounding box center [431, 564] width 34 height 76
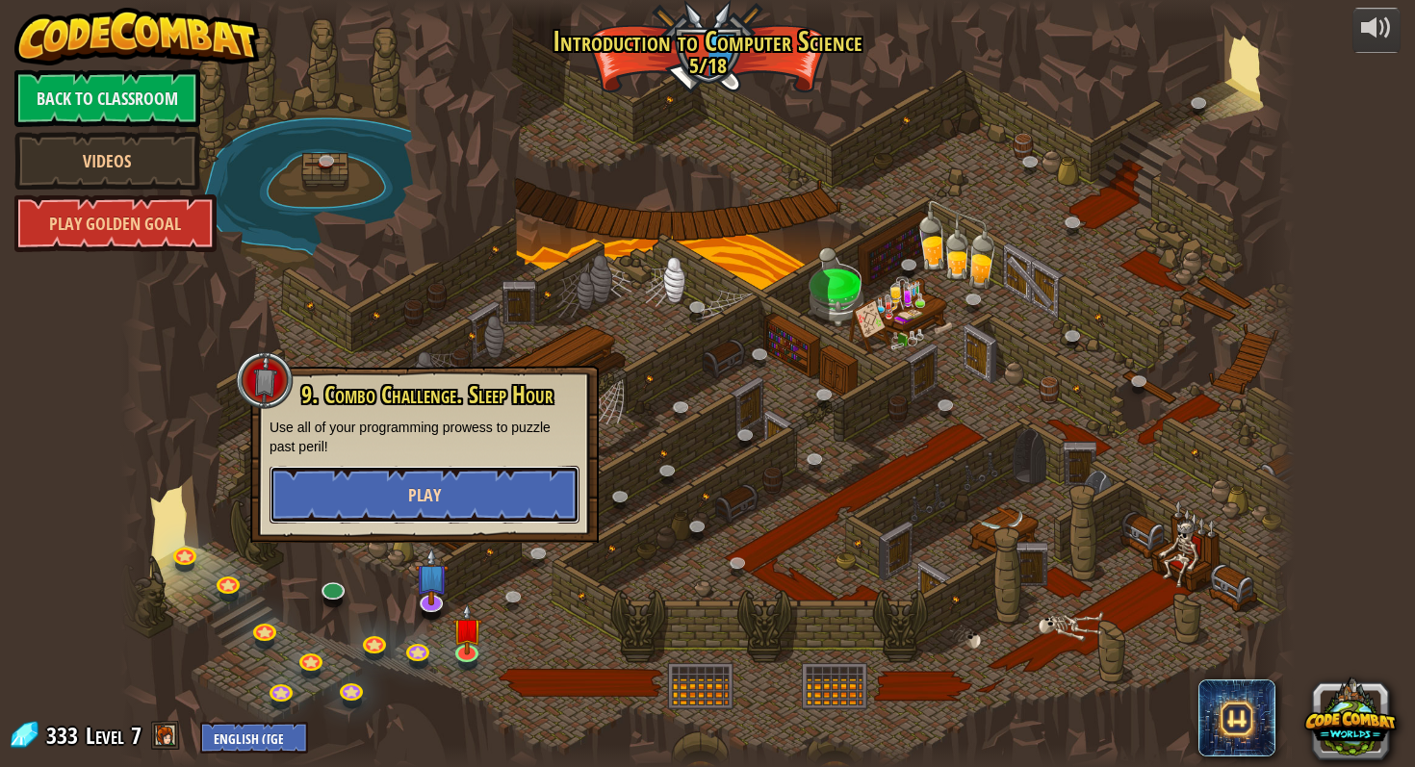
click at [428, 510] on button "Play" at bounding box center [425, 495] width 310 height 58
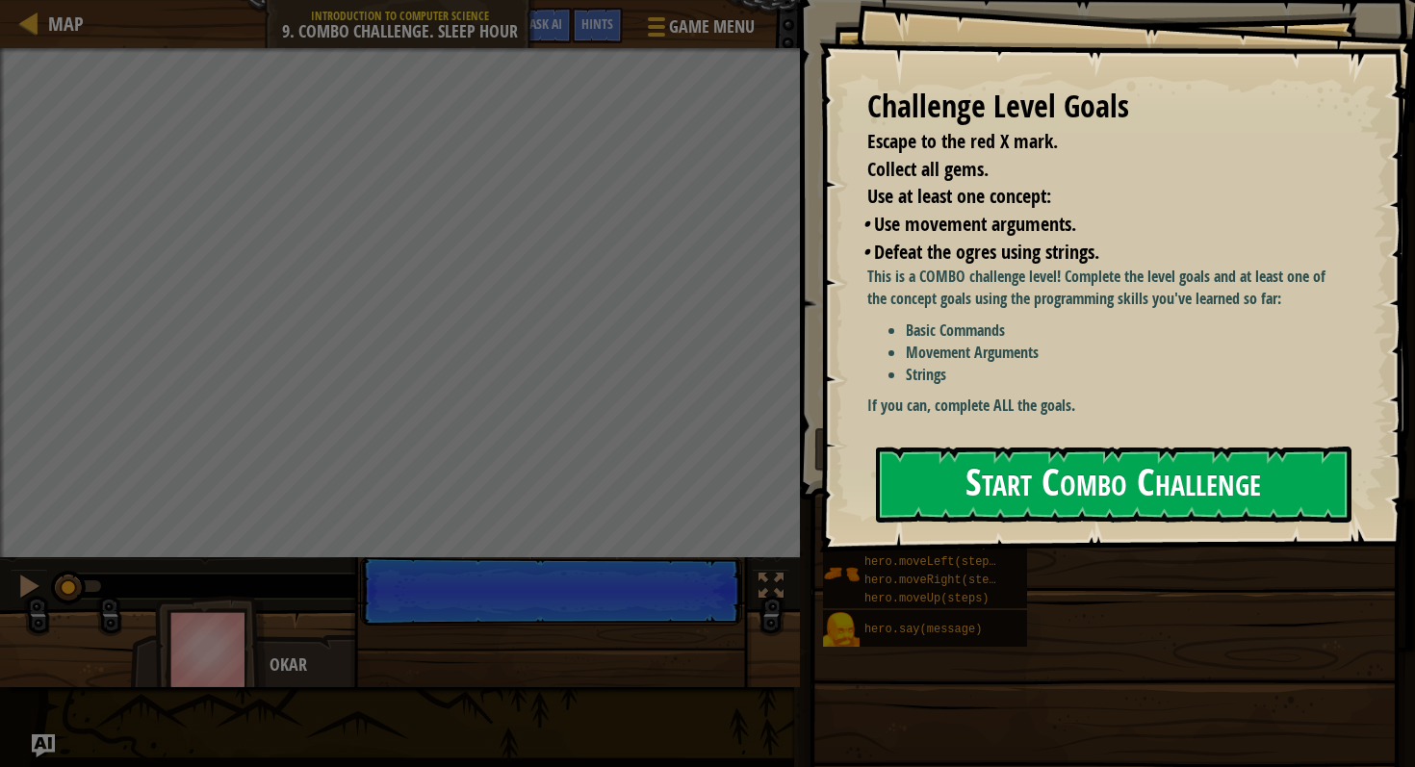
click at [899, 479] on button "Start Combo Challenge" at bounding box center [1114, 485] width 476 height 76
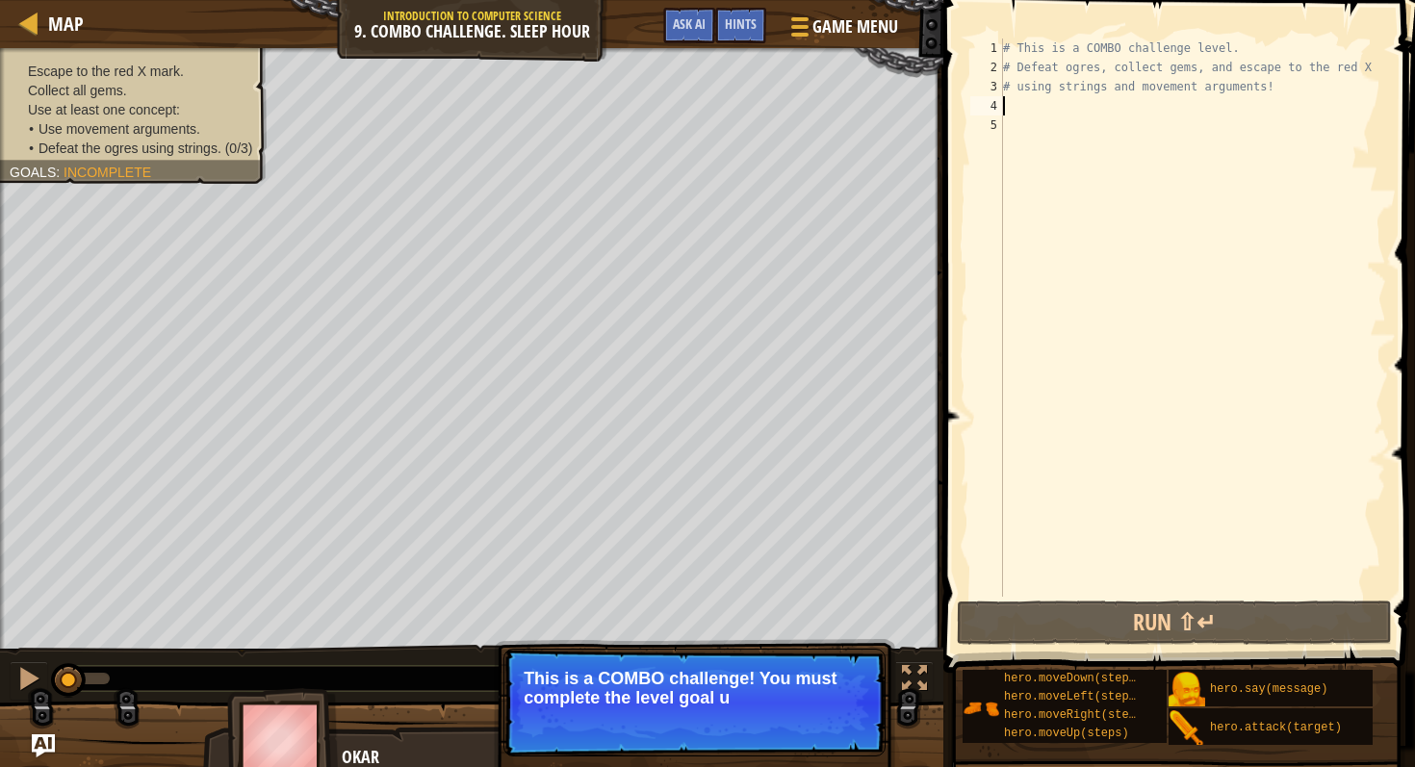
click at [1020, 109] on div "# This is a COMBO challenge level. # Defeat [PERSON_NAME], collect gems, and es…" at bounding box center [1192, 337] width 387 height 597
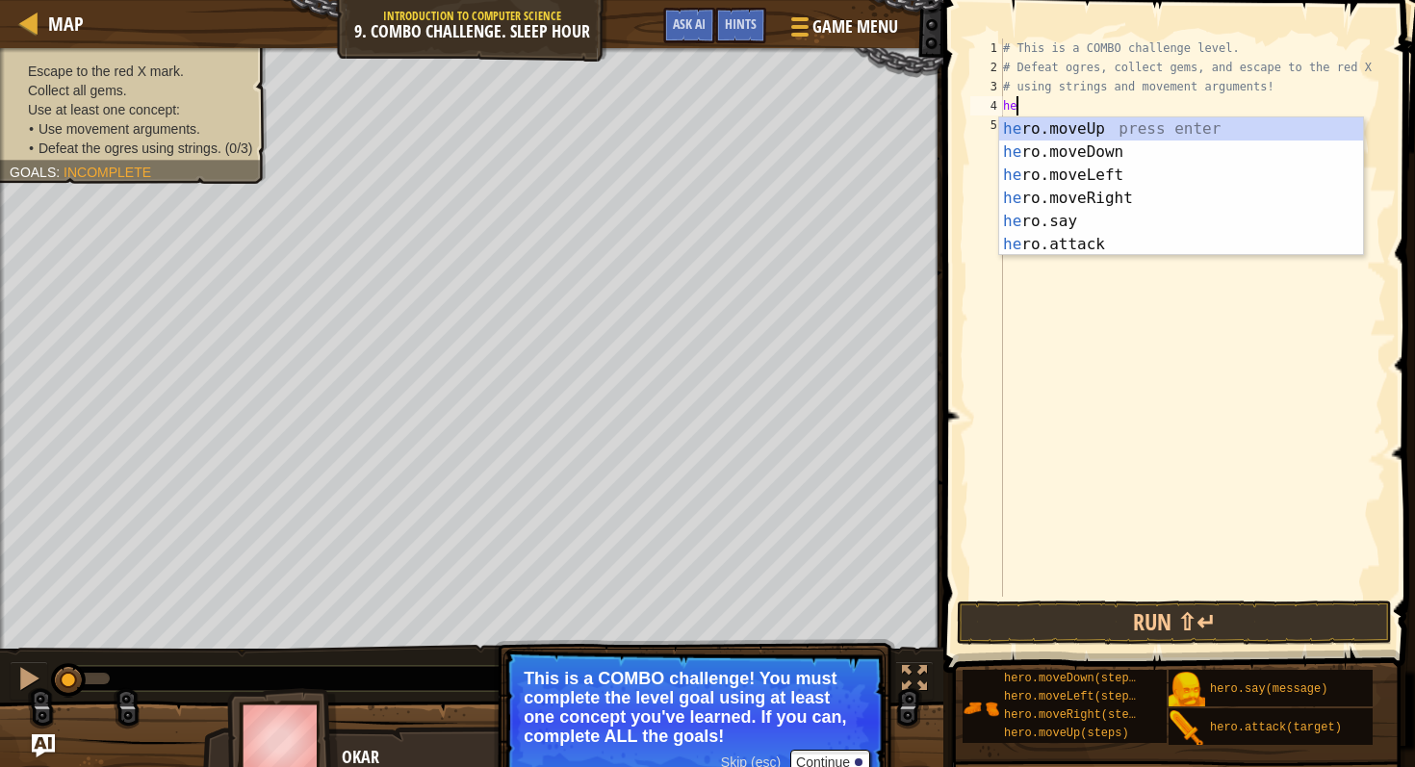
scroll to position [9, 1]
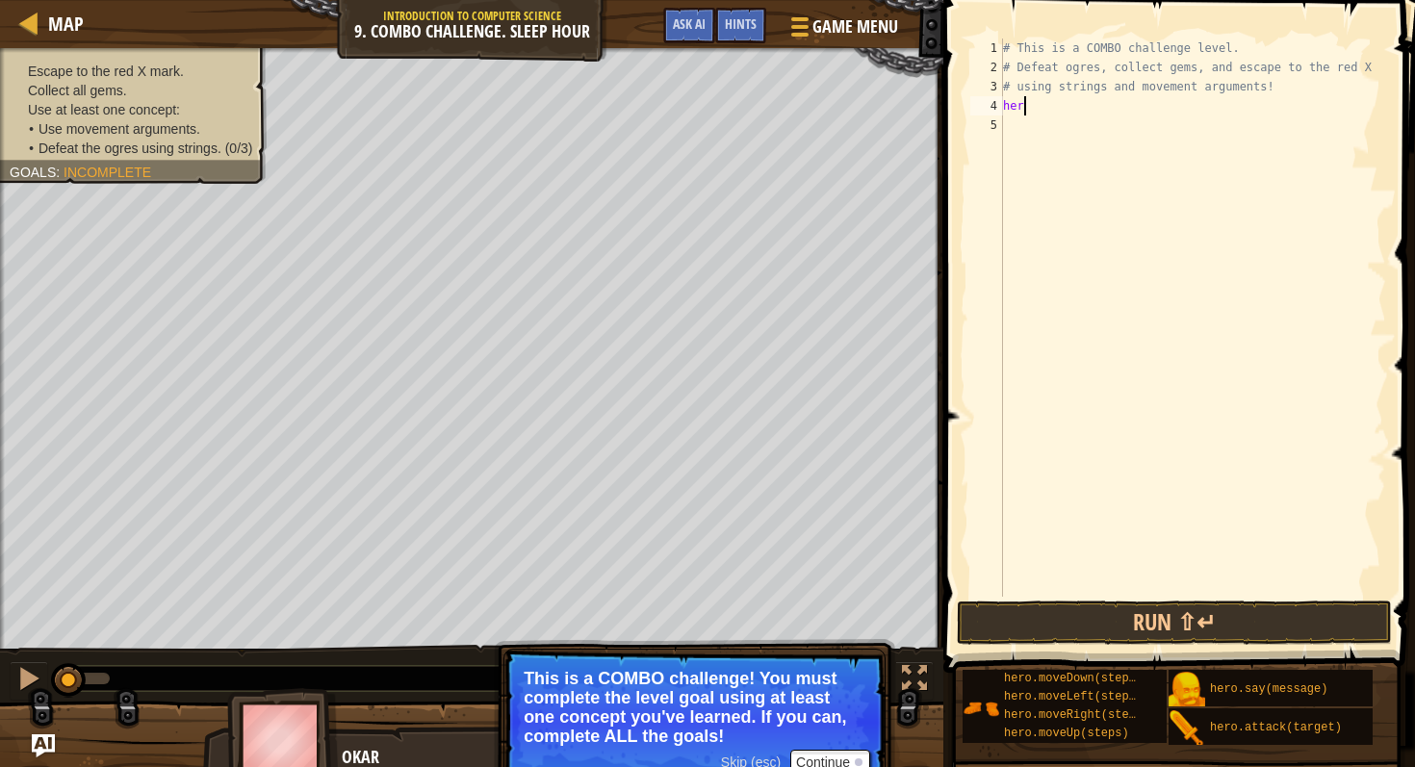
type textarea "hero"
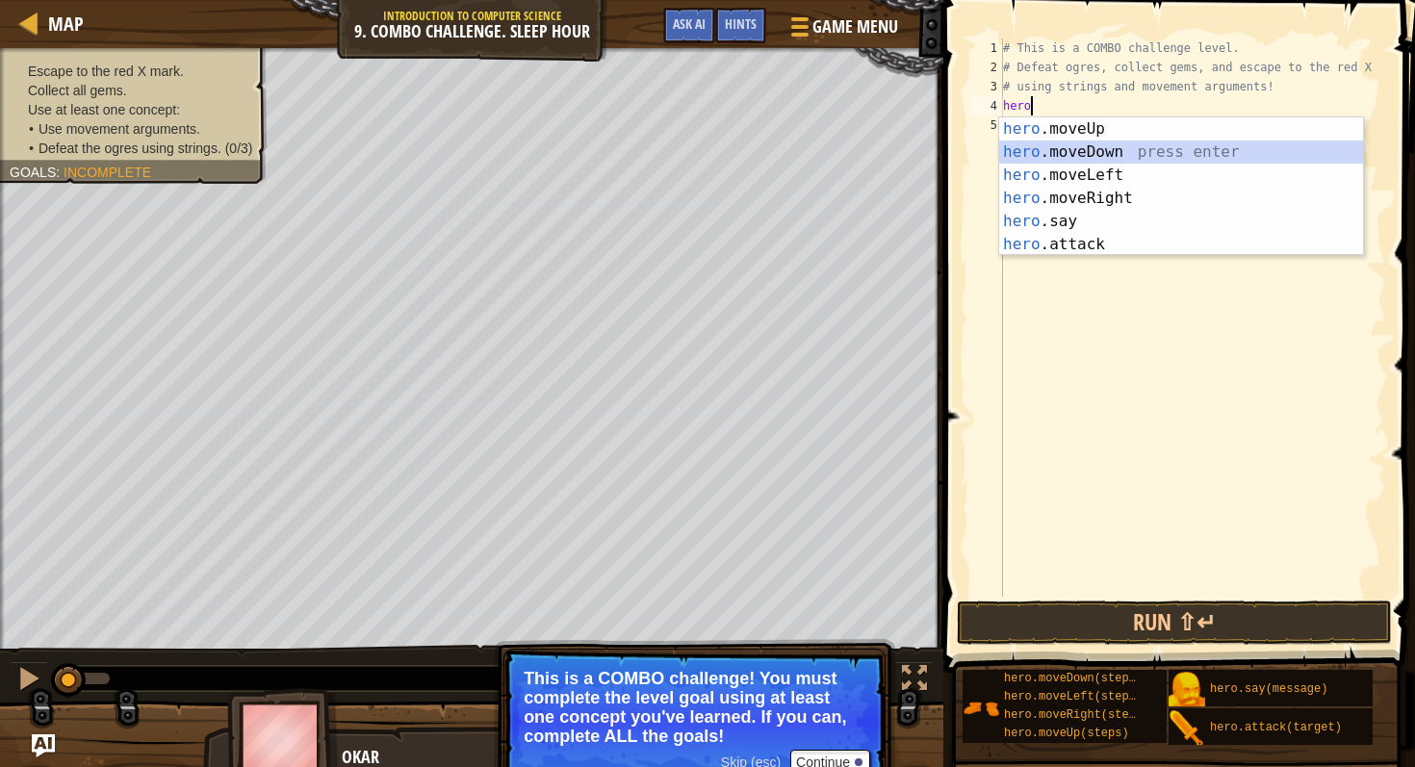
click at [1100, 148] on div "hero .moveUp press enter hero .moveDown press enter hero .moveLeft press enter …" at bounding box center [1181, 209] width 364 height 185
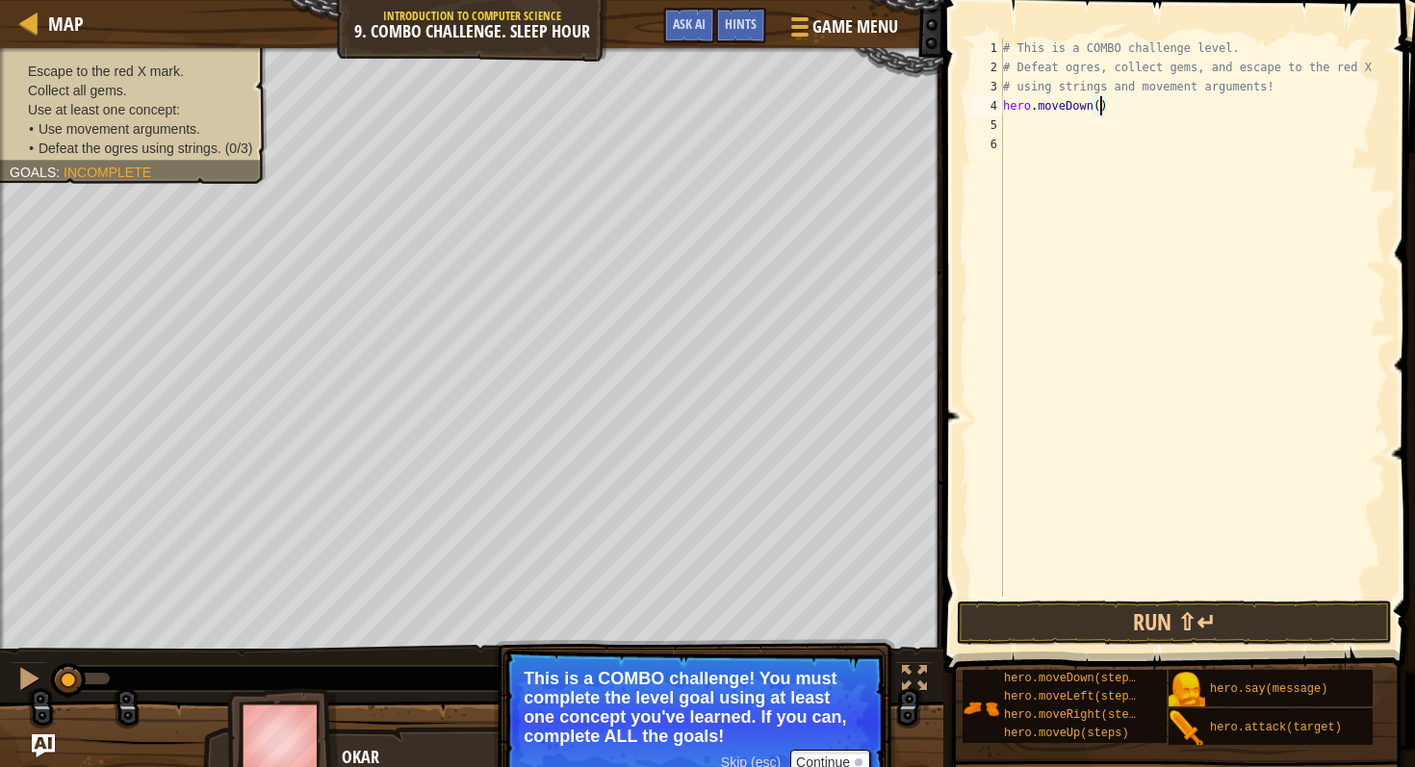
click at [1102, 106] on div "# This is a COMBO challenge level. # Defeat [PERSON_NAME], collect gems, and es…" at bounding box center [1192, 337] width 387 height 597
type textarea "hero.moveDown(1)"
click at [1093, 132] on div "# This is a COMBO challenge level. # Defeat [PERSON_NAME], collect gems, and es…" at bounding box center [1192, 337] width 387 height 597
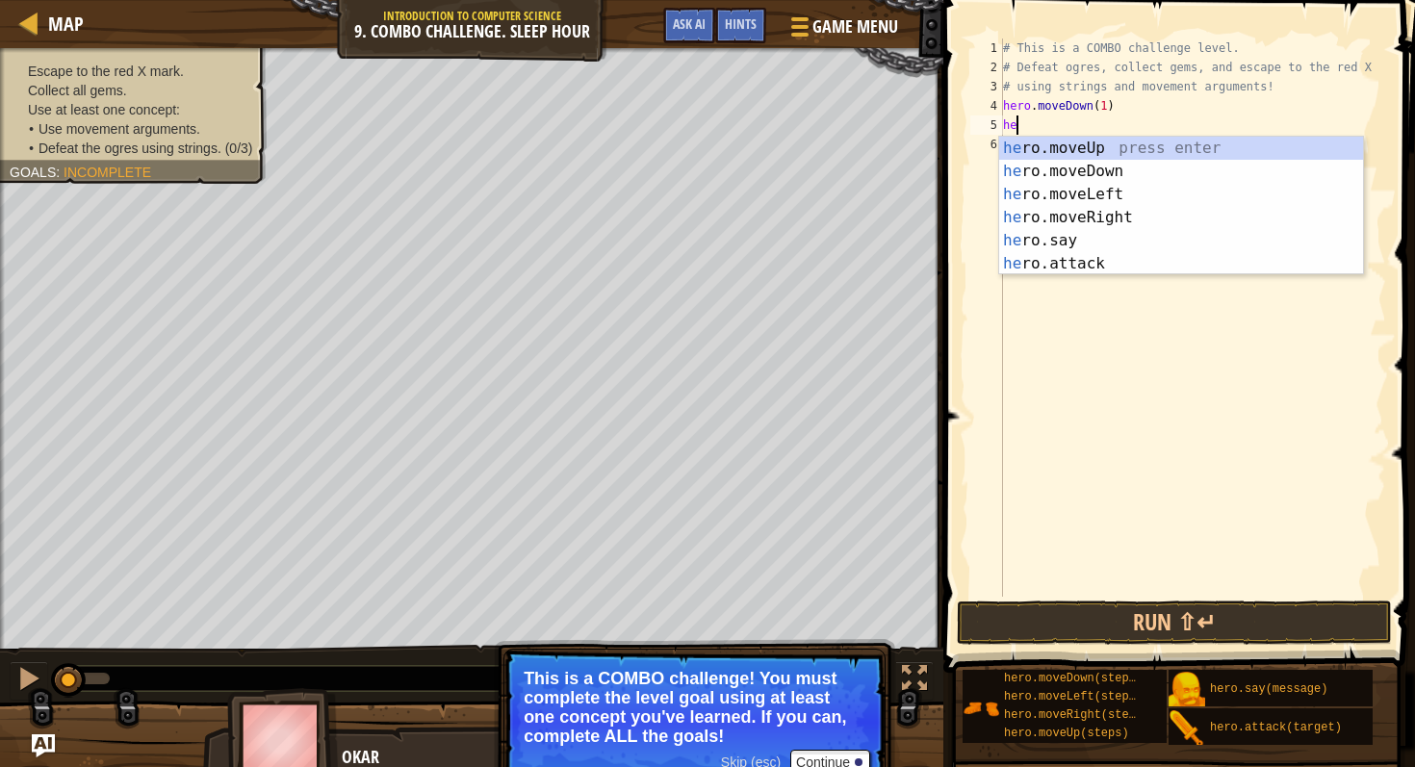
type textarea "her"
click at [1195, 220] on div "her o.moveUp press enter her o.moveDown press enter her o.moveLeft press enter …" at bounding box center [1181, 229] width 364 height 185
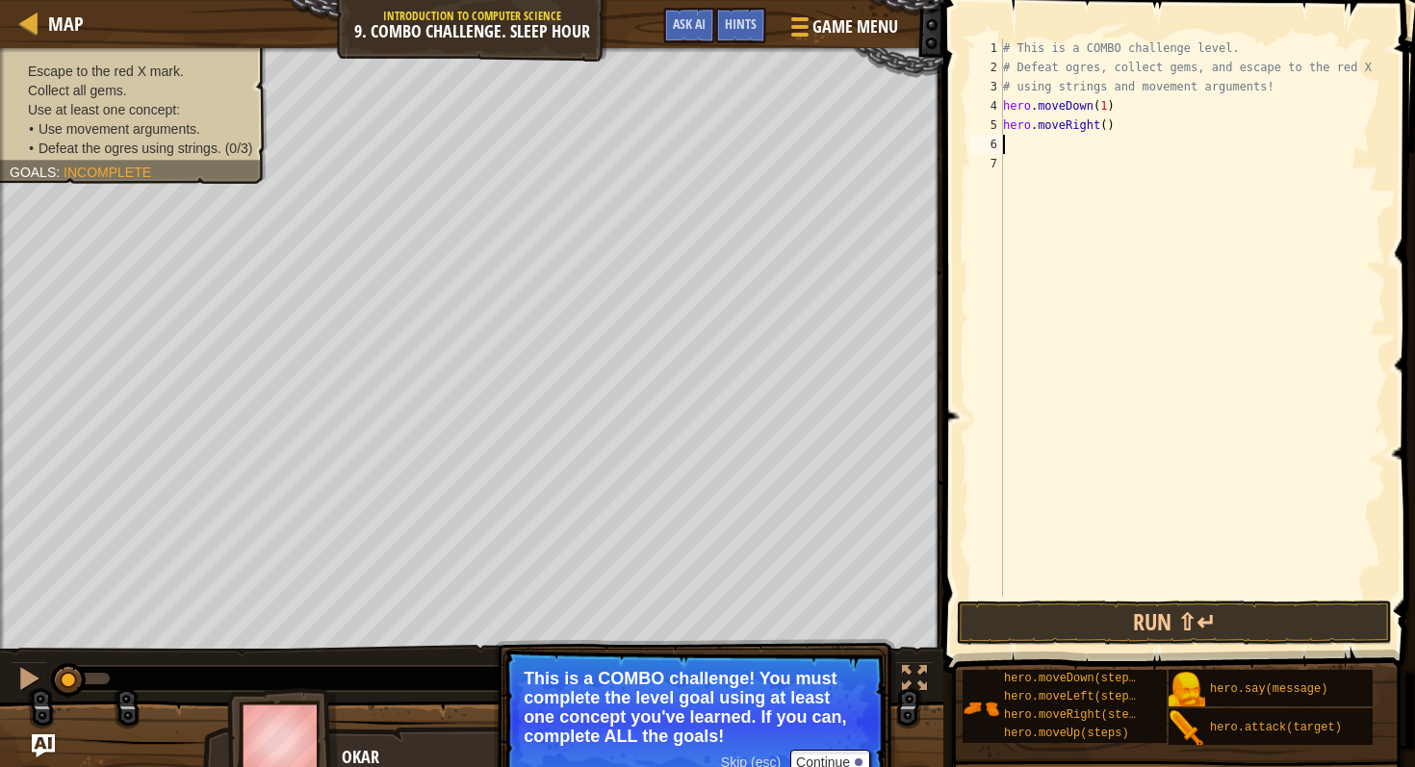
scroll to position [9, 0]
click at [1108, 126] on div "# This is a COMBO challenge level. # Defeat [PERSON_NAME], collect gems, and es…" at bounding box center [1192, 337] width 387 height 597
type textarea "hero.moveRight(2)"
click at [1149, 614] on button "Run ⇧↵" at bounding box center [1174, 623] width 435 height 44
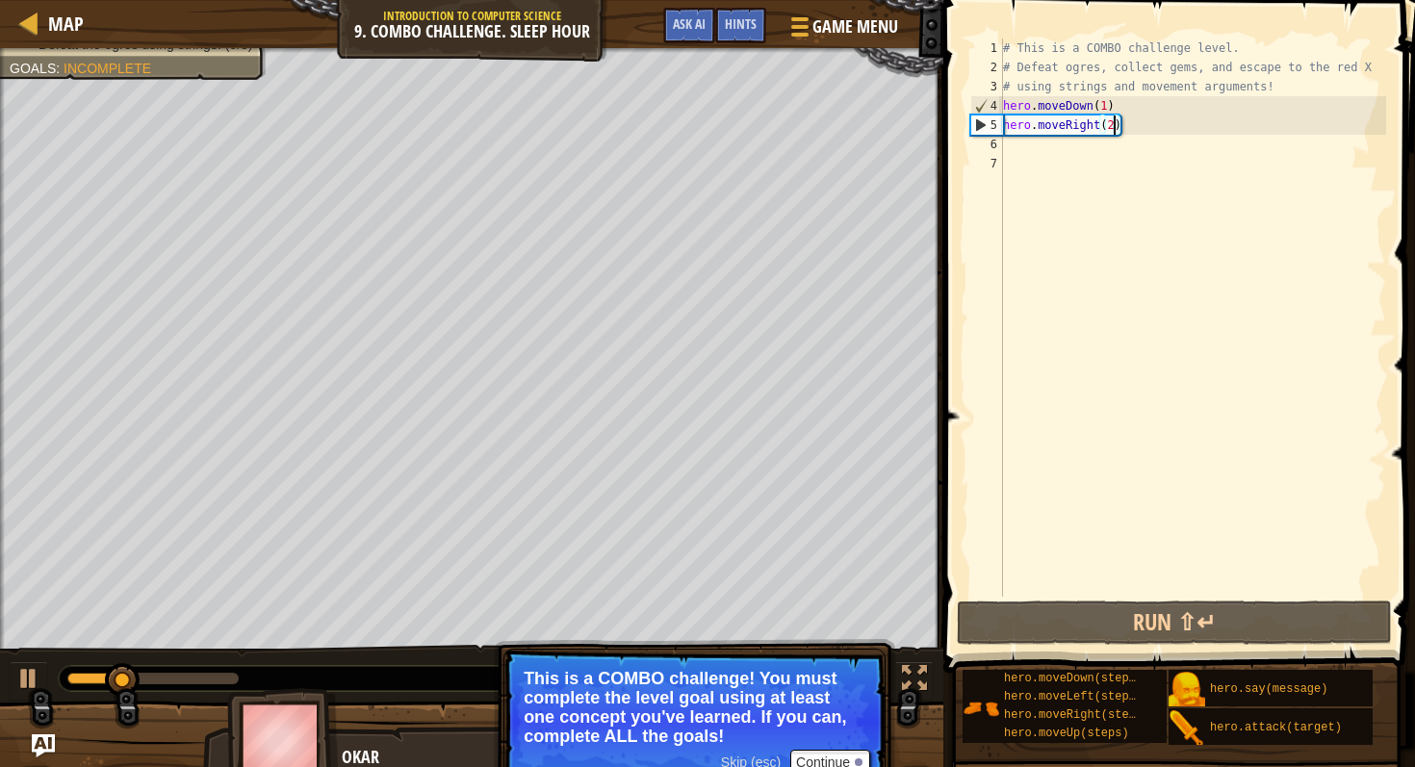
click at [1030, 143] on div "# This is a COMBO challenge level. # Defeat [PERSON_NAME], collect gems, and es…" at bounding box center [1192, 337] width 387 height 597
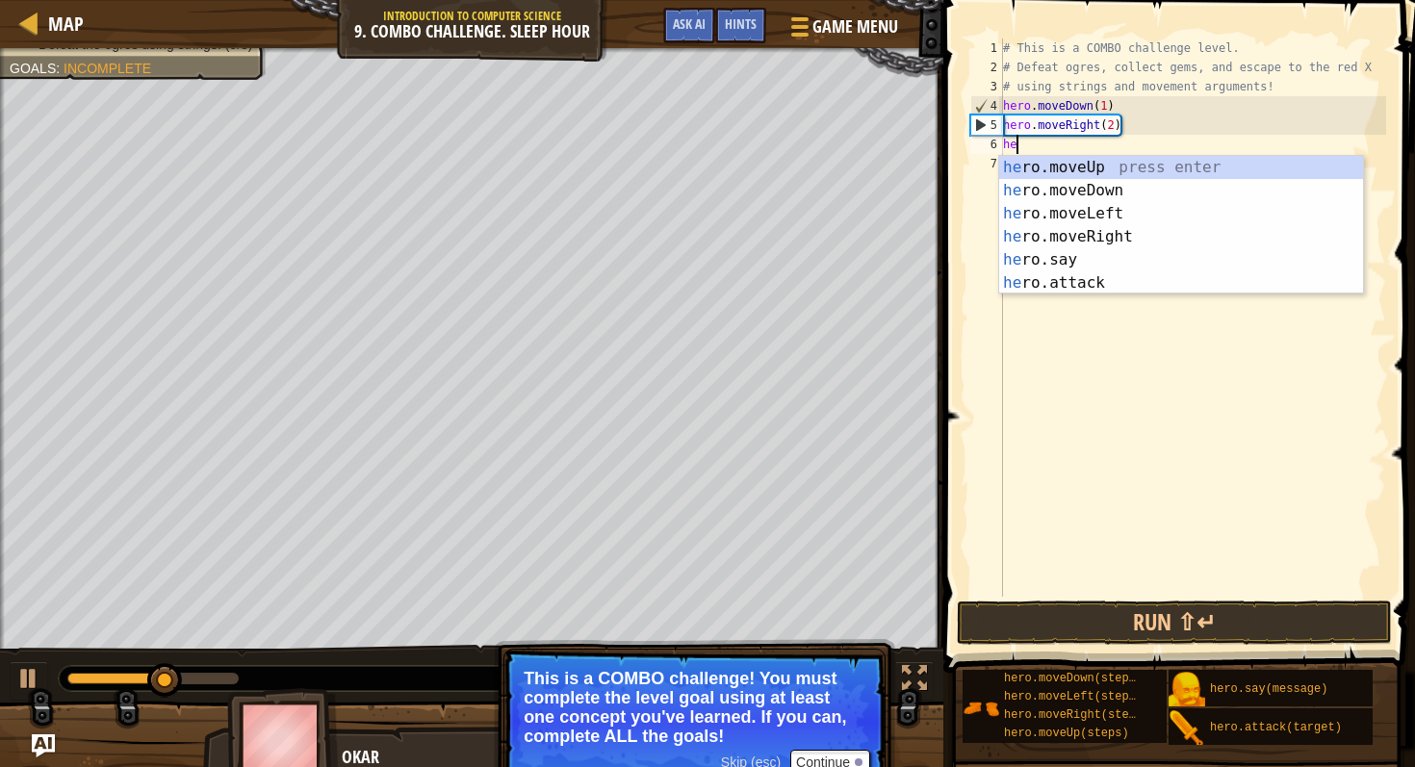
scroll to position [9, 1]
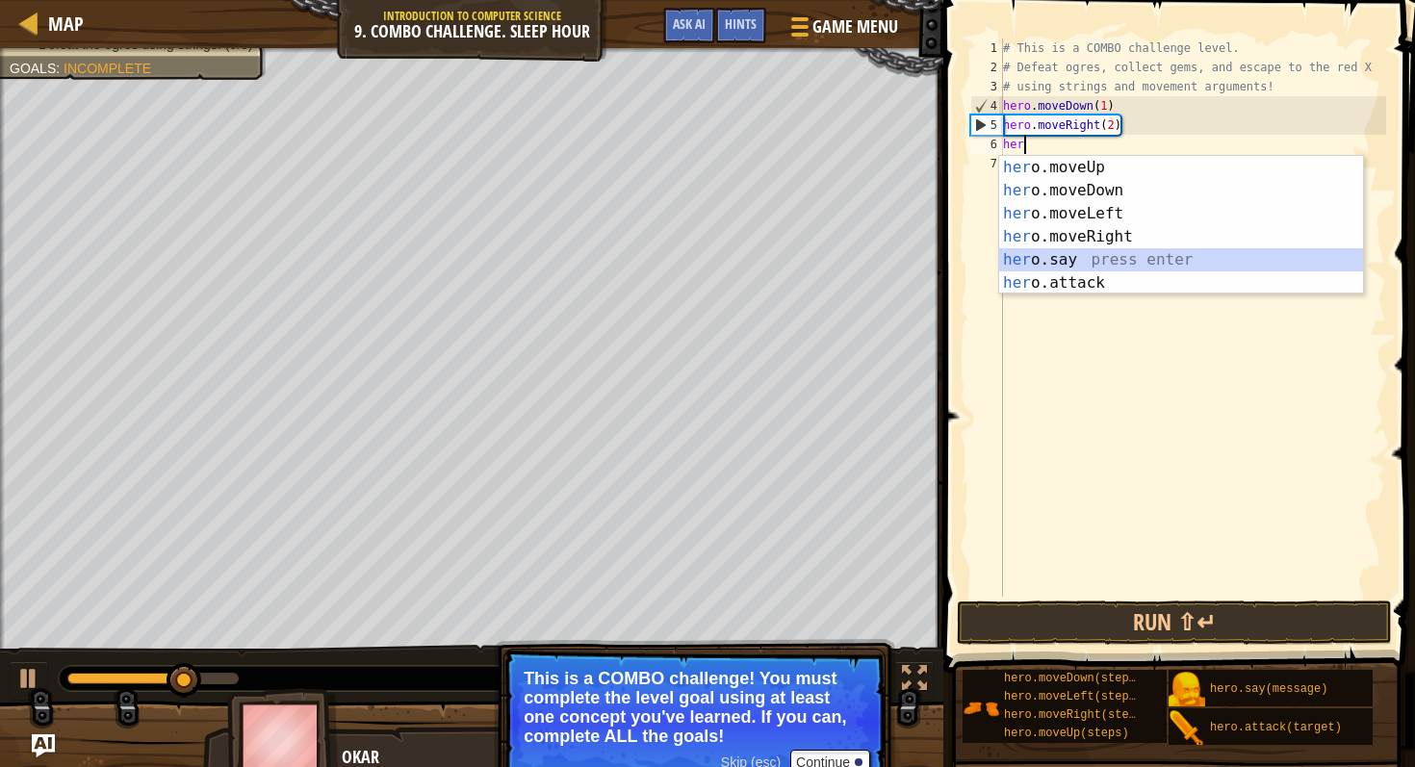
click at [1107, 269] on div "her o.moveUp press enter her o.moveDown press enter her o.moveLeft press enter …" at bounding box center [1181, 248] width 364 height 185
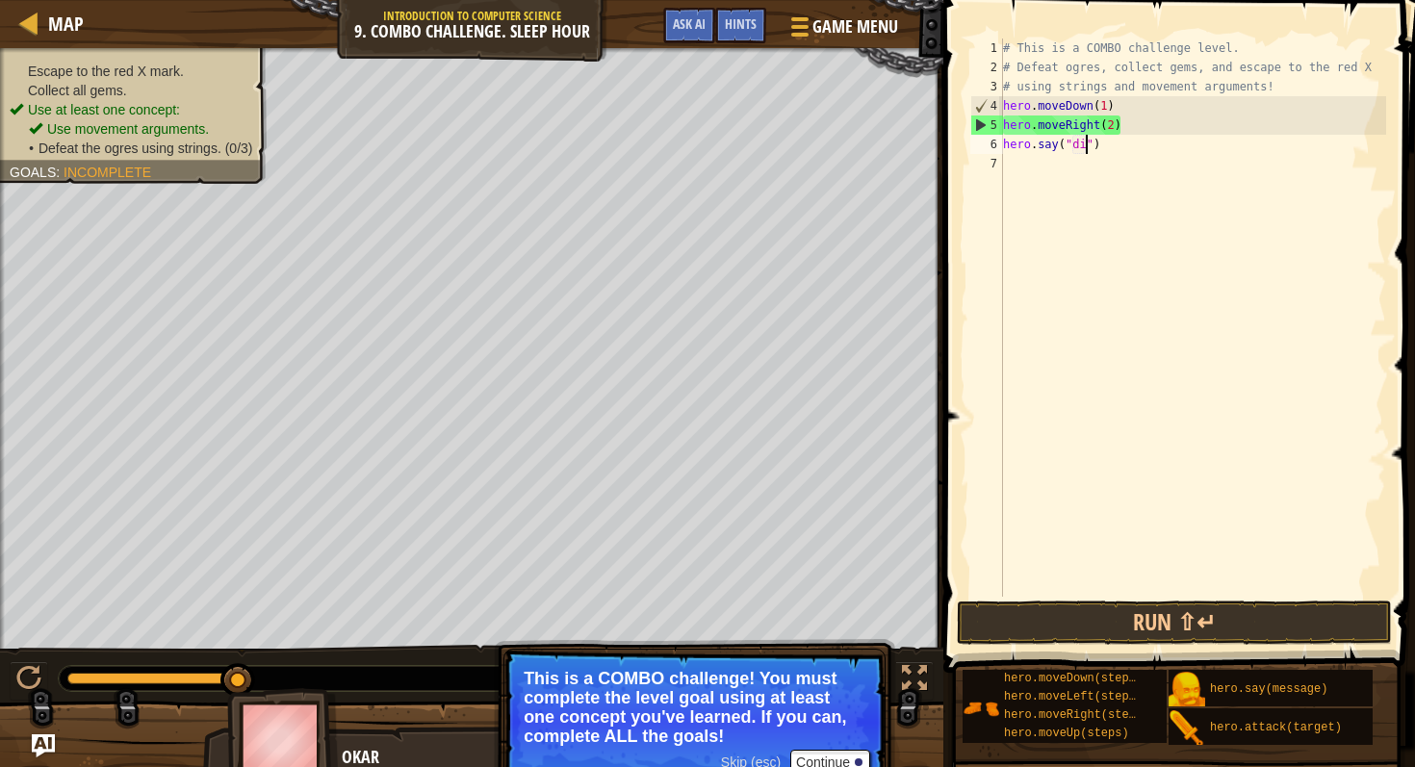
type textarea "hero.say("die")"
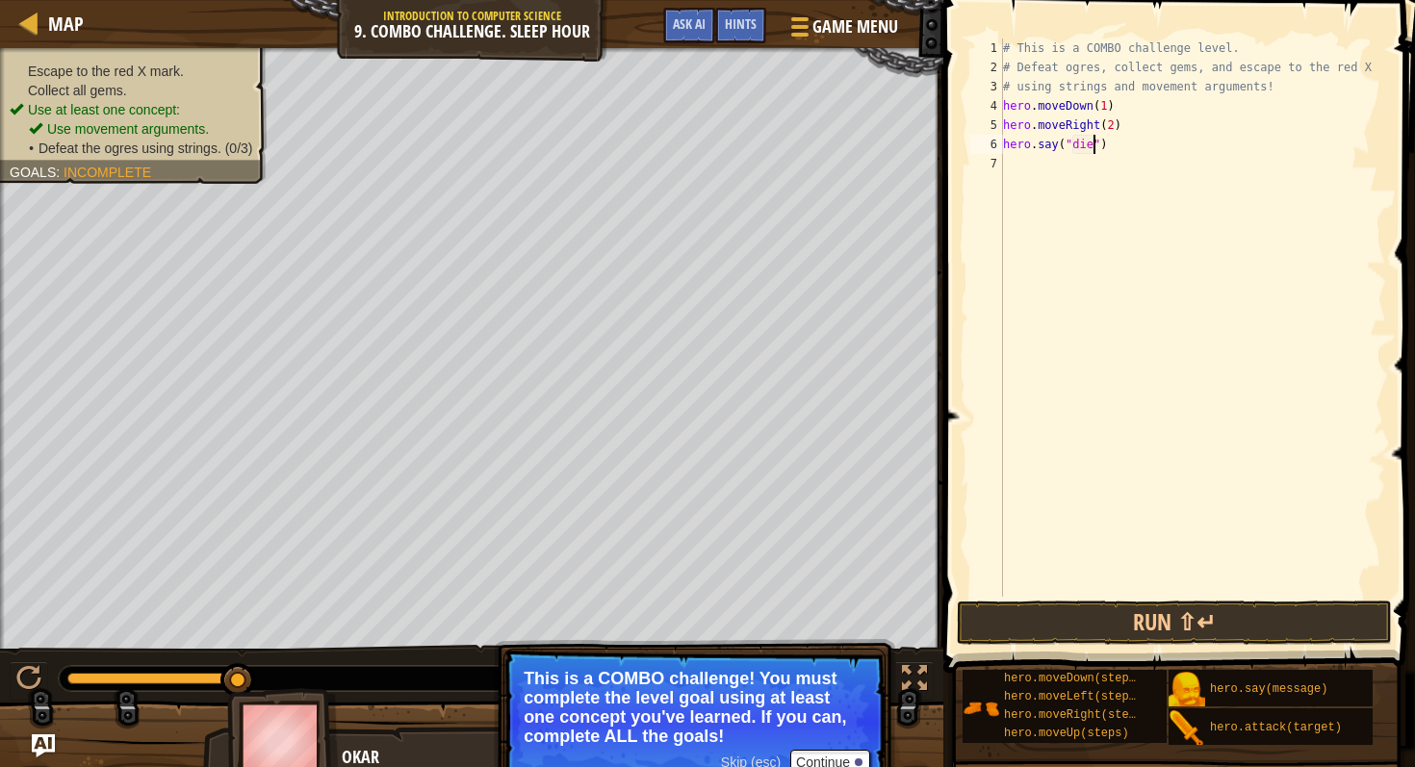
click at [1139, 153] on div "# This is a COMBO challenge level. # Defeat [PERSON_NAME], collect gems, and es…" at bounding box center [1192, 337] width 387 height 597
click at [1137, 163] on div "# This is a COMBO challenge level. # Defeat [PERSON_NAME], collect gems, and es…" at bounding box center [1192, 337] width 387 height 597
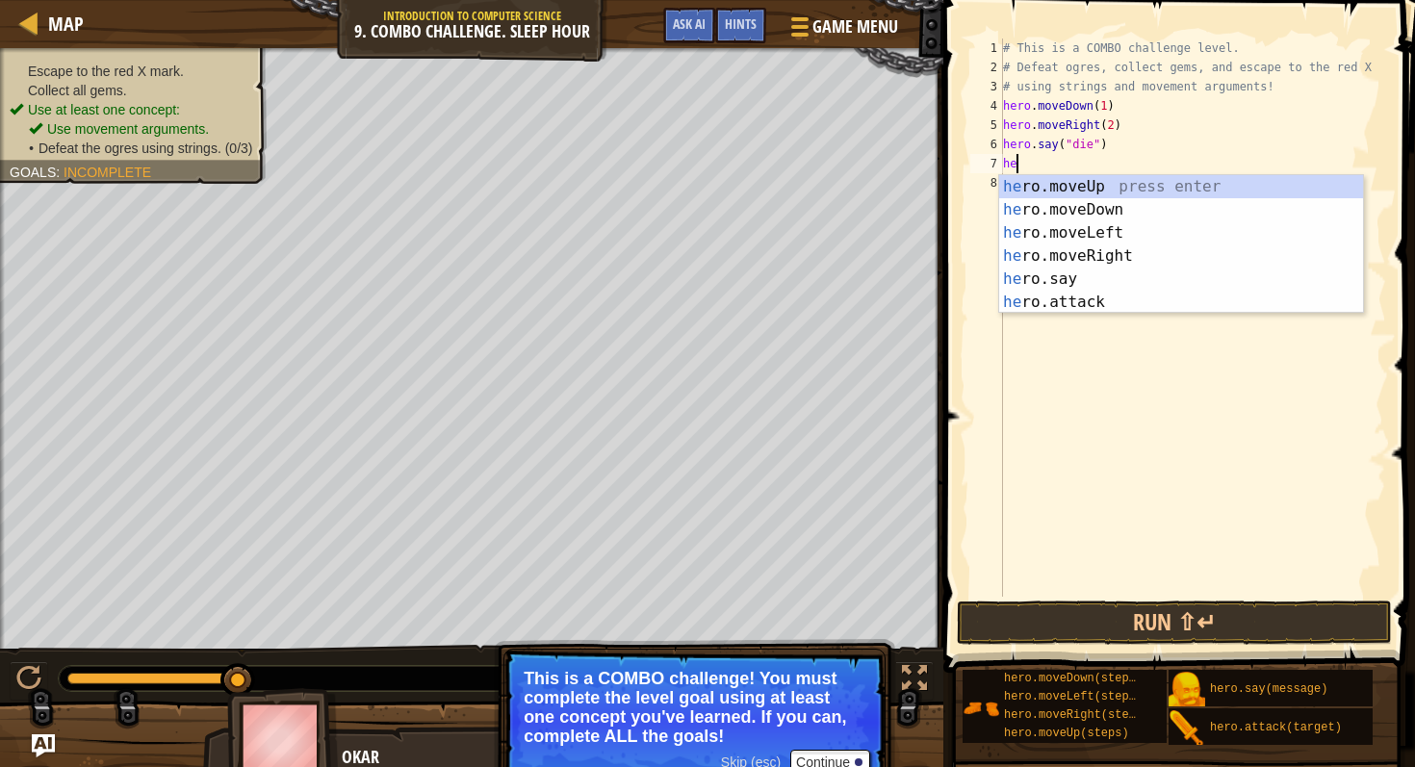
type textarea "her"
click at [1168, 191] on div "her o.moveUp press enter her o.moveDown press enter her o.moveLeft press enter …" at bounding box center [1181, 267] width 364 height 185
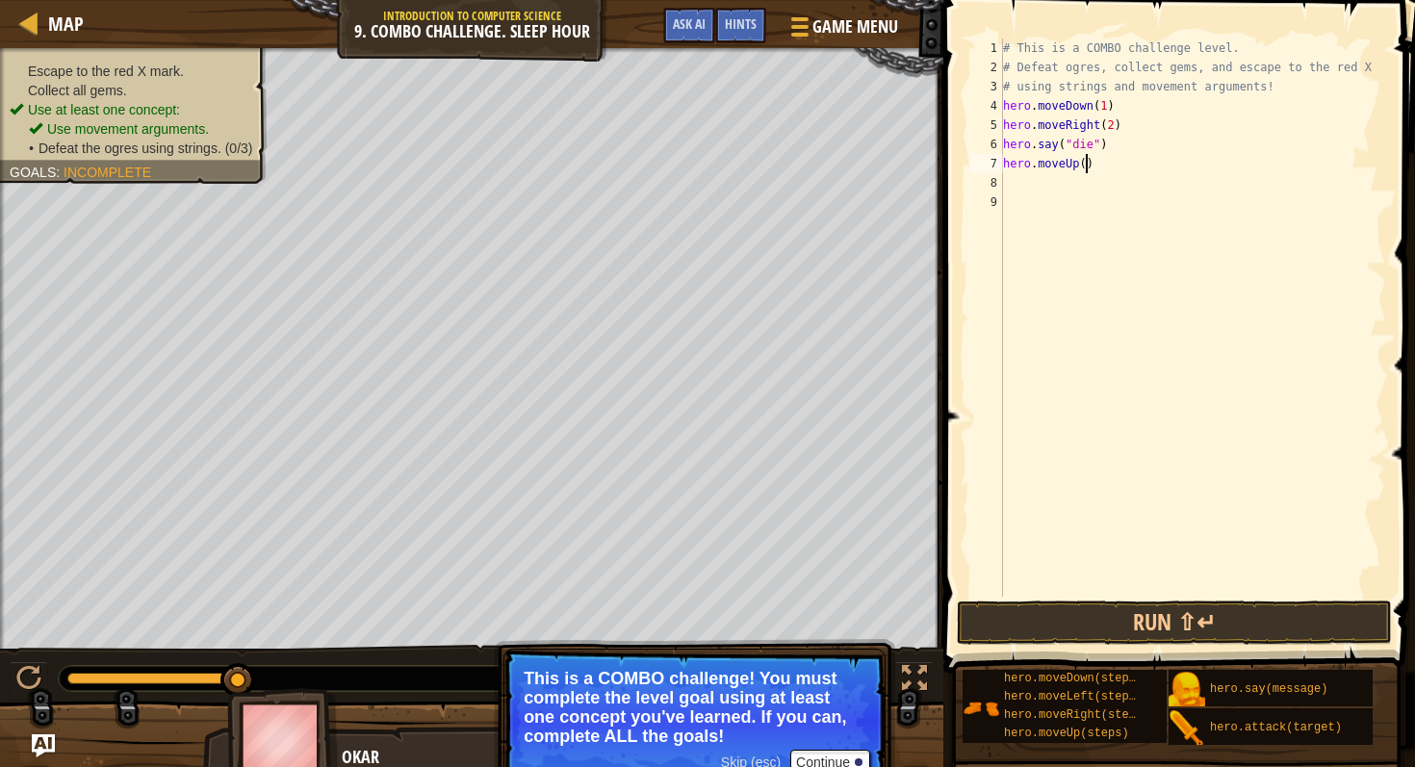
click at [1088, 159] on div "# This is a COMBO challenge level. # Defeat [PERSON_NAME], collect gems, and es…" at bounding box center [1192, 337] width 387 height 597
type textarea "hero.moveUp(1)"
click at [1057, 176] on div "# This is a COMBO challenge level. # Defeat [PERSON_NAME], collect gems, and es…" at bounding box center [1192, 337] width 387 height 597
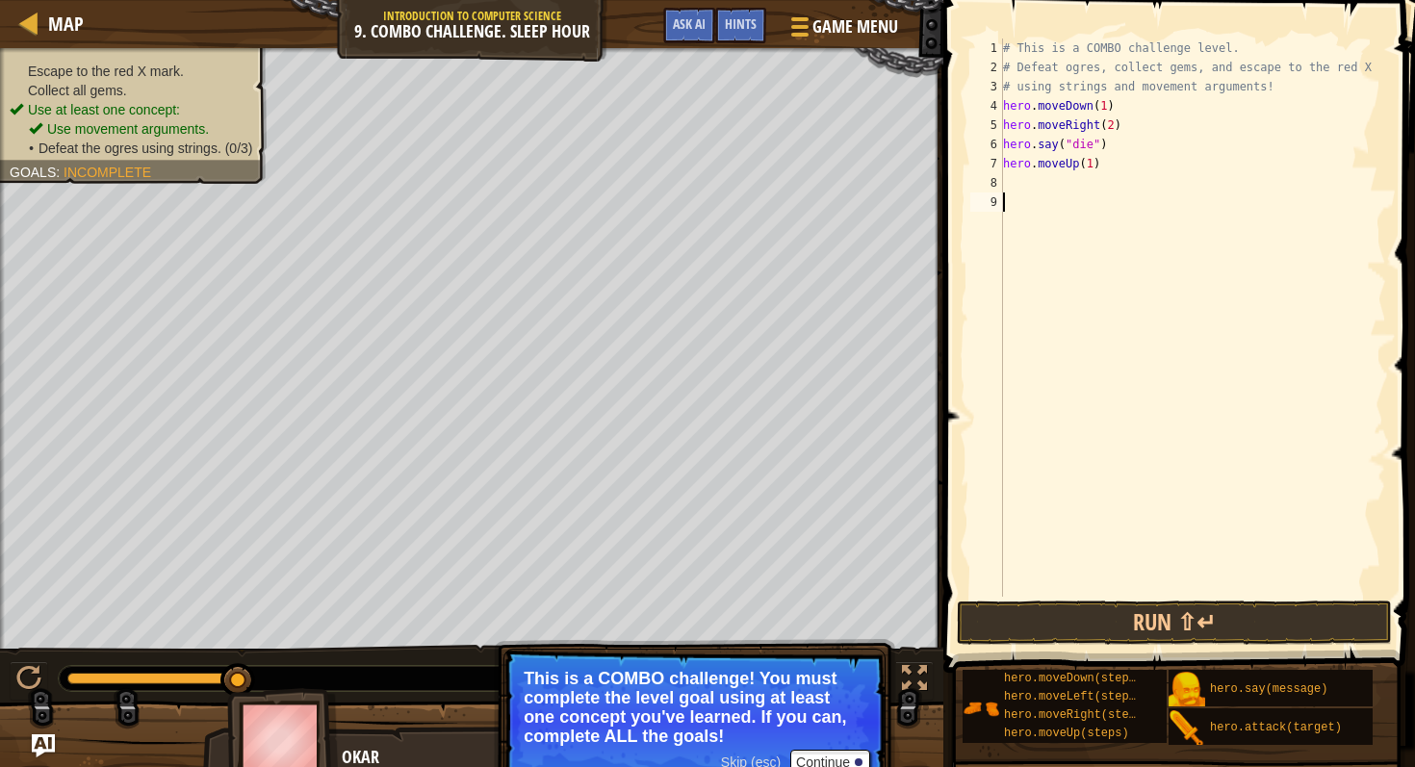
click at [1119, 591] on div "# This is a COMBO challenge level. # Defeat [PERSON_NAME], collect gems, and es…" at bounding box center [1192, 337] width 387 height 597
click at [1119, 606] on button "Run ⇧↵" at bounding box center [1174, 623] width 435 height 44
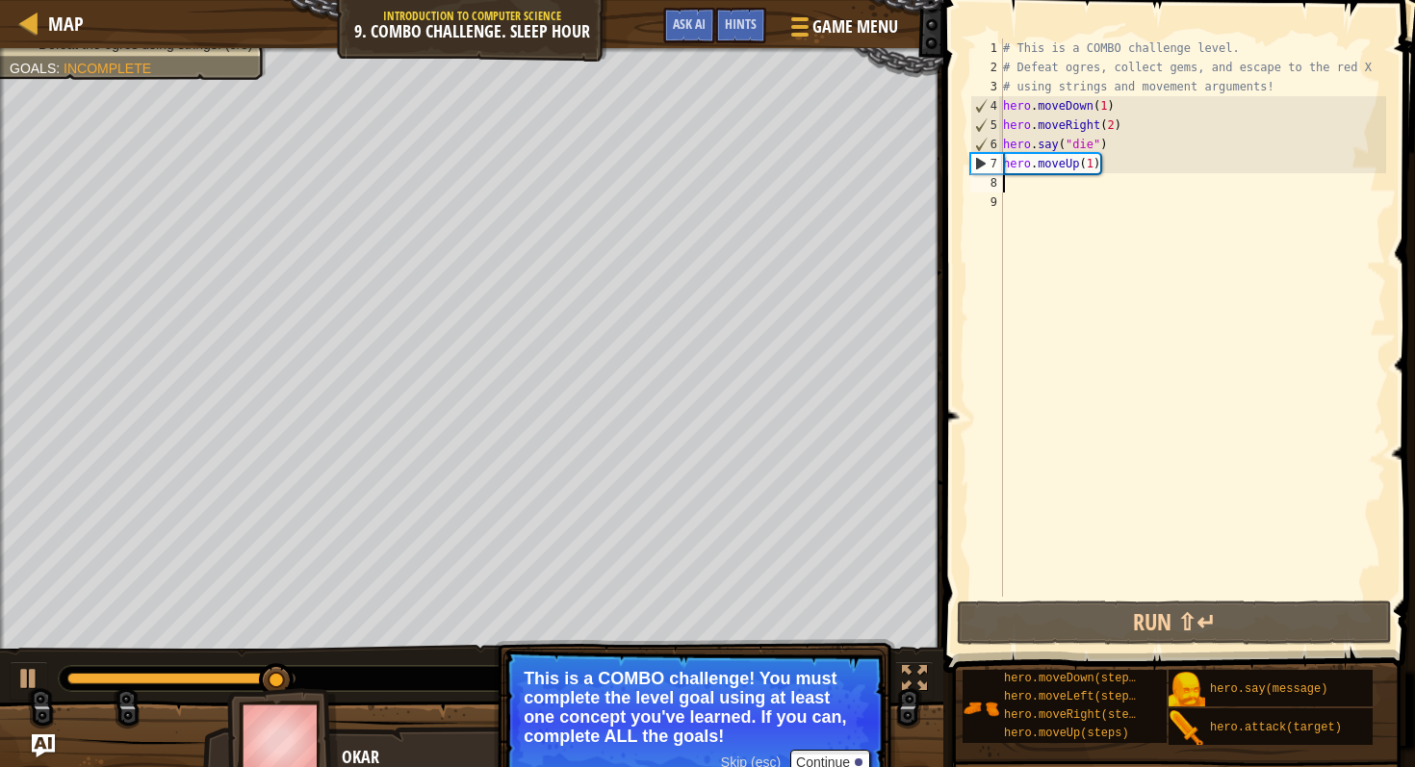
click at [1046, 180] on div "# This is a COMBO challenge level. # Defeat [PERSON_NAME], collect gems, and es…" at bounding box center [1192, 337] width 387 height 597
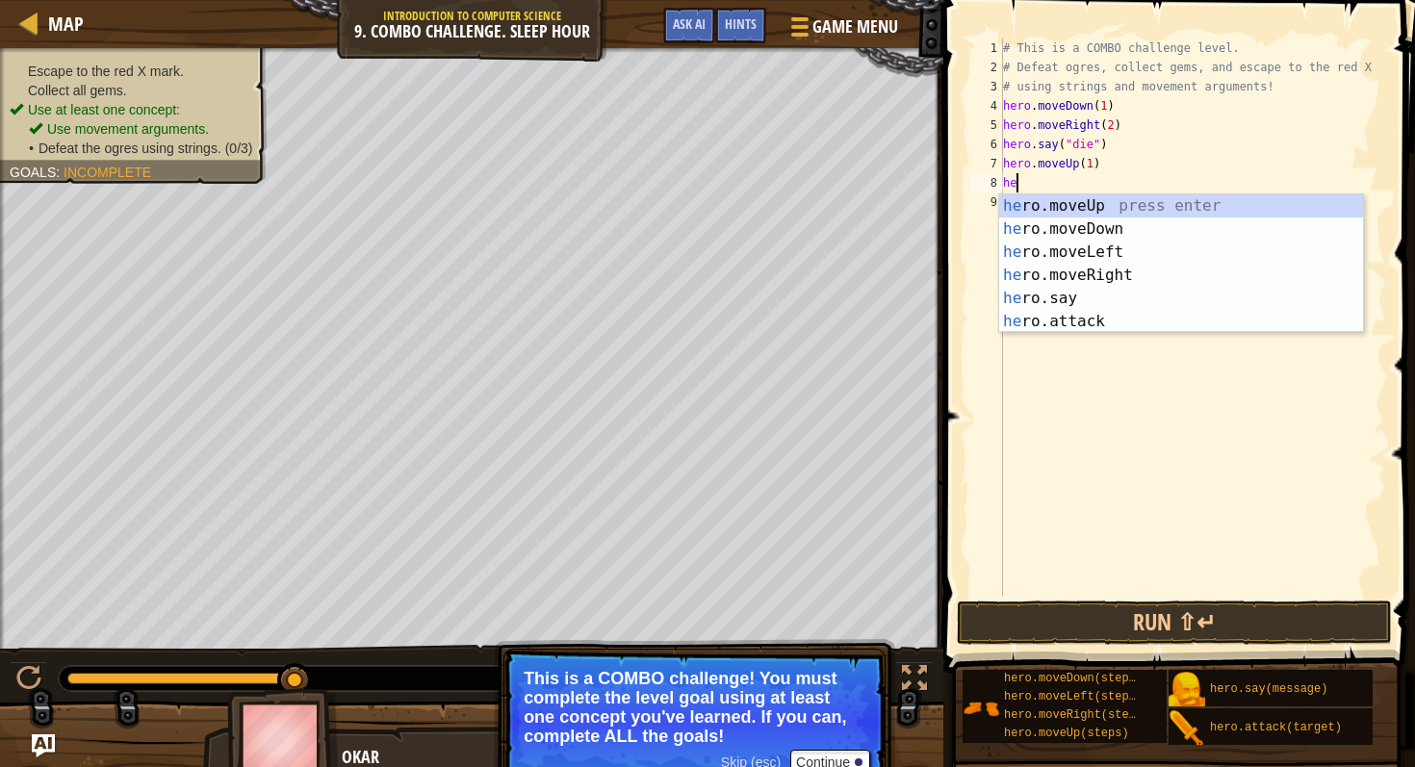
type textarea "her"
click at [1059, 199] on div "her o.moveUp press enter her o.moveDown press enter her o.moveLeft press enter …" at bounding box center [1181, 286] width 364 height 185
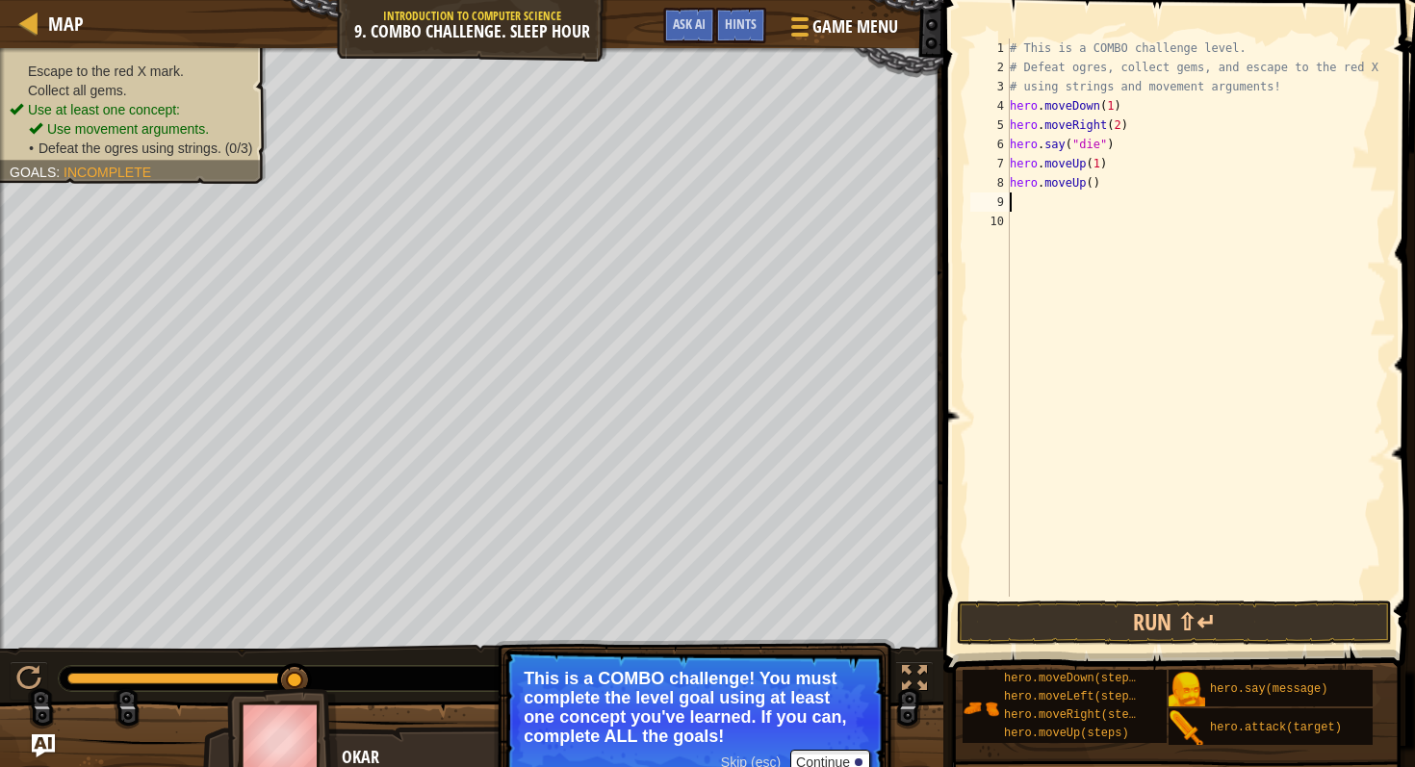
click at [1114, 186] on div "# This is a COMBO challenge level. # Defeat [PERSON_NAME], collect gems, and es…" at bounding box center [1196, 337] width 381 height 597
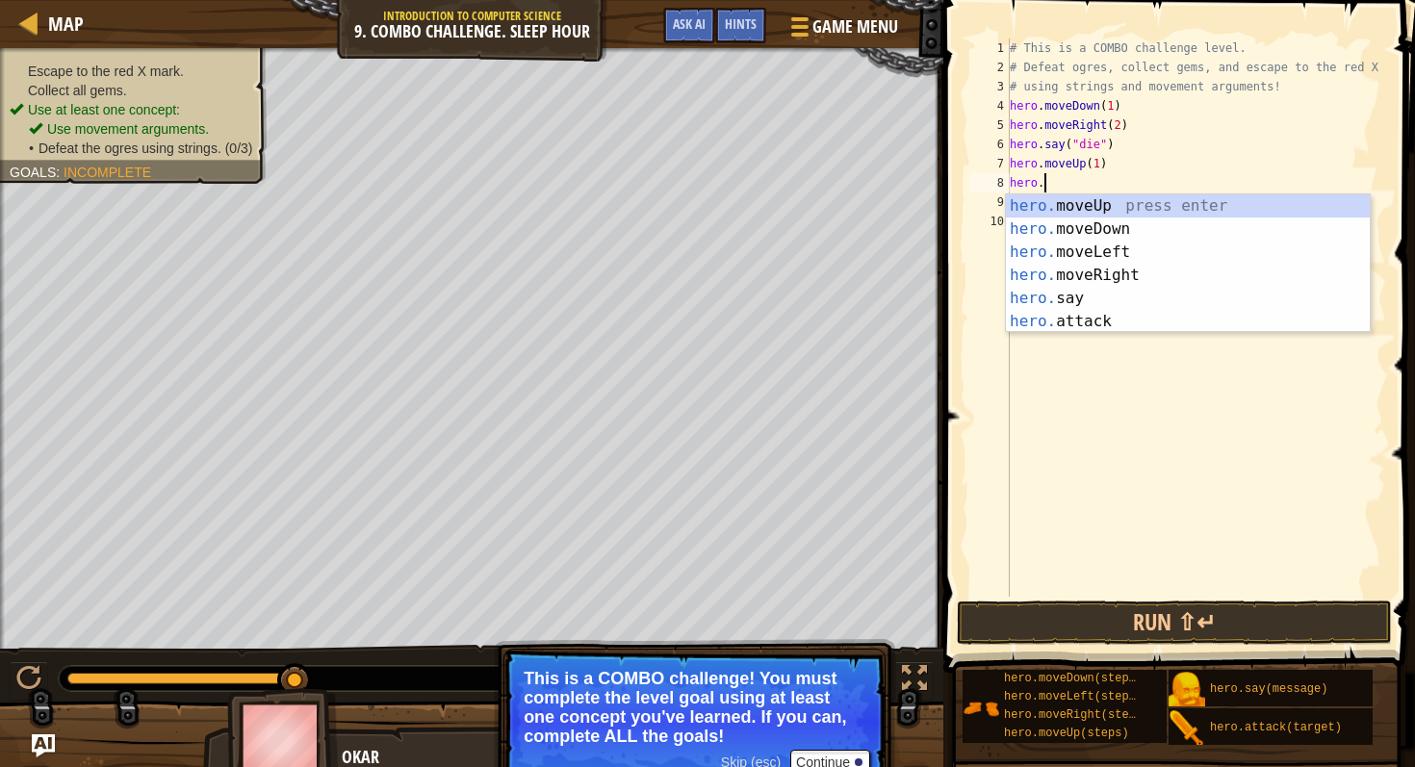
type textarea "hero"
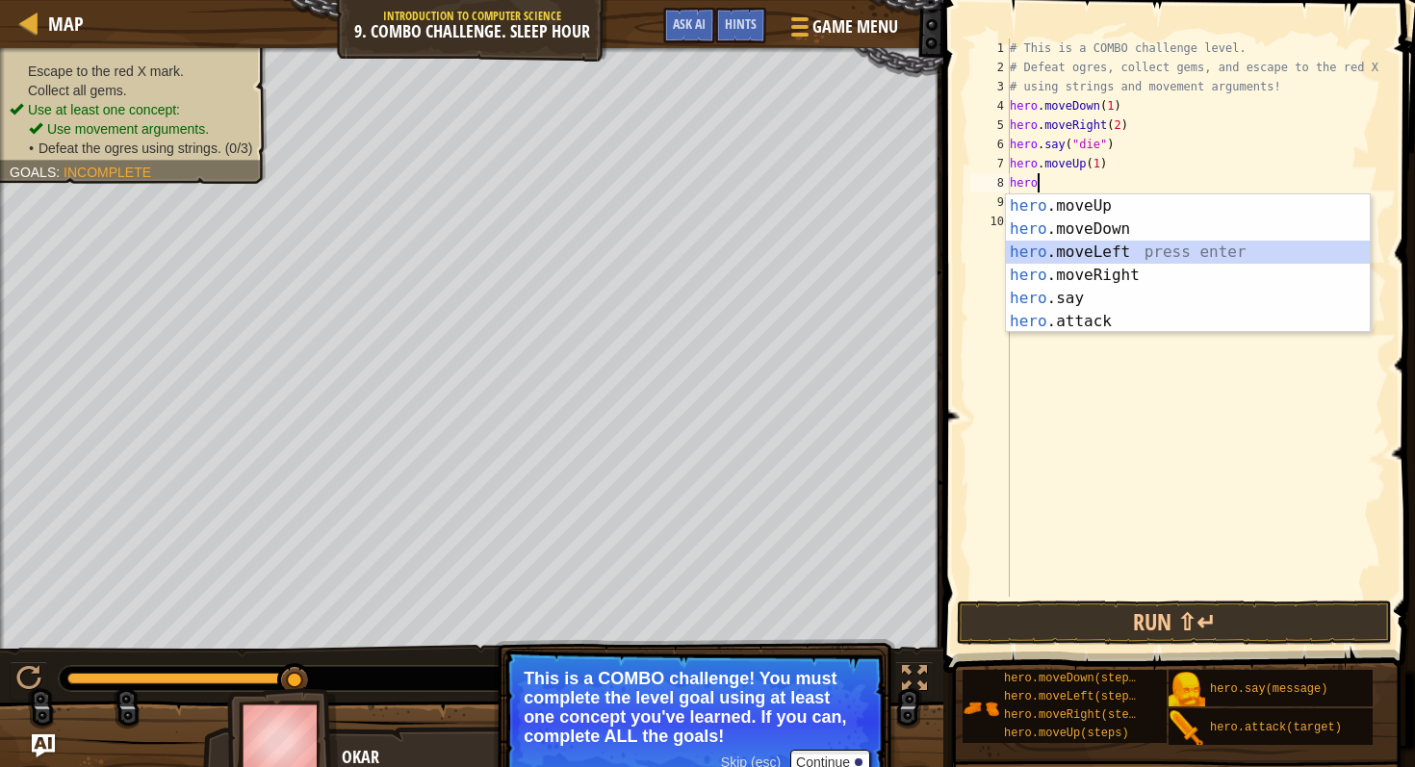
click at [1166, 259] on div "hero .moveUp press enter hero .moveDown press enter hero .moveLeft press enter …" at bounding box center [1188, 286] width 364 height 185
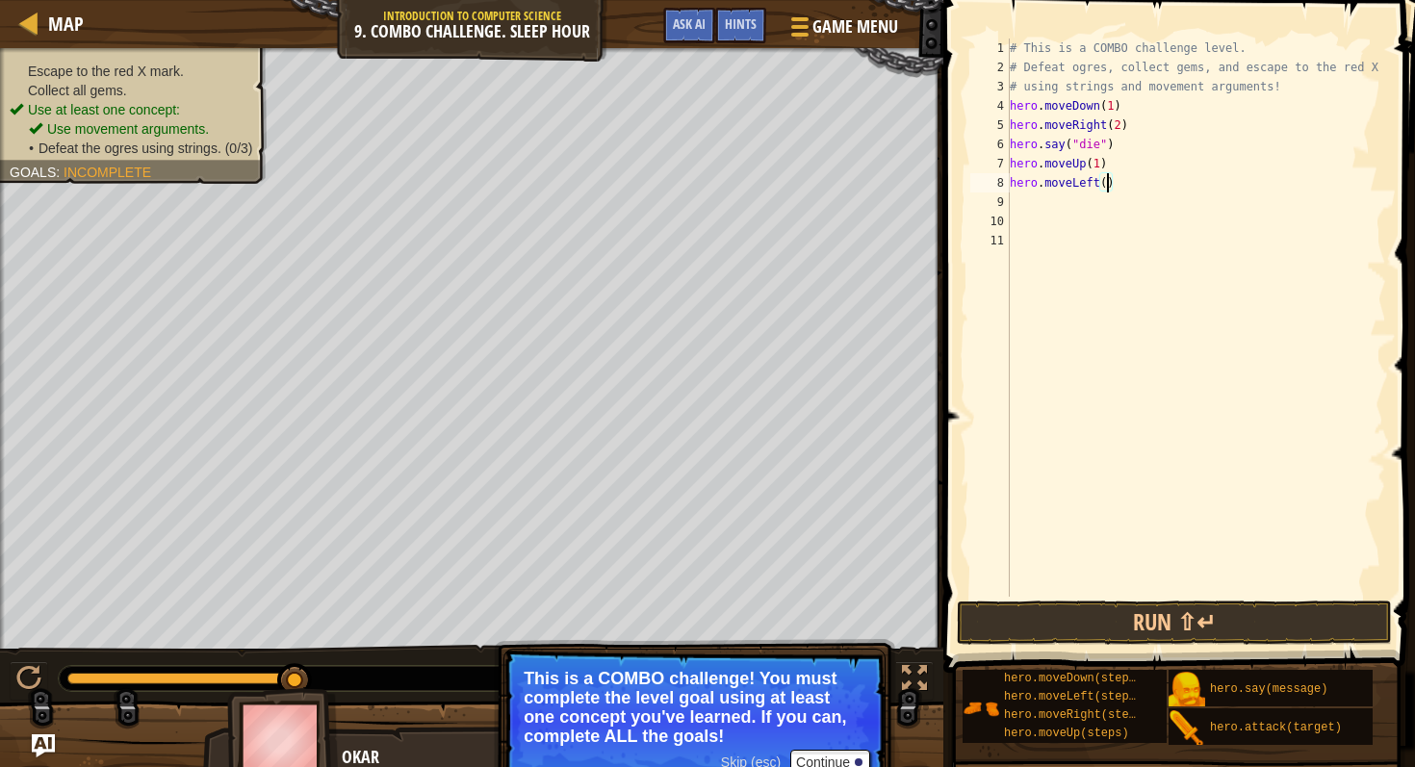
click at [1107, 182] on div "# This is a COMBO challenge level. # Defeat [PERSON_NAME], collect gems, and es…" at bounding box center [1196, 337] width 381 height 597
type textarea "hero.moveLeft(2)"
click at [1087, 196] on div "# This is a COMBO challenge level. # Defeat [PERSON_NAME], collect gems, and es…" at bounding box center [1196, 337] width 381 height 597
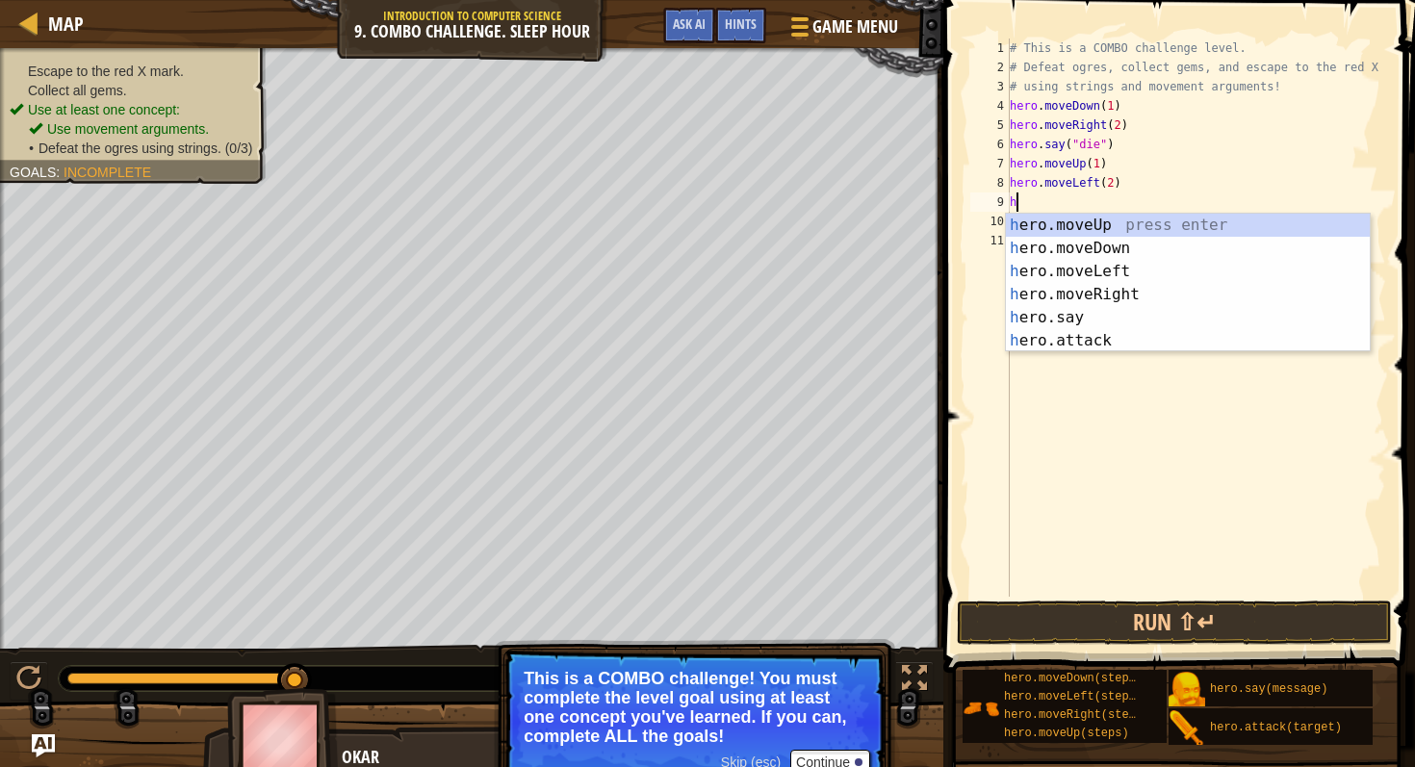
type textarea "her"
click at [1162, 220] on div "her o.moveUp press enter her o.moveDown press enter her o.moveLeft press enter …" at bounding box center [1188, 306] width 364 height 185
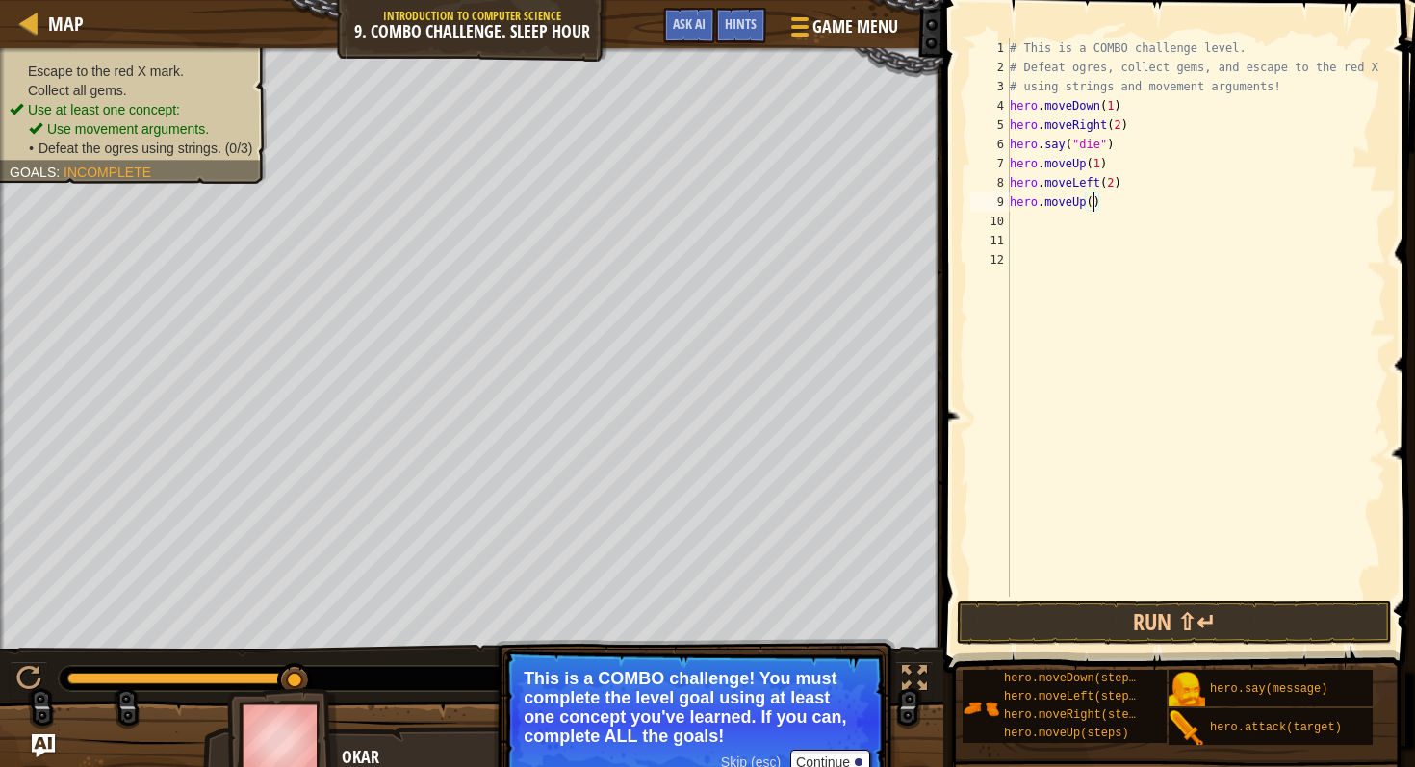
click at [1093, 205] on div "# This is a COMBO challenge level. # Defeat [PERSON_NAME], collect gems, and es…" at bounding box center [1196, 337] width 381 height 597
type textarea "hero.moveUp(1)"
click at [1123, 615] on button "Run ⇧↵" at bounding box center [1174, 623] width 435 height 44
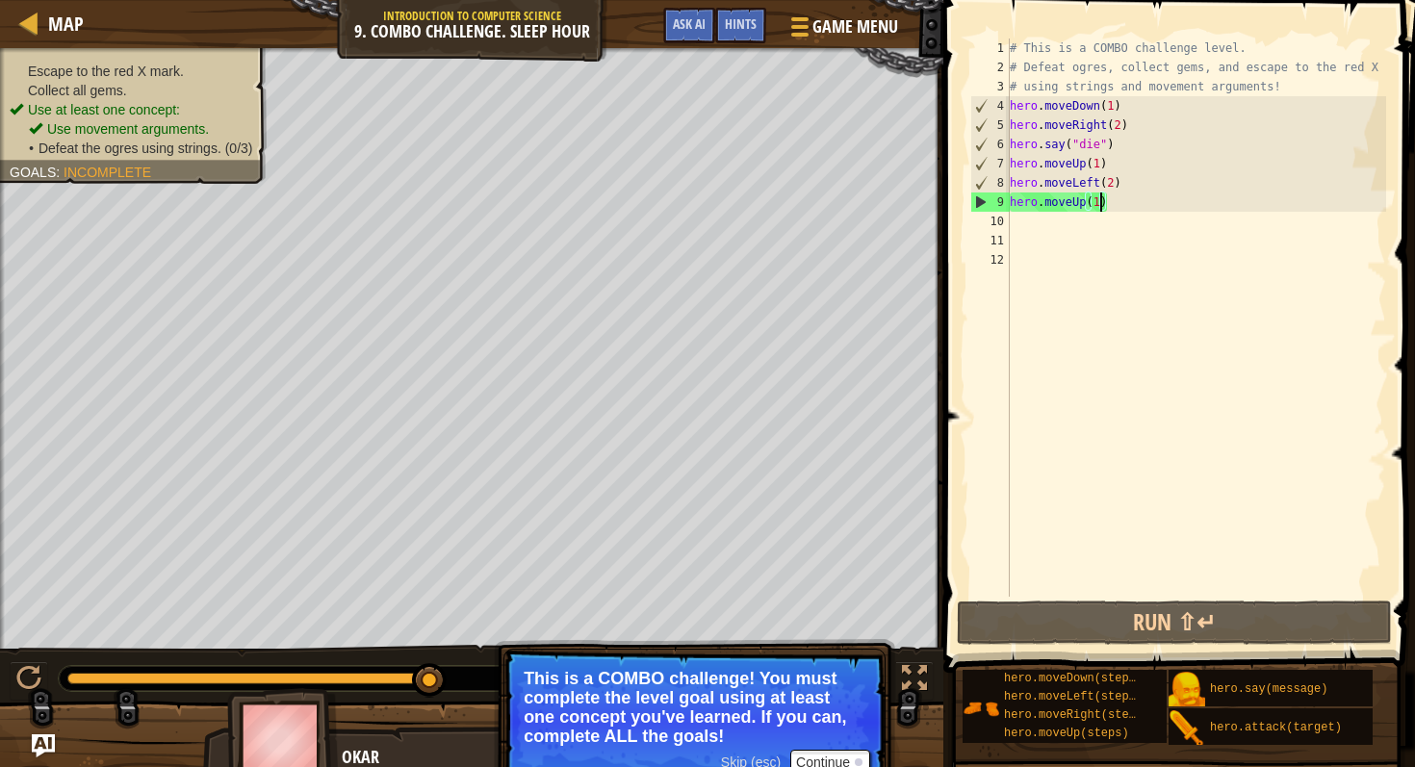
click at [1030, 221] on div "# This is a COMBO challenge level. # Defeat [PERSON_NAME], collect gems, and es…" at bounding box center [1196, 337] width 381 height 597
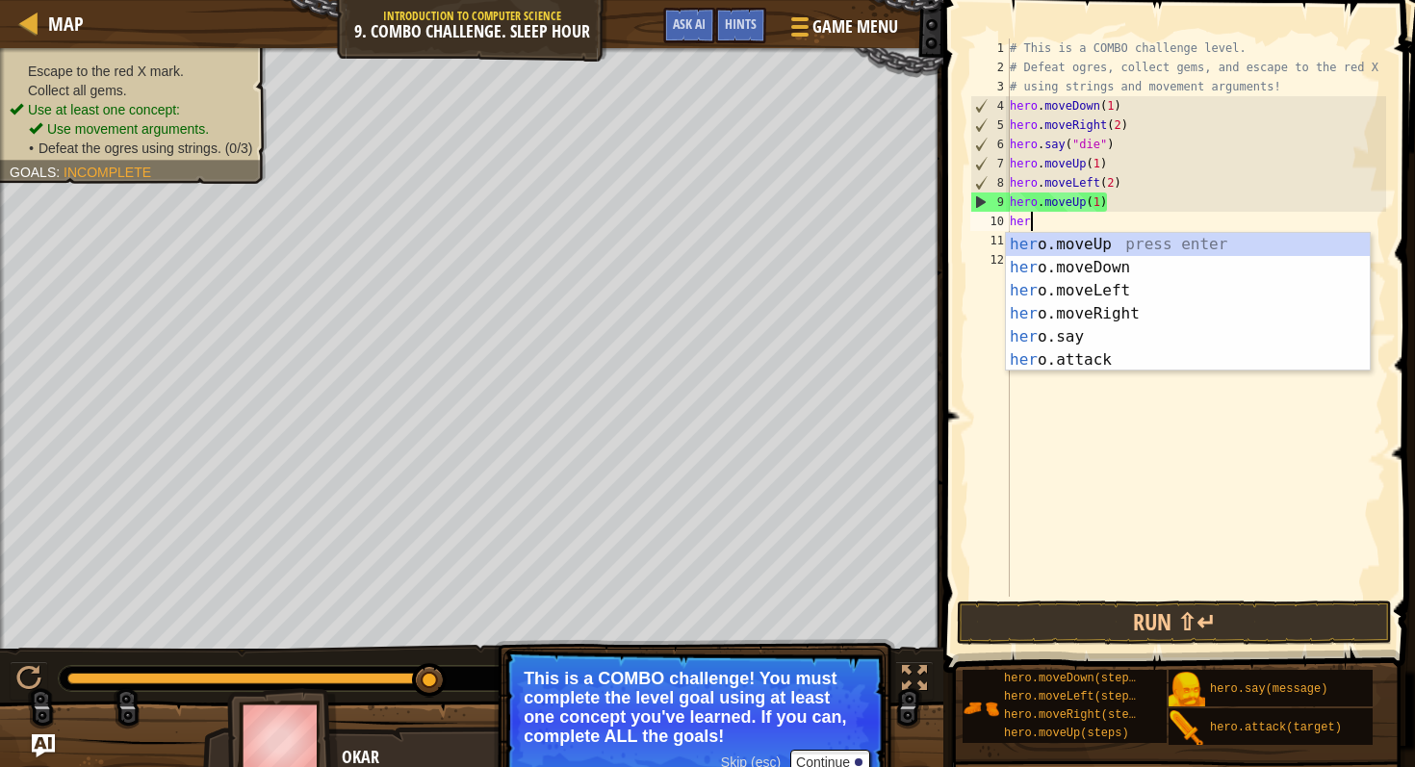
scroll to position [9, 1]
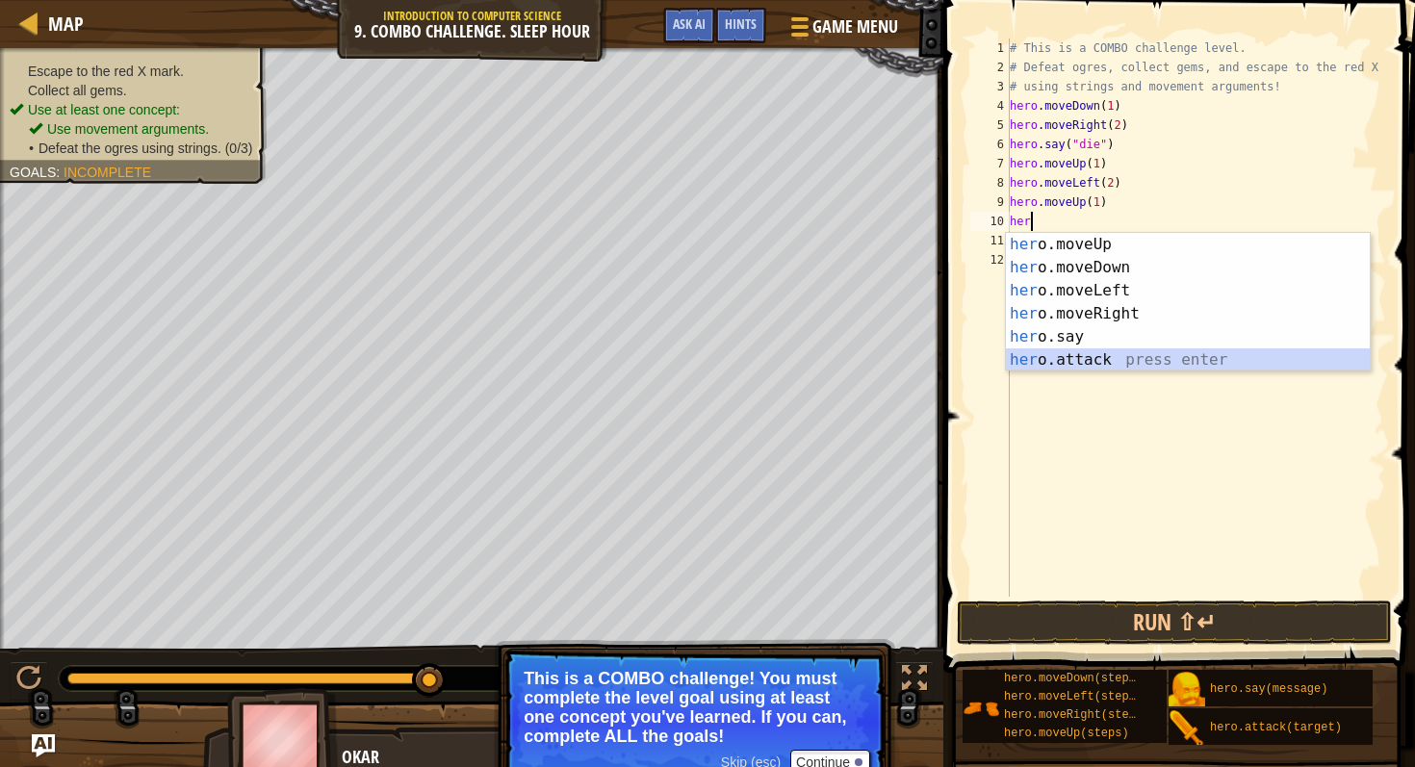
click at [1103, 352] on div "her o.moveUp press enter her o.moveDown press enter her o.moveLeft press enter …" at bounding box center [1188, 325] width 364 height 185
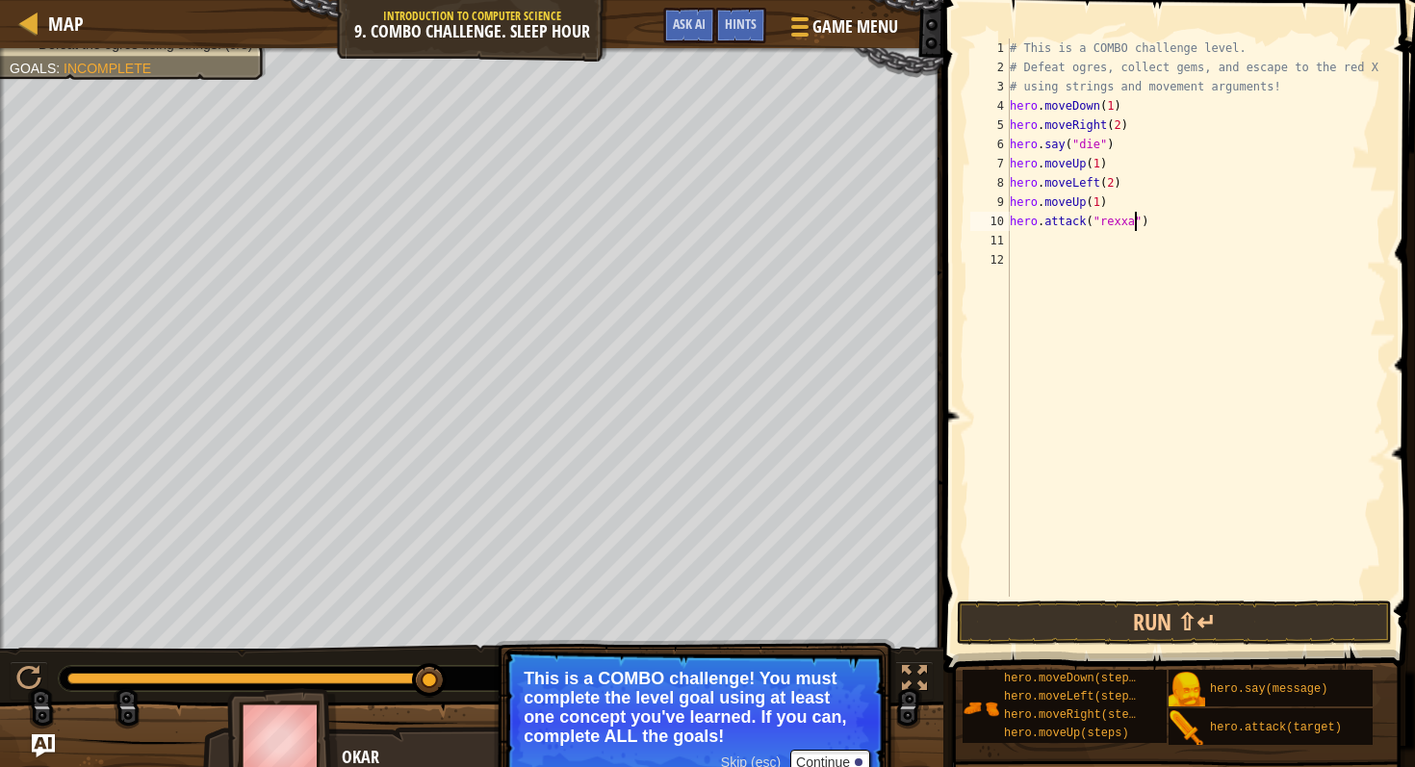
scroll to position [9, 11]
click at [1104, 223] on div "# This is a COMBO challenge level. # Defeat [PERSON_NAME], collect gems, and es…" at bounding box center [1196, 337] width 381 height 597
type textarea "hero.attack("Rexxar")"
click at [1238, 612] on button "Run ⇧↵" at bounding box center [1174, 623] width 435 height 44
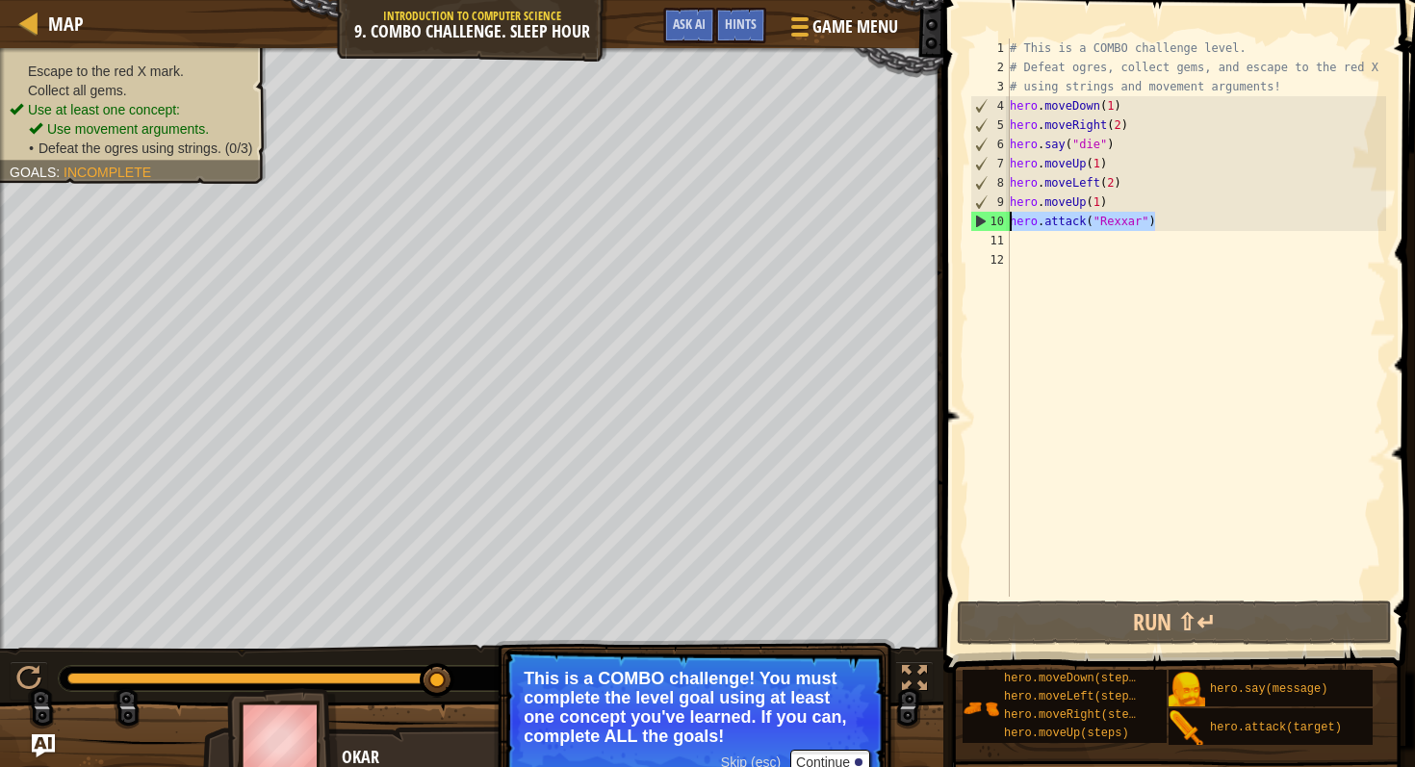
drag, startPoint x: 1157, startPoint y: 220, endPoint x: 1013, endPoint y: 219, distance: 144.4
click at [1013, 219] on div "# This is a COMBO challenge level. # Defeat [PERSON_NAME], collect gems, and es…" at bounding box center [1196, 337] width 381 height 597
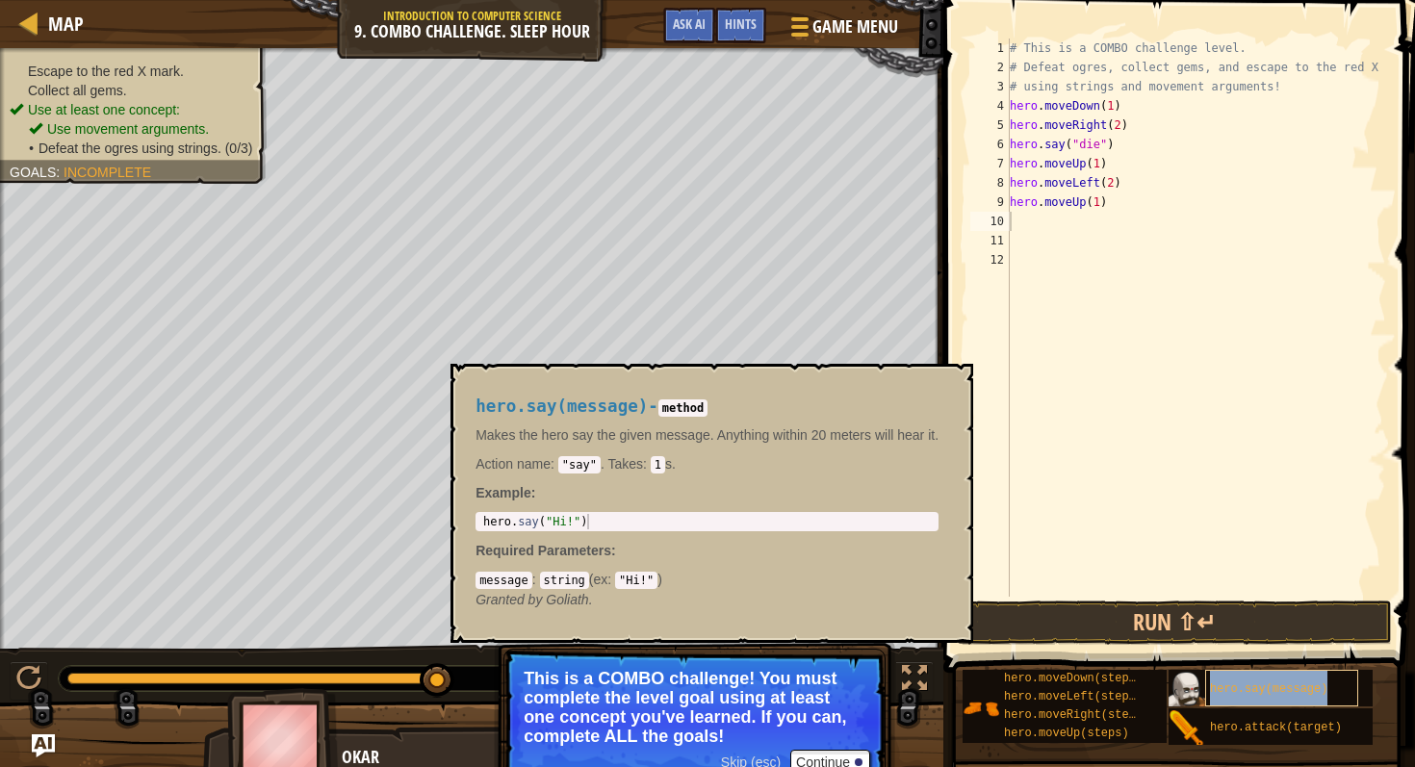
click at [1252, 679] on div "hero.say(message)" at bounding box center [1281, 688] width 153 height 37
type textarea "hero.say("Hi!")"
click at [564, 523] on div "hero . say ( "Hi!" )" at bounding box center [707, 537] width 455 height 46
click at [953, 385] on button "×" at bounding box center [952, 386] width 15 height 27
click at [1220, 691] on span "hero.say(message)" at bounding box center [1268, 689] width 117 height 13
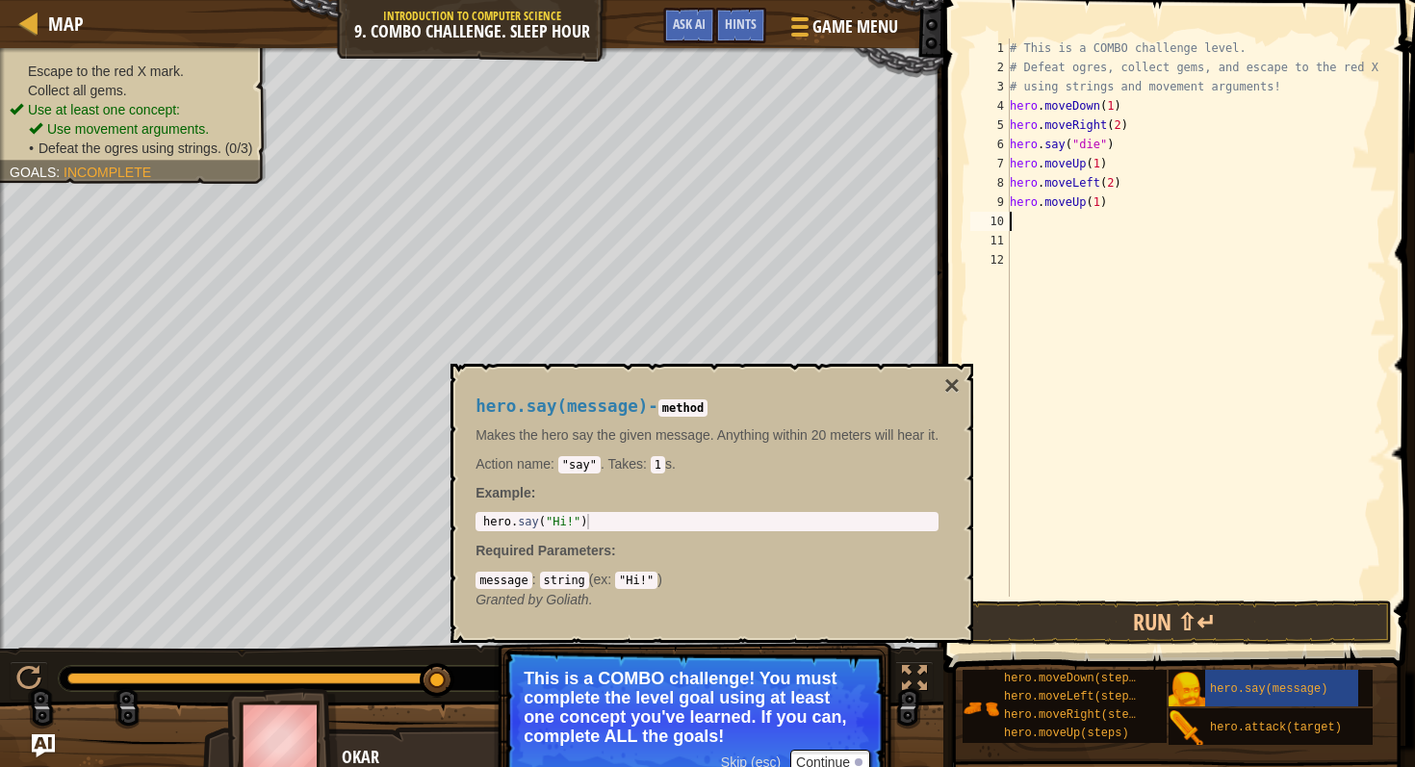
click at [1045, 213] on div "# This is a COMBO challenge level. # Defeat [PERSON_NAME], collect gems, and es…" at bounding box center [1196, 337] width 381 height 597
click at [1043, 223] on div "# This is a COMBO challenge level. # Defeat [PERSON_NAME], collect gems, and es…" at bounding box center [1196, 337] width 381 height 597
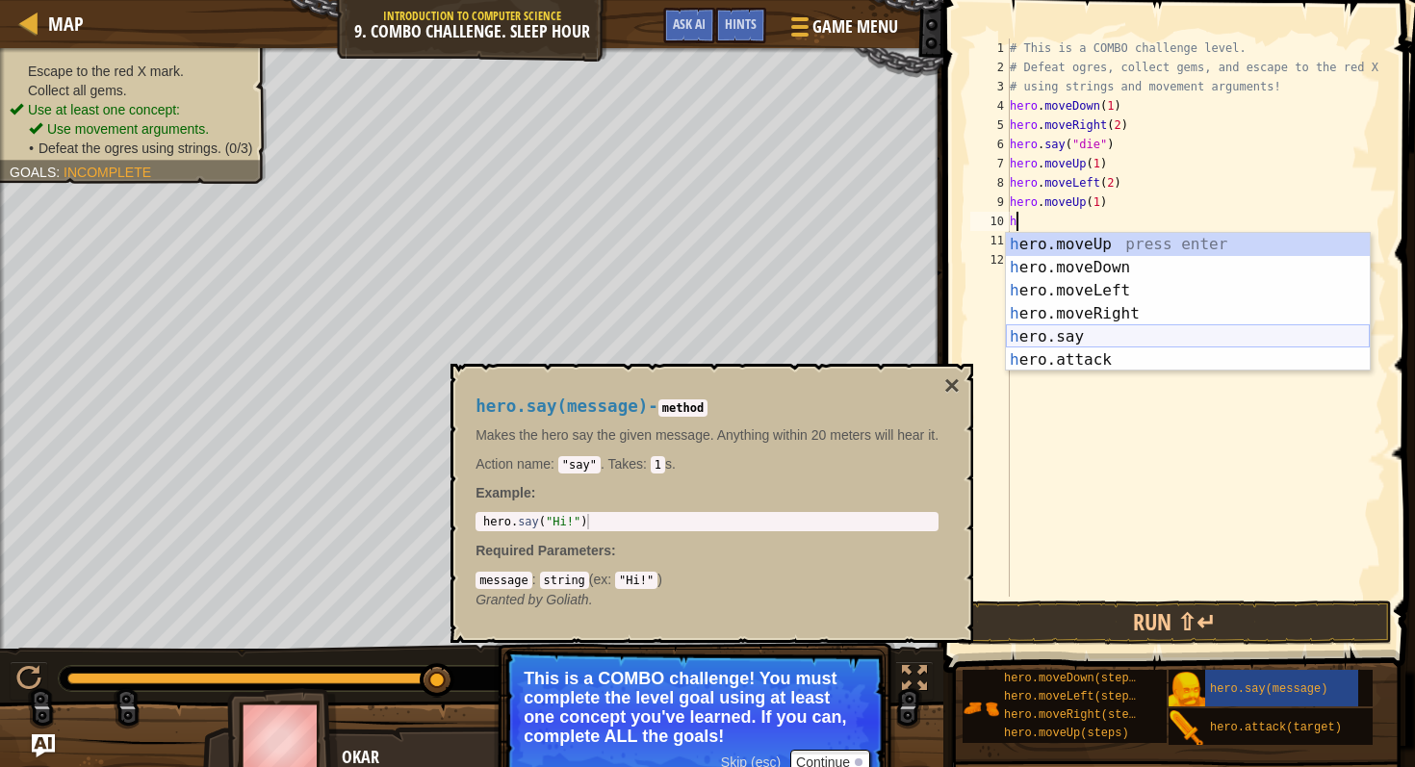
click at [1140, 334] on div "h ero.moveUp press enter h ero.moveDown press enter h ero.moveLeft press enter …" at bounding box center [1188, 325] width 364 height 185
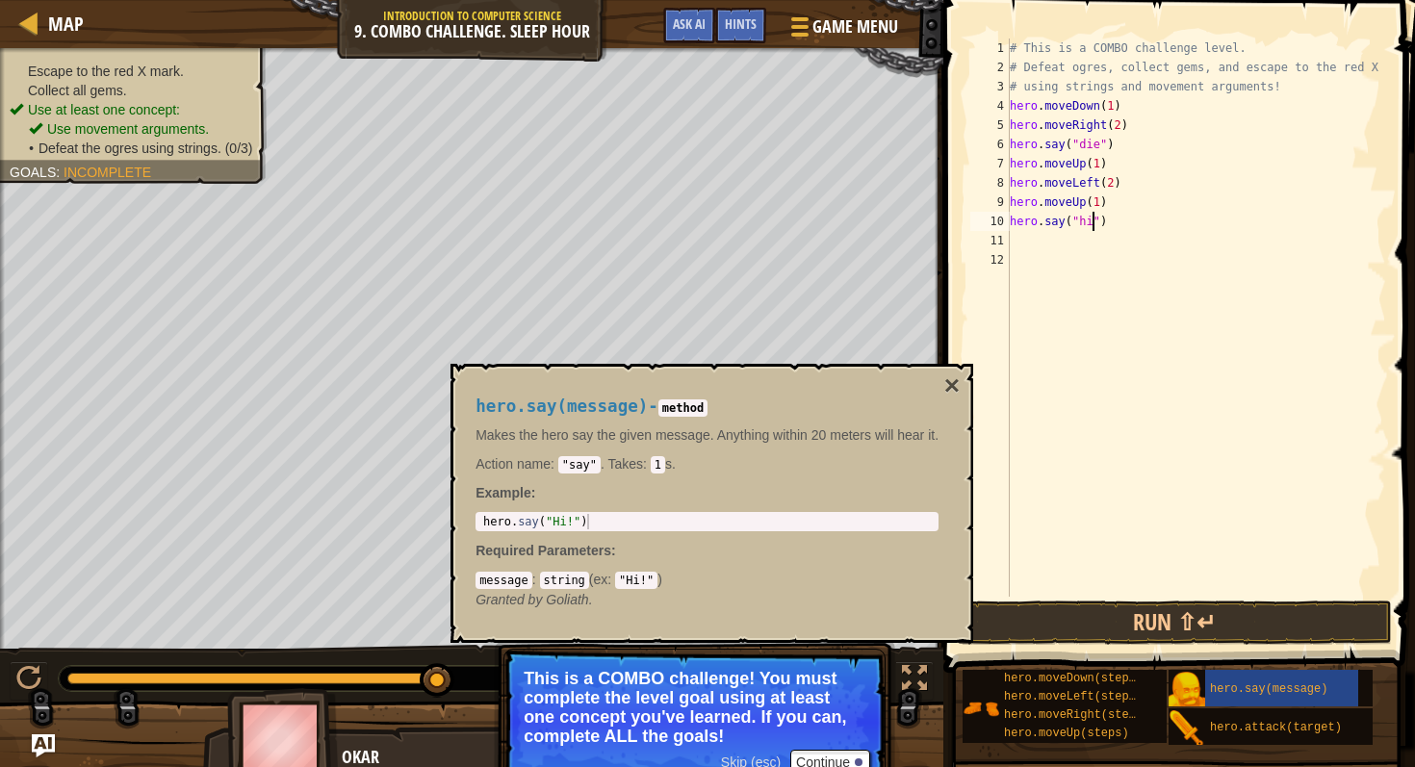
scroll to position [9, 7]
type textarea "hero.say("hi")"
click at [1221, 636] on button "Run ⇧↵" at bounding box center [1174, 623] width 435 height 44
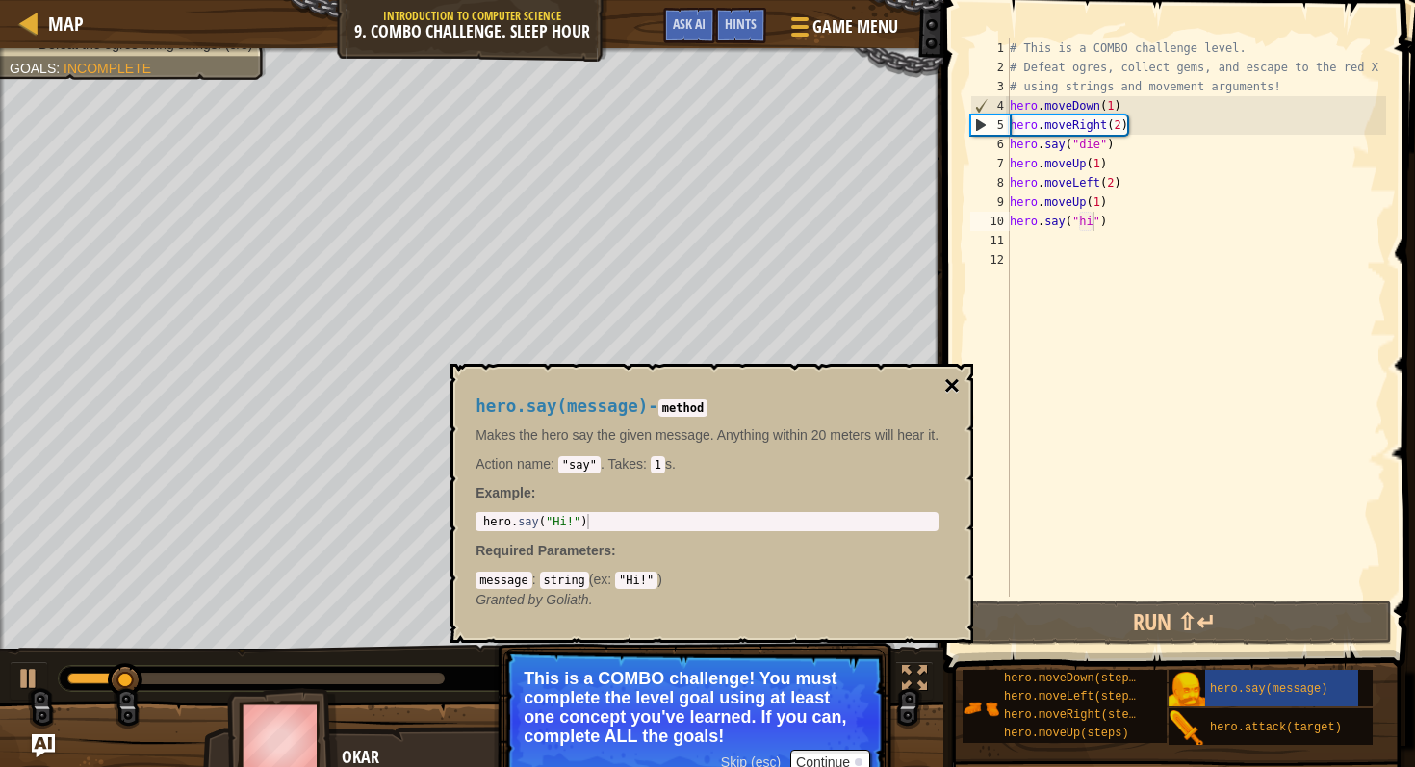
click at [946, 391] on button "×" at bounding box center [952, 386] width 15 height 27
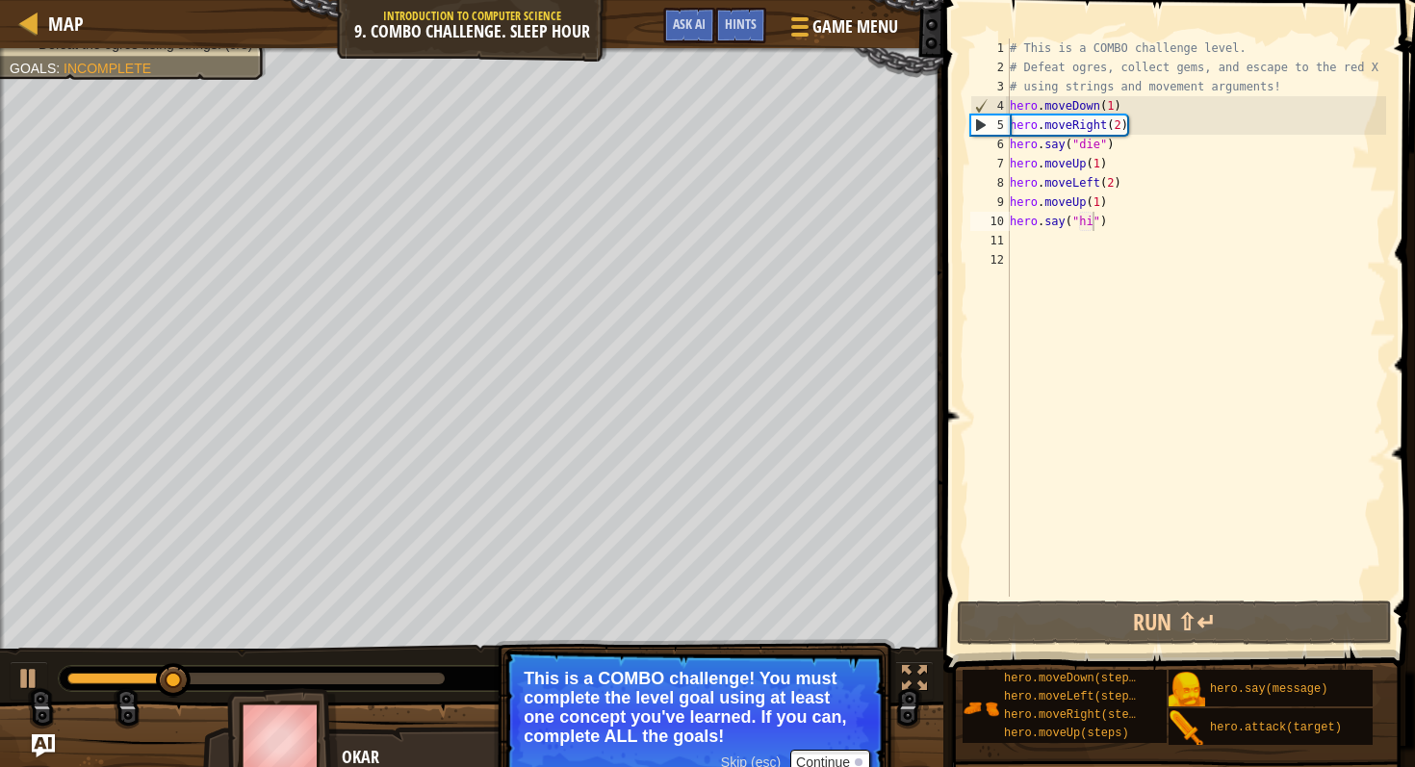
scroll to position [9, 0]
click at [1038, 248] on div "# This is a COMBO challenge level. # Defeat [PERSON_NAME], collect gems, and es…" at bounding box center [1196, 337] width 381 height 597
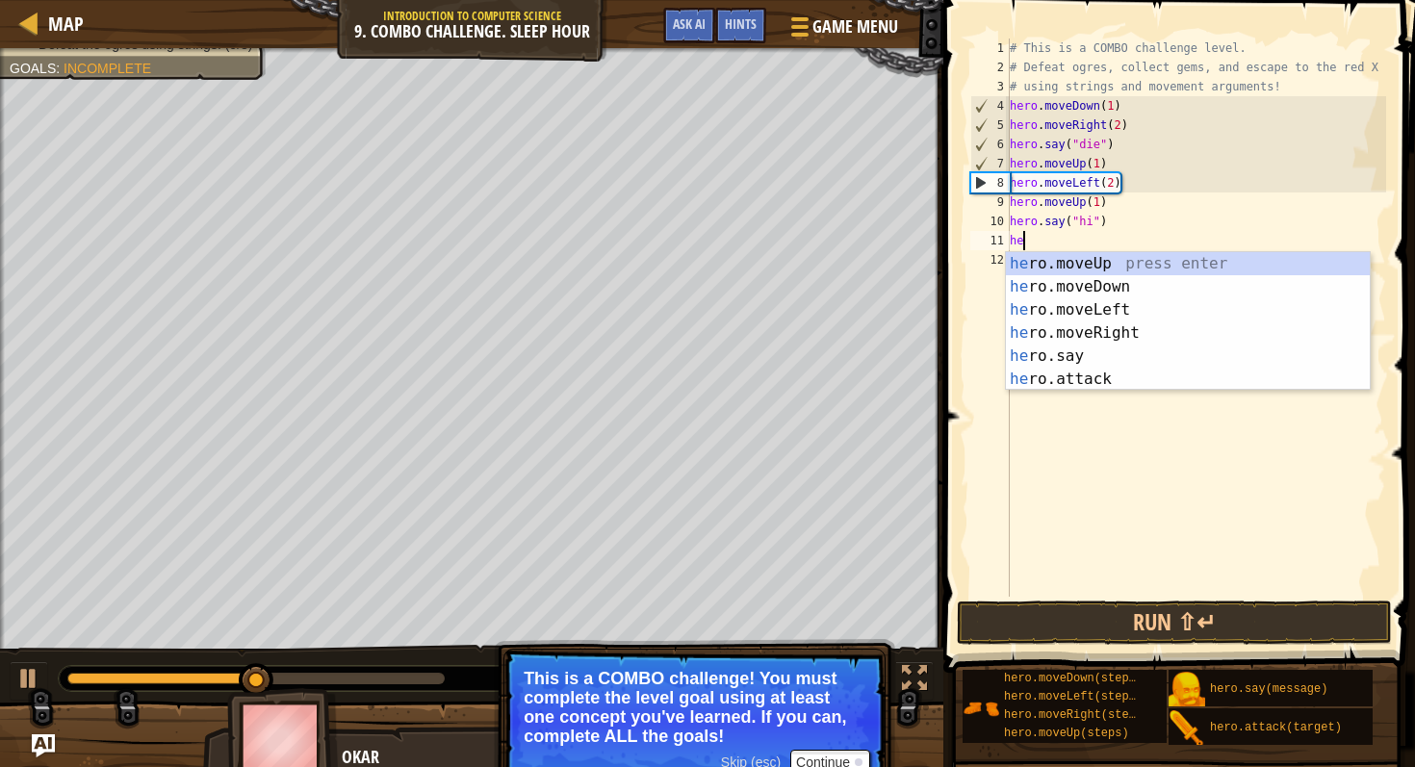
type textarea "her"
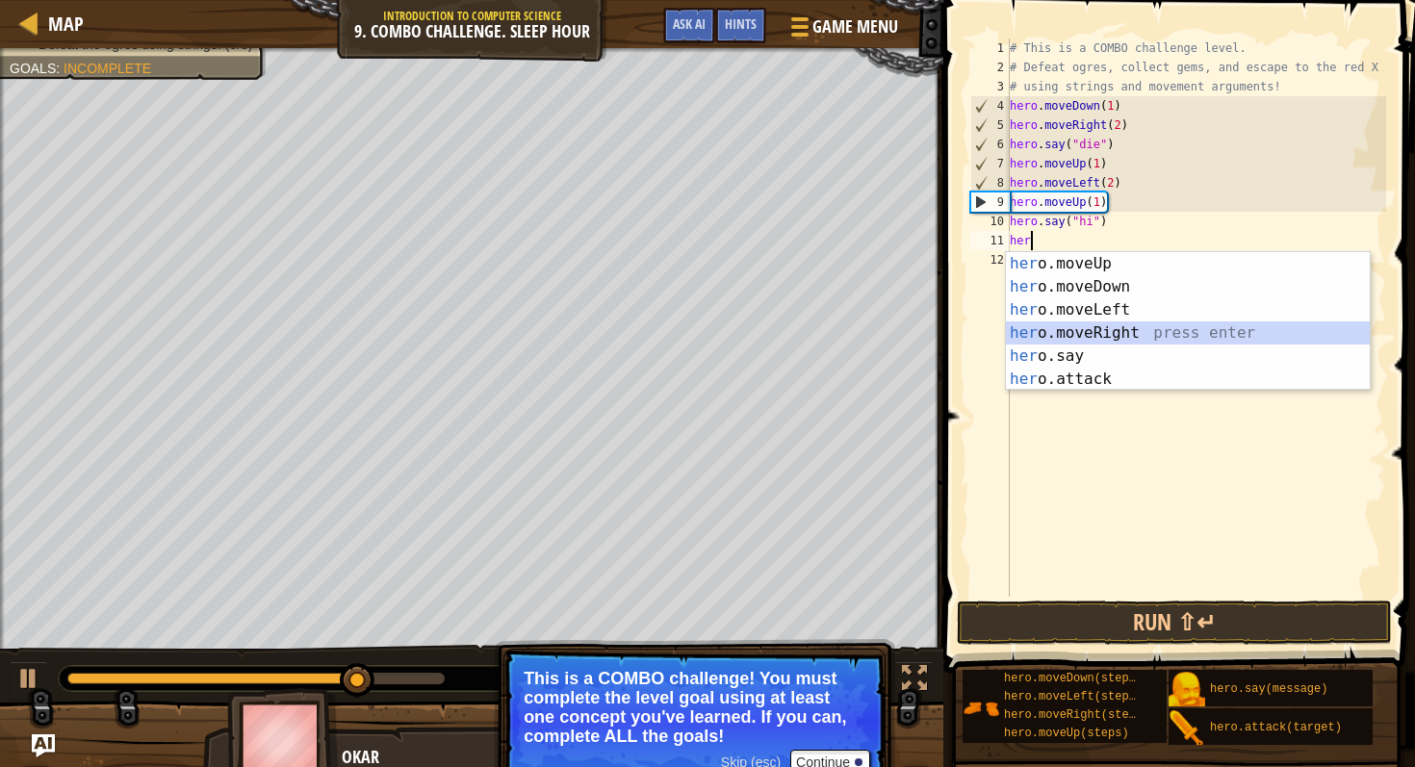
click at [1119, 334] on div "her o.moveUp press enter her o.moveDown press enter her o.moveLeft press enter …" at bounding box center [1188, 344] width 364 height 185
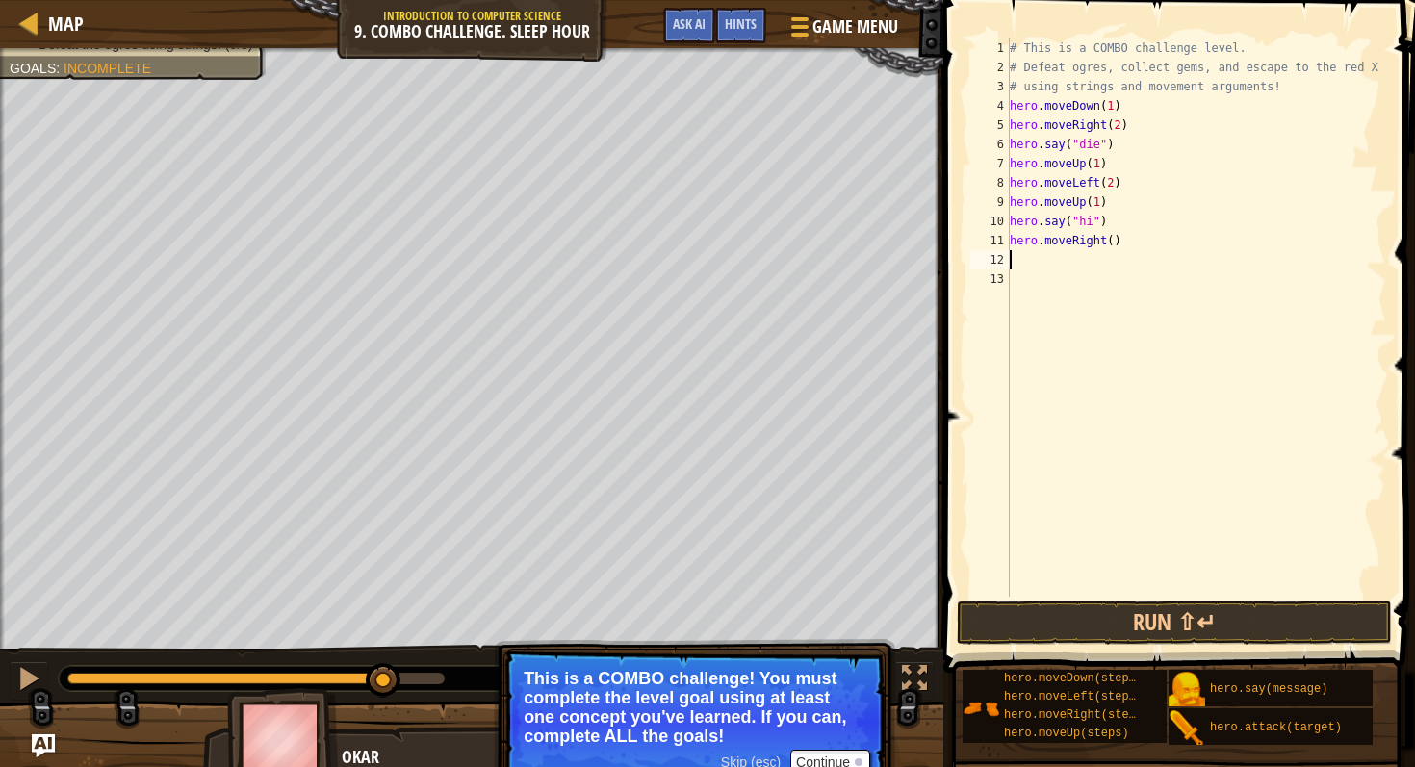
click at [1112, 241] on div "# This is a COMBO challenge level. # Defeat [PERSON_NAME], collect gems, and es…" at bounding box center [1196, 337] width 381 height 597
type textarea "hero.moveRight(3)"
click at [1303, 608] on button "Run ⇧↵" at bounding box center [1174, 623] width 435 height 44
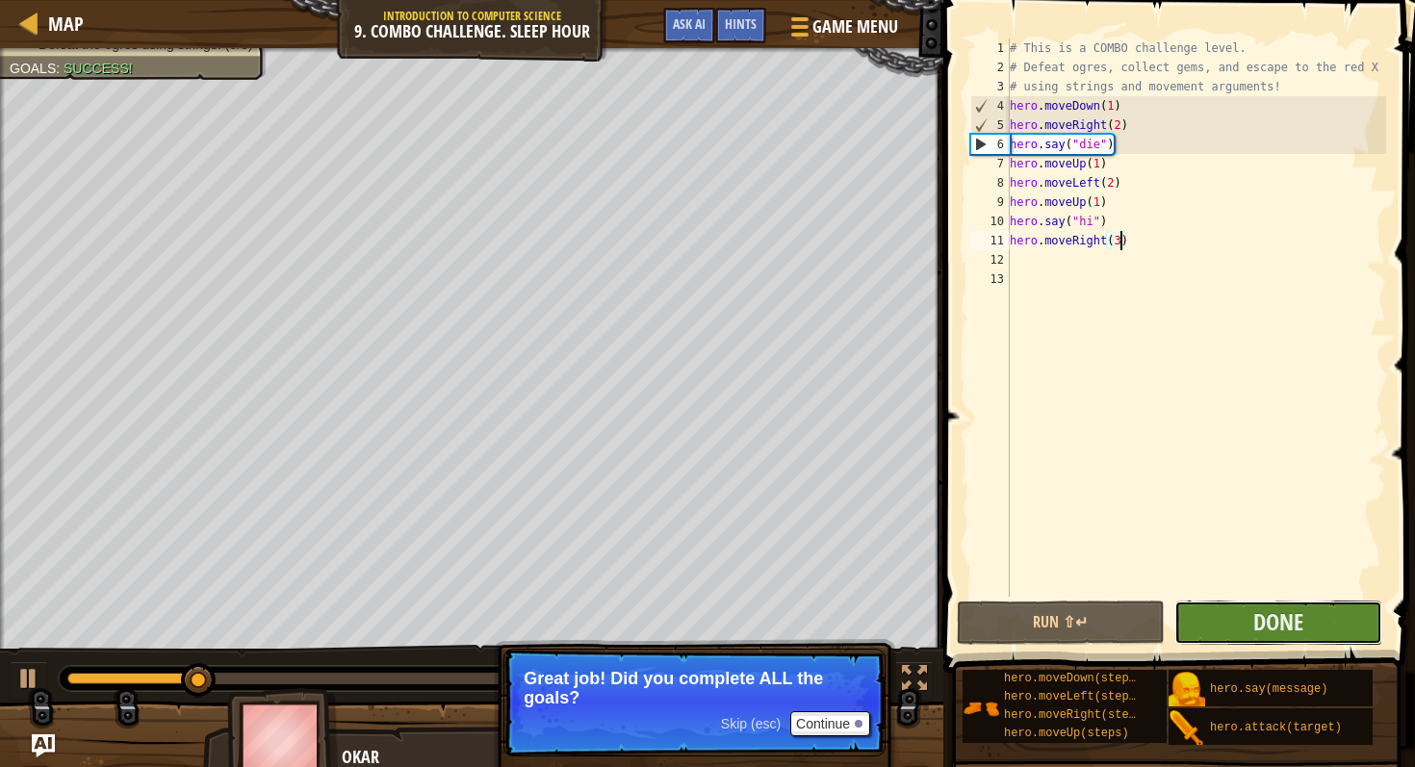
click at [1338, 628] on button "Done" at bounding box center [1279, 623] width 208 height 44
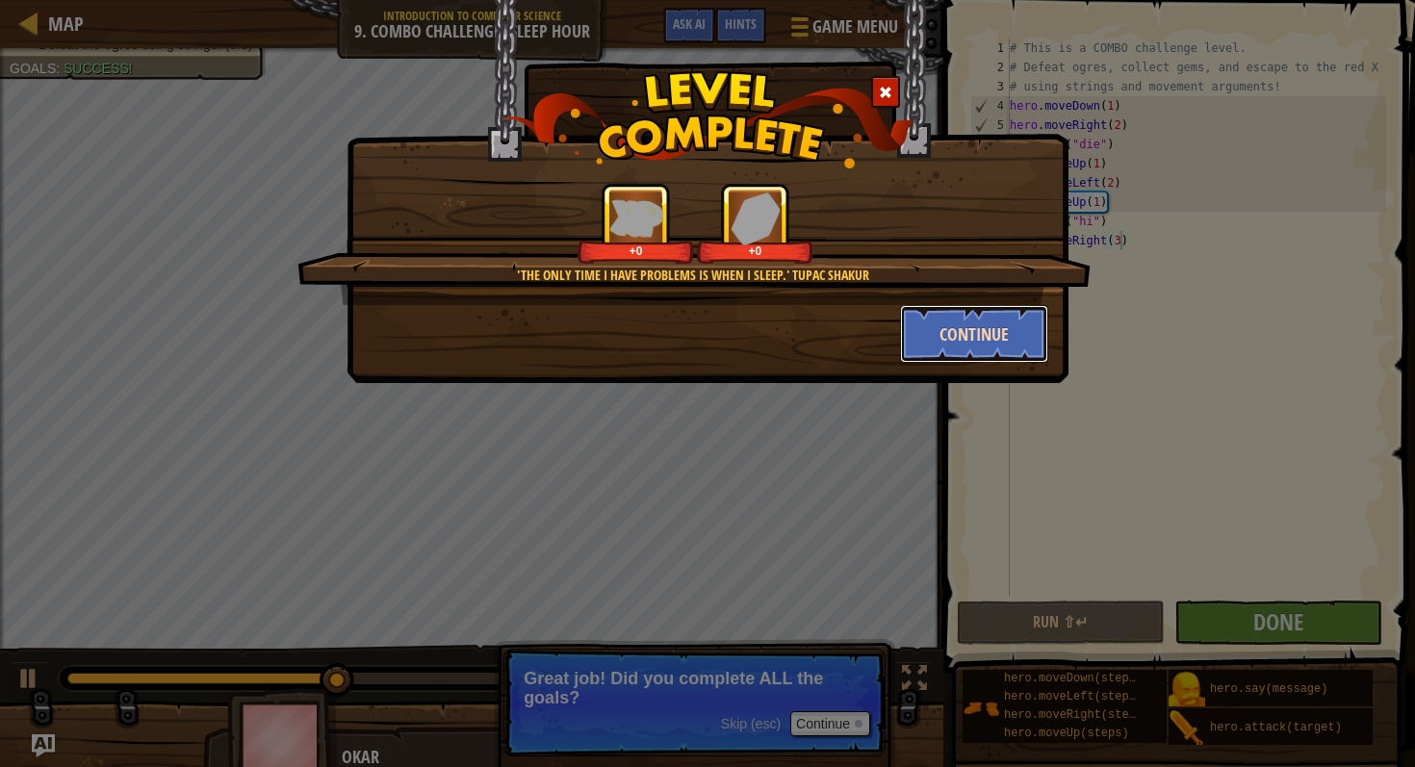
click at [1000, 327] on button "Continue" at bounding box center [974, 334] width 149 height 58
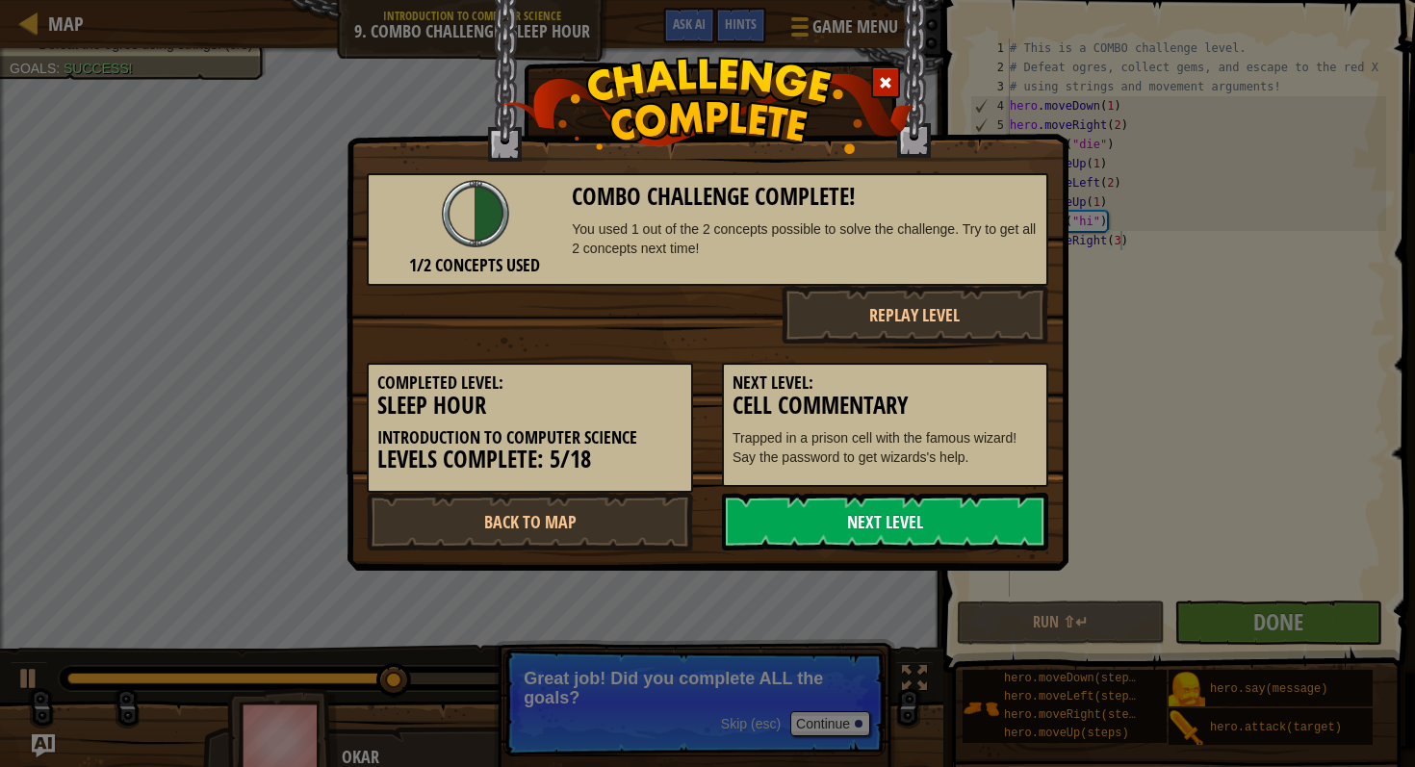
click at [937, 524] on link "Next Level" at bounding box center [885, 522] width 326 height 58
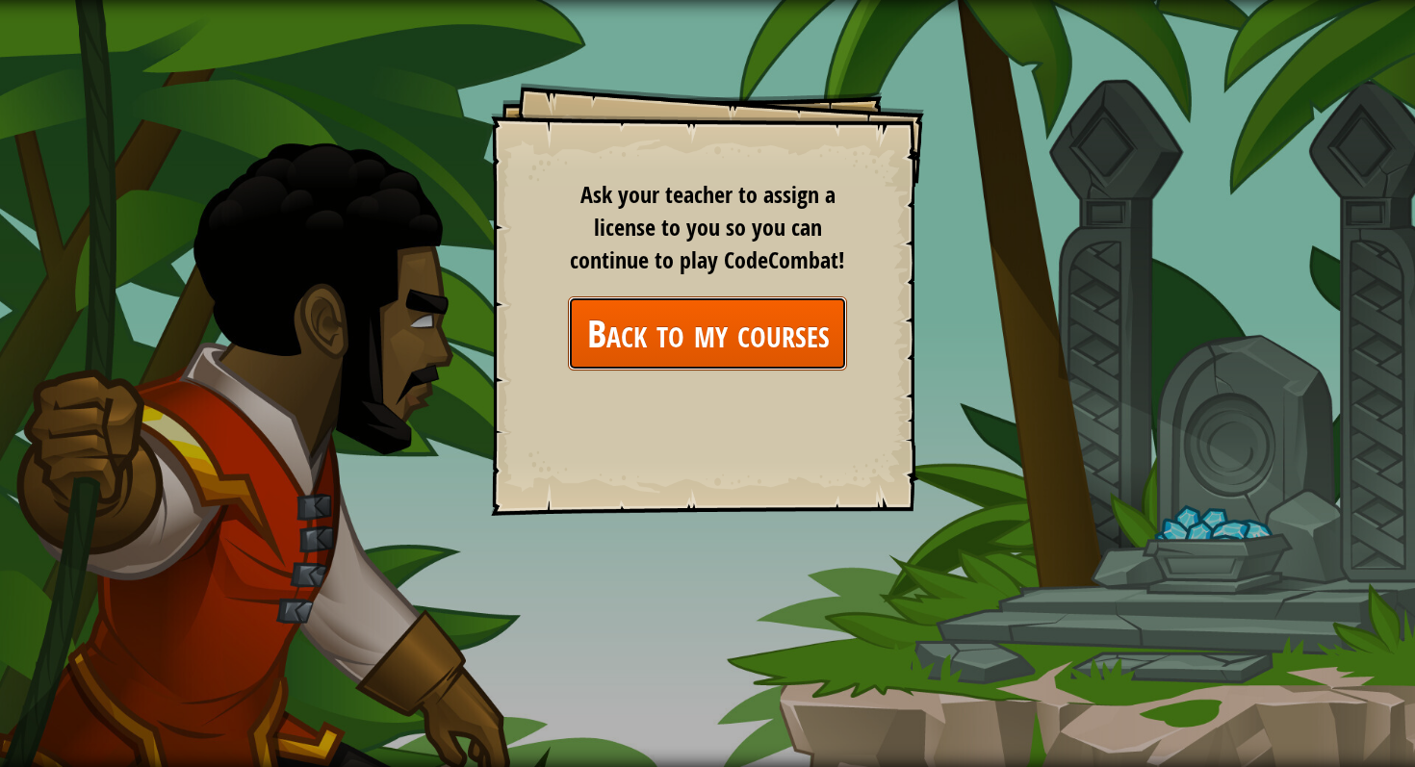
click at [745, 321] on link "Back to my courses" at bounding box center [707, 334] width 279 height 74
